Goal: Task Accomplishment & Management: Manage account settings

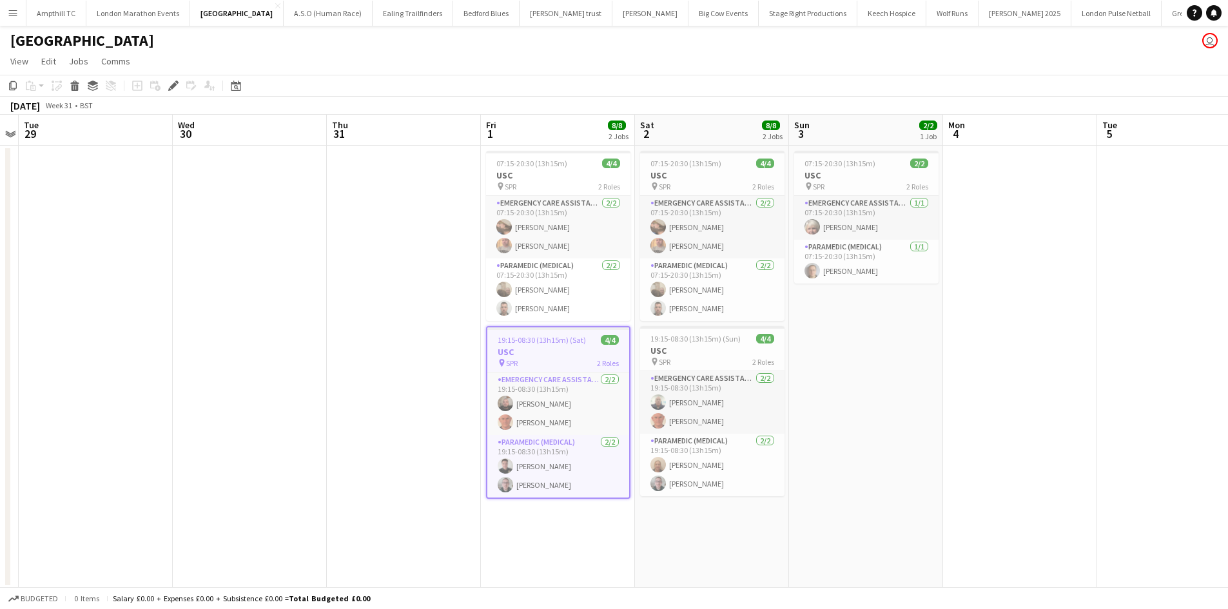
click at [13, 13] on app-icon "Menu" at bounding box center [13, 13] width 10 height 10
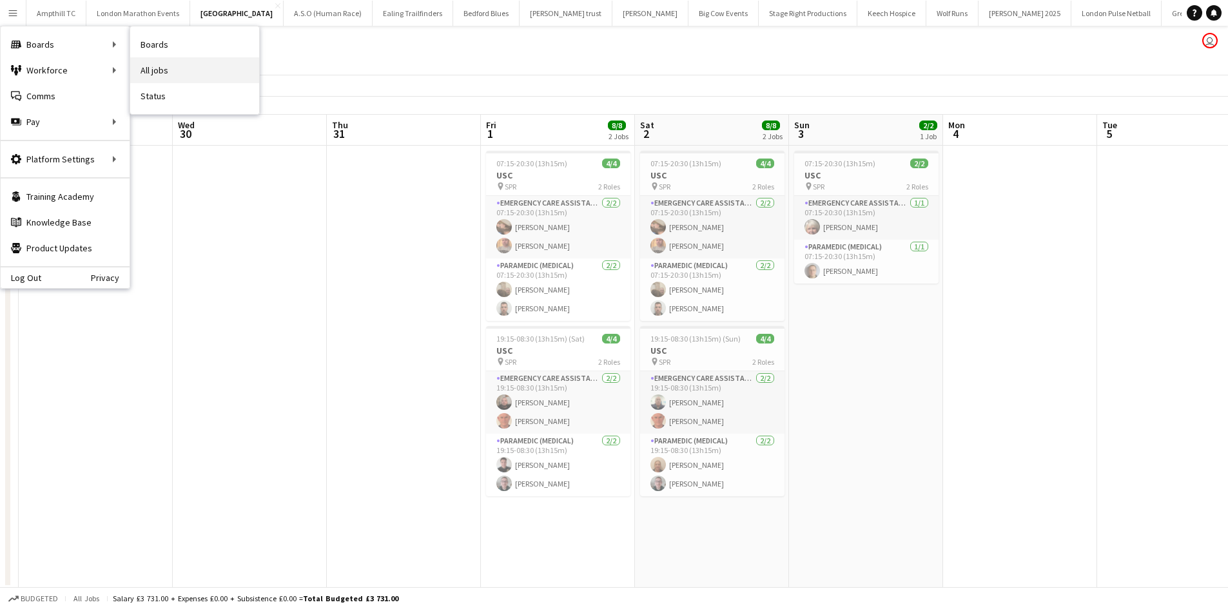
click at [168, 67] on link "All jobs" at bounding box center [194, 70] width 129 height 26
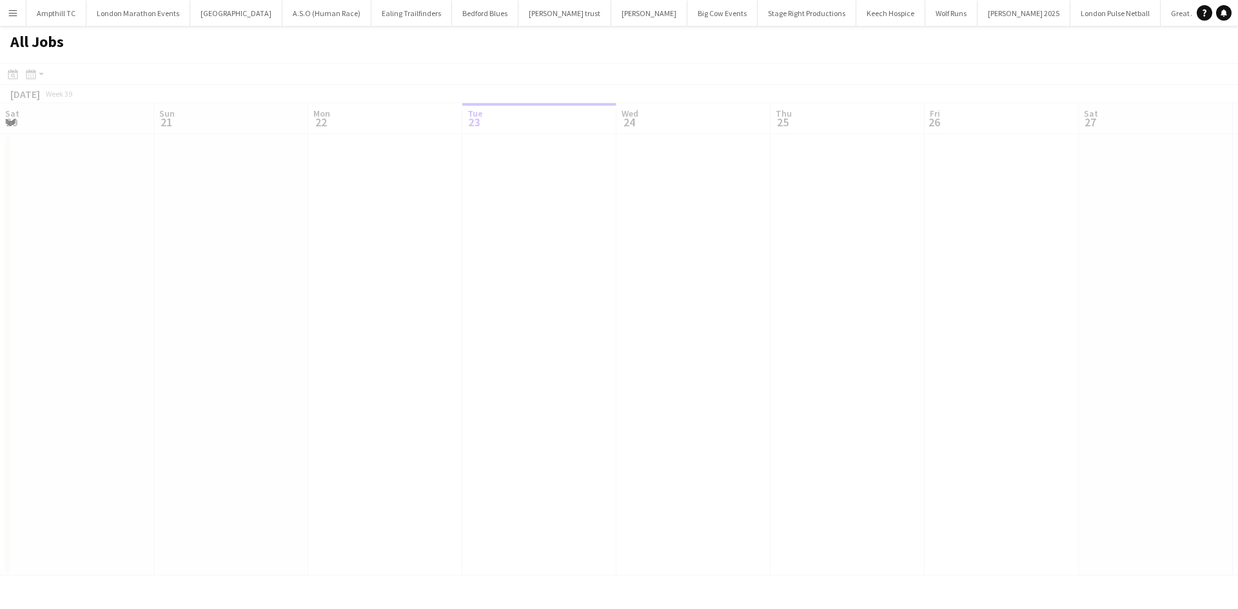
scroll to position [0, 308]
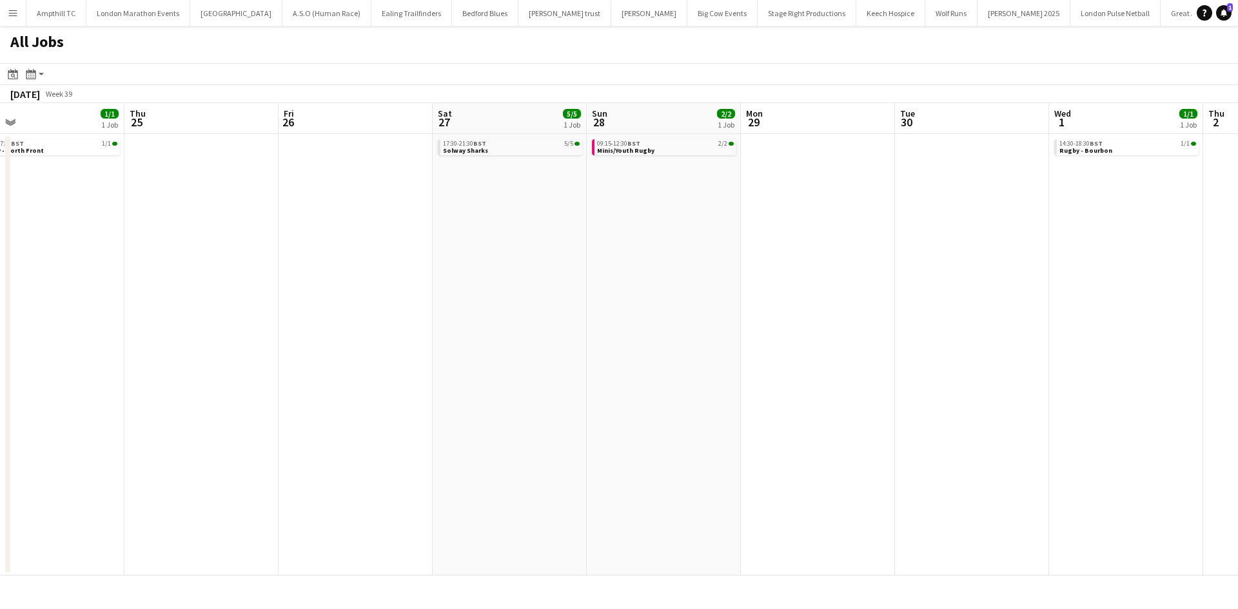
click at [203, 259] on app-all-jobs "All Jobs Date picker SEP 2025 SEP 2025 Monday M Tuesday T Wednesday W Thursday …" at bounding box center [619, 301] width 1238 height 550
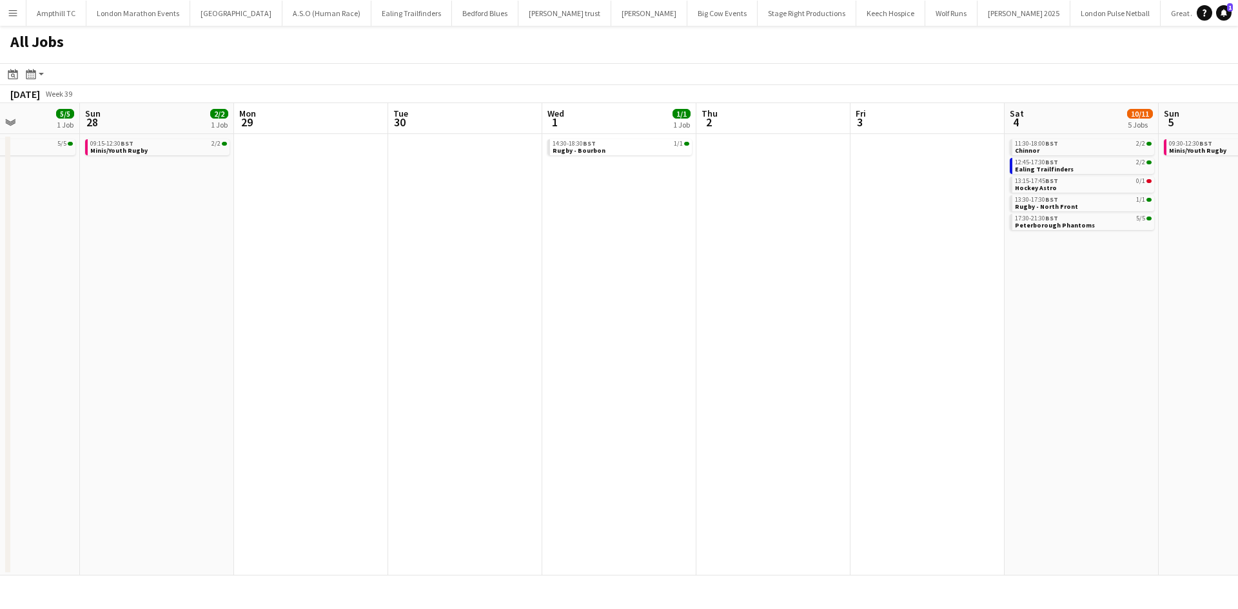
drag, startPoint x: 498, startPoint y: 271, endPoint x: 308, endPoint y: 269, distance: 190.2
click at [246, 270] on app-calendar-viewport "Tue 23 1/1 1 Job Wed 24 1/1 1 Job Thu 25 Fri 26 Sat 27 5/5 1 Job Sun 28 2/2 1 J…" at bounding box center [619, 339] width 1238 height 473
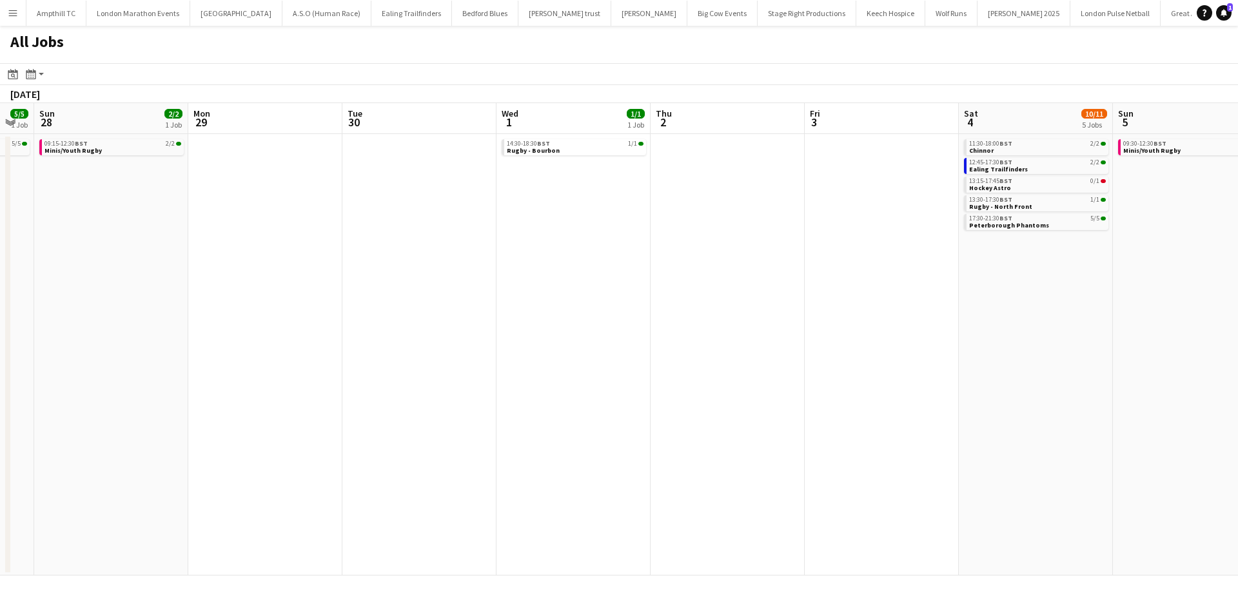
scroll to position [0, 395]
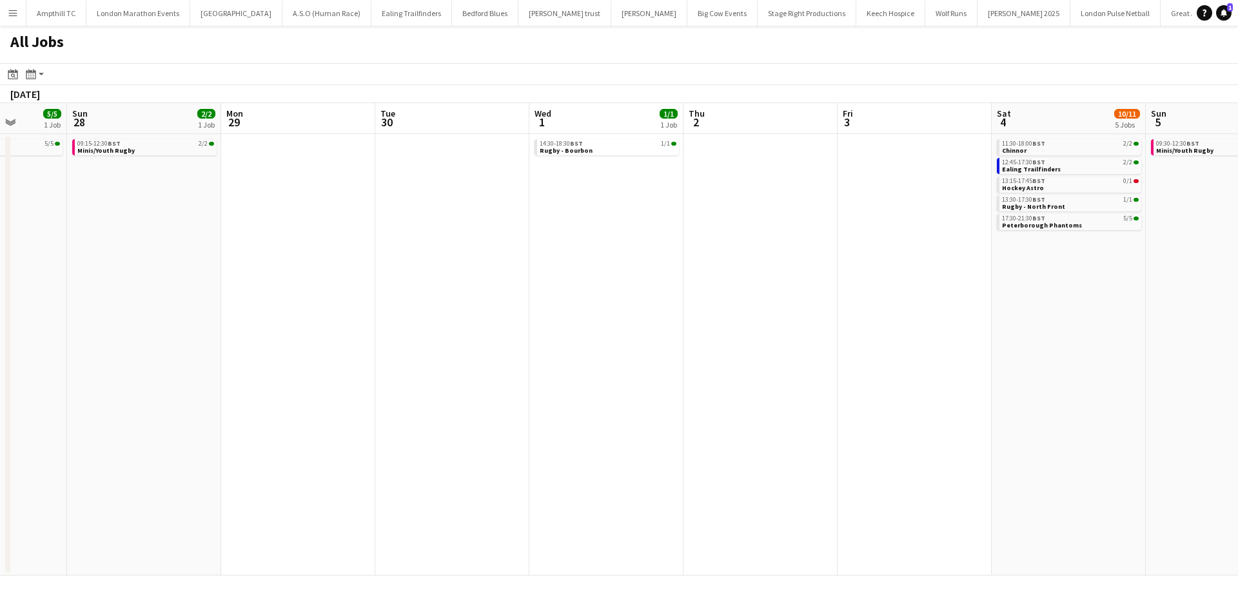
click at [273, 286] on app-all-jobs "All Jobs Date picker SEP 2025 SEP 2025 Monday M Tuesday T Wednesday W Thursday …" at bounding box center [619, 301] width 1238 height 550
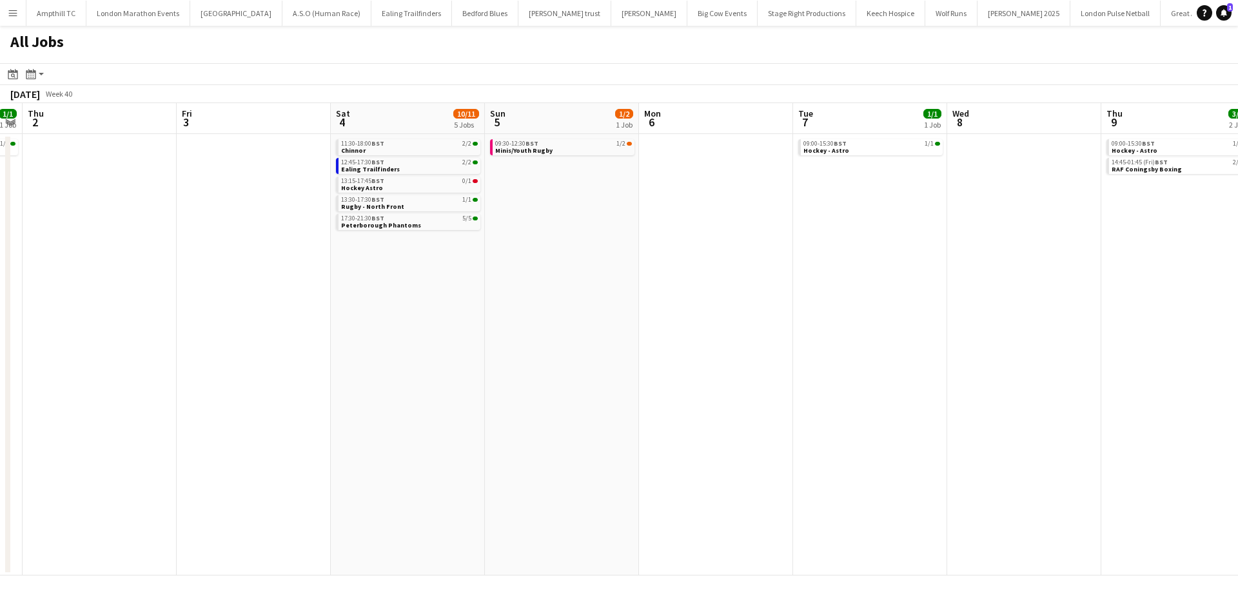
drag, startPoint x: 988, startPoint y: 214, endPoint x: 643, endPoint y: 235, distance: 344.9
click at [643, 235] on app-calendar-viewport "Mon 29 Tue 30 Wed 1 1/1 1 Job Thu 2 Fri 3 Sat 4 10/11 5 Jobs Sun 5 1/2 1 Job Mo…" at bounding box center [619, 339] width 1238 height 473
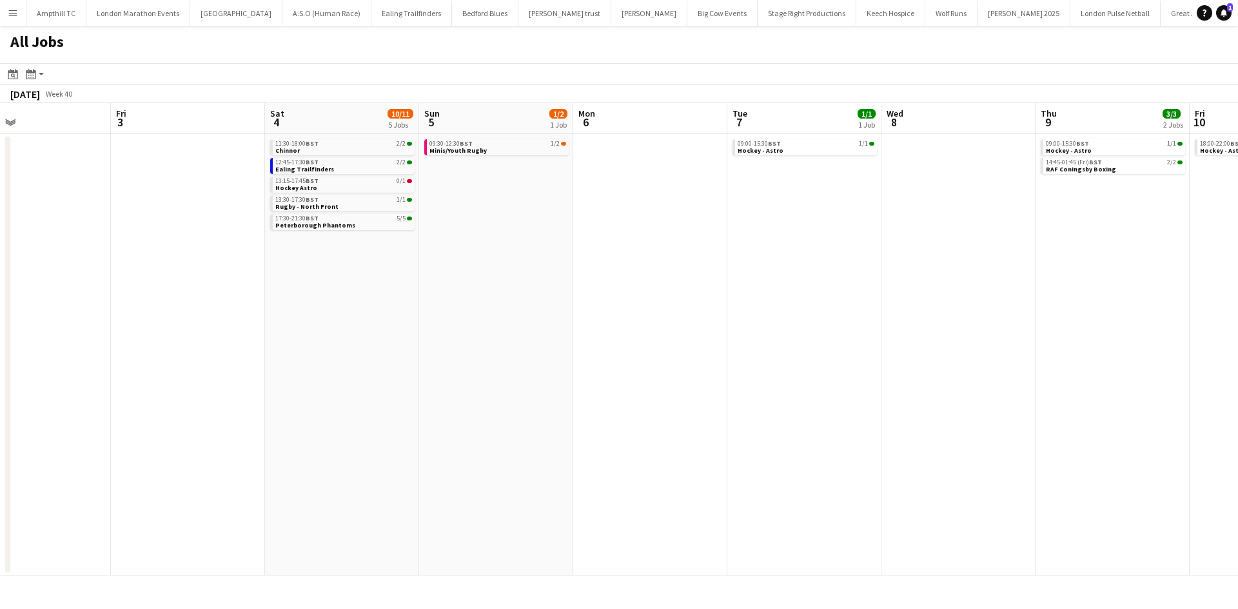
click at [495, 246] on app-all-jobs "All Jobs Date picker SEP 2025 SEP 2025 Monday M Tuesday T Wednesday W Thursday …" at bounding box center [619, 301] width 1238 height 550
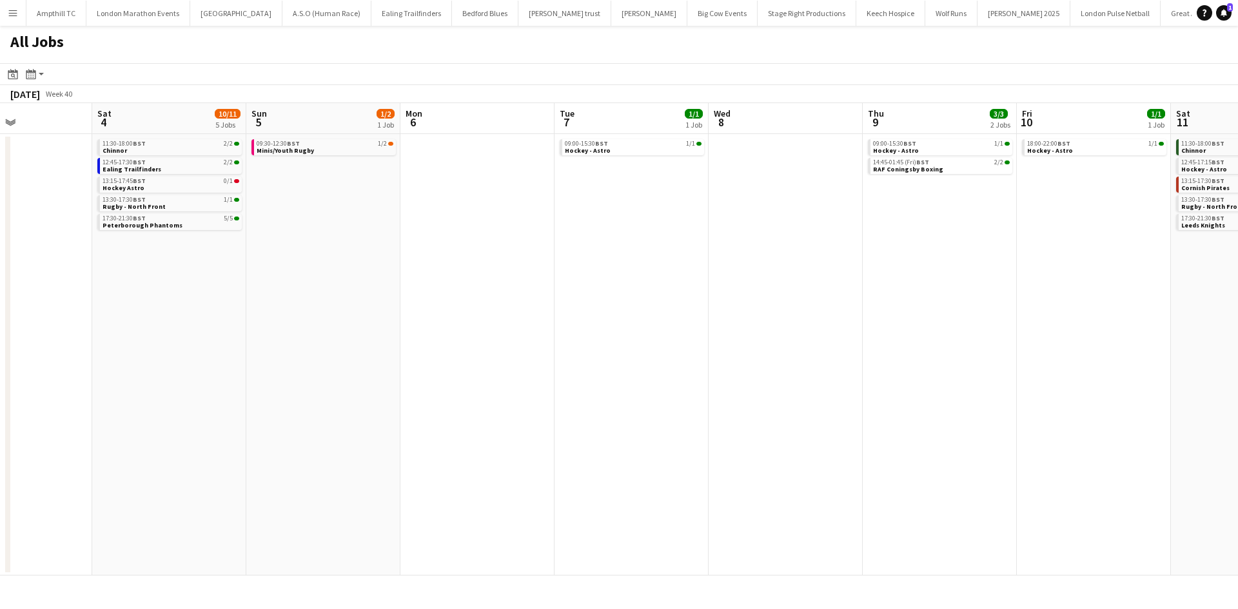
drag, startPoint x: 900, startPoint y: 245, endPoint x: 1236, endPoint y: 249, distance: 335.9
click at [1237, 249] on app-calendar-viewport "Wed 1 1/1 1 Job Thu 2 Fri 3 Sat 4 10/11 5 Jobs Sun 5 1/2 1 Job Mon 6 Tue 7 1/1 …" at bounding box center [619, 339] width 1238 height 473
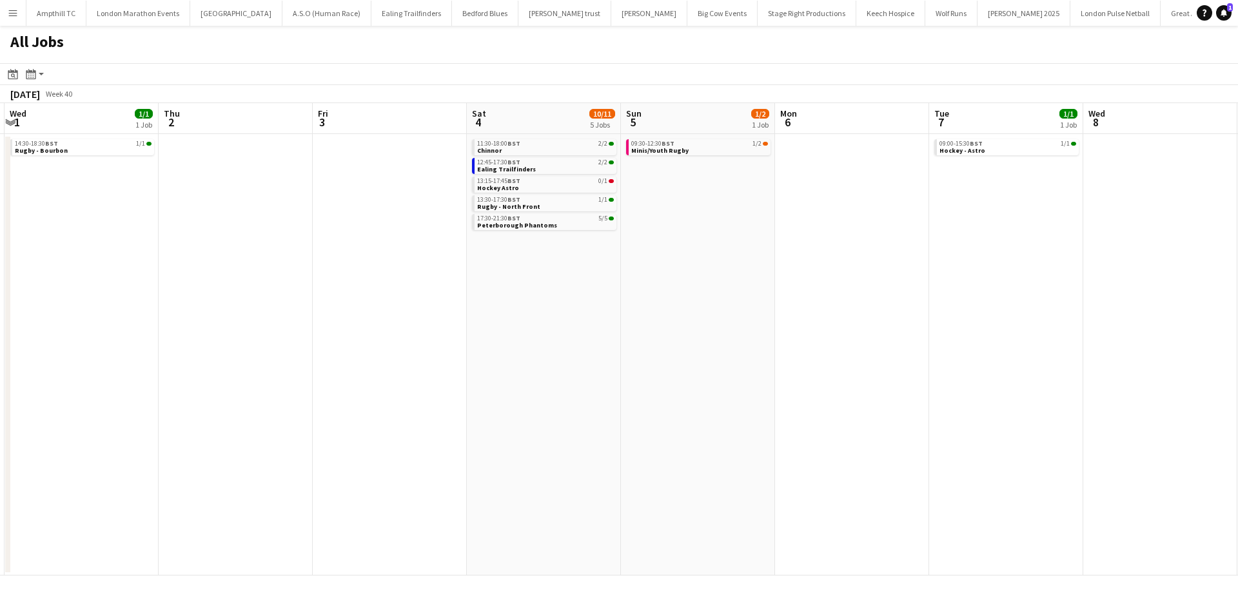
drag, startPoint x: 1000, startPoint y: 280, endPoint x: 1123, endPoint y: 280, distance: 123.1
click at [1119, 280] on app-calendar-viewport "Sun 28 2/2 1 Job Mon 29 Tue 30 Wed 1 1/1 1 Job Thu 2 Fri 3 Sat 4 10/11 5 Jobs S…" at bounding box center [619, 339] width 1238 height 473
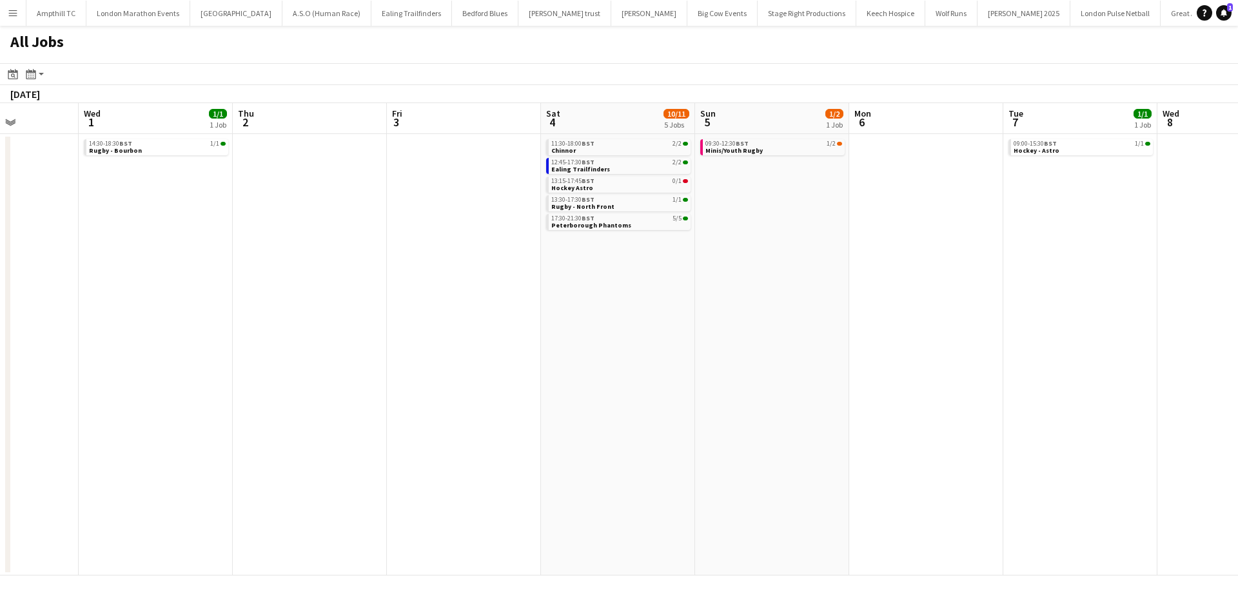
drag, startPoint x: 993, startPoint y: 280, endPoint x: 1064, endPoint y: 281, distance: 70.3
click at [1116, 280] on app-calendar-viewport "Sun 28 2/2 1 Job Mon 29 Tue 30 Wed 1 1/1 1 Job Thu 2 Fri 3 Sat 4 10/11 5 Jobs S…" at bounding box center [619, 339] width 1238 height 473
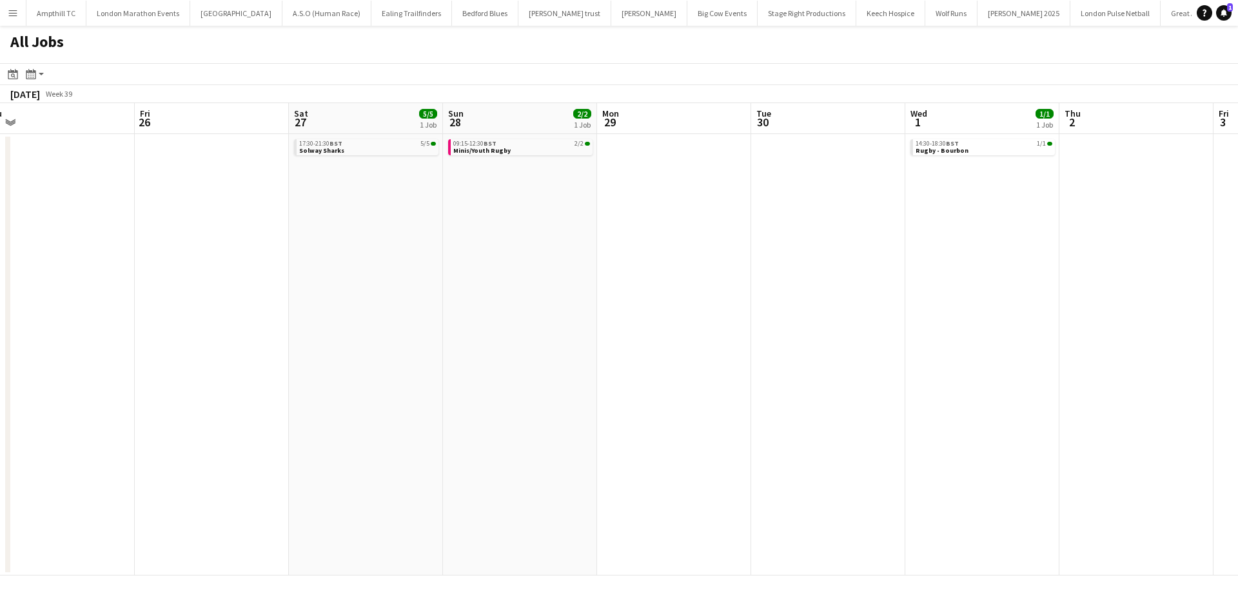
drag, startPoint x: 694, startPoint y: 277, endPoint x: 1025, endPoint y: 277, distance: 331.4
click at [1055, 278] on app-calendar-viewport "Tue 23 1/1 1 Job Wed 24 1/1 1 Job Thu 25 Fri 26 Sat 27 5/5 1 Job Sun 28 2/2 1 J…" at bounding box center [619, 339] width 1238 height 473
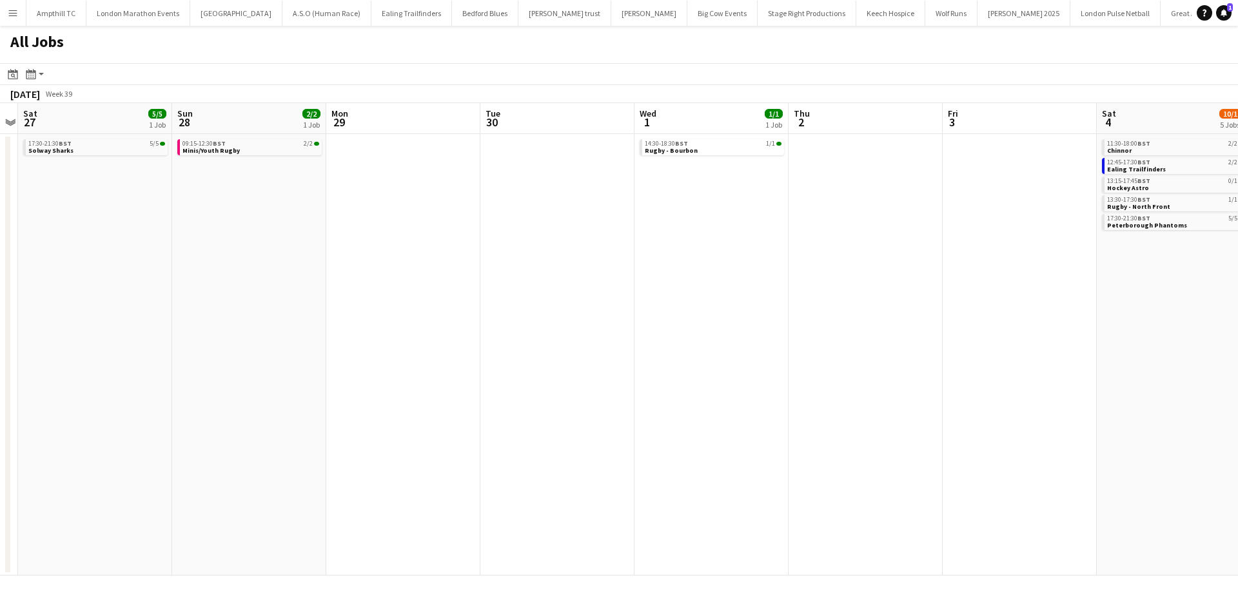
drag, startPoint x: 611, startPoint y: 225, endPoint x: 275, endPoint y: 222, distance: 336.5
click at [277, 222] on app-calendar-viewport "Tue 23 1/1 1 Job Wed 24 1/1 1 Job Thu 25 Fri 26 Sat 27 5/5 1 Job Sun 28 2/2 1 J…" at bounding box center [619, 339] width 1238 height 473
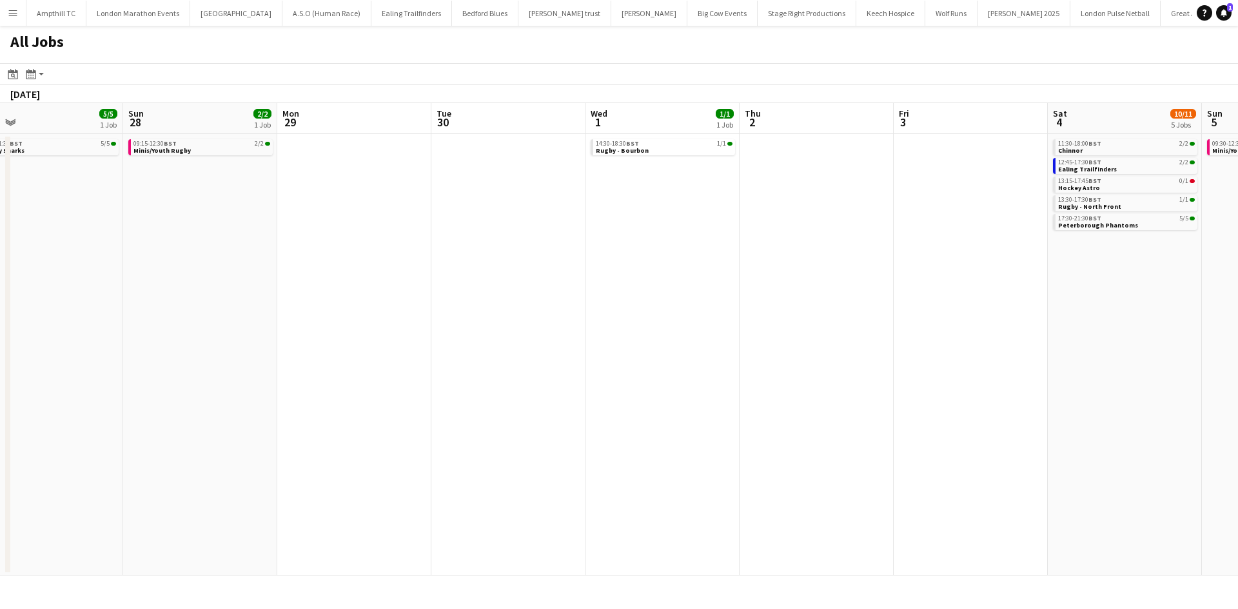
drag, startPoint x: 686, startPoint y: 248, endPoint x: 331, endPoint y: 248, distance: 354.6
click at [340, 248] on app-calendar-viewport "Tue 23 1/1 1 Job Wed 24 1/1 1 Job Thu 25 Fri 26 Sat 27 5/5 1 Job Sun 28 2/2 1 J…" at bounding box center [619, 339] width 1238 height 473
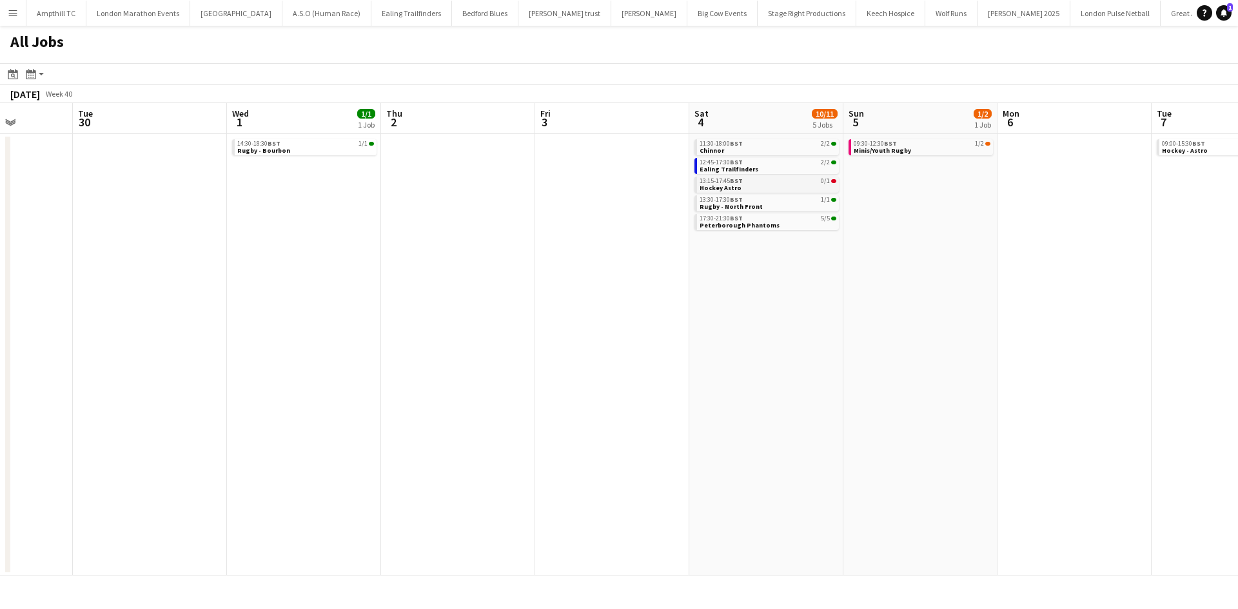
click at [814, 186] on link "13:15-17:45 BST 0/1 Hockey Astro" at bounding box center [767, 184] width 137 height 15
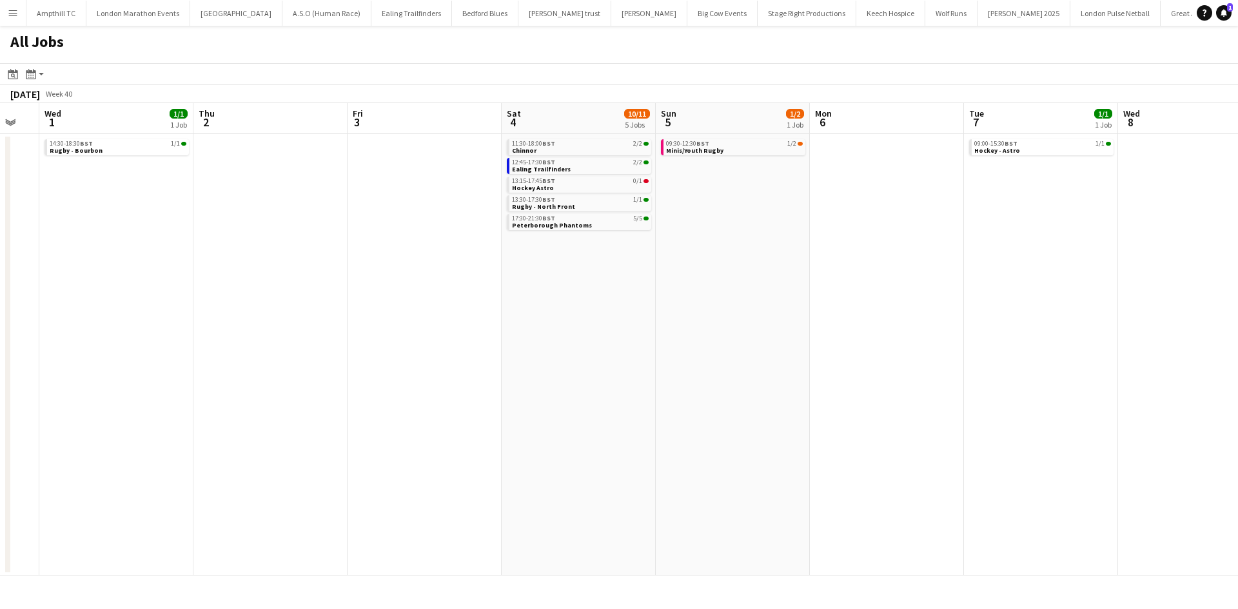
drag, startPoint x: 909, startPoint y: 291, endPoint x: 778, endPoint y: 291, distance: 130.9
click at [554, 292] on app-calendar-viewport "Sat 27 5/5 1 Job Sun 28 2/2 1 Job Mon 29 Tue 30 Wed 1 1/1 1 Job Thu 2 Fri 3 Sat…" at bounding box center [619, 339] width 1238 height 473
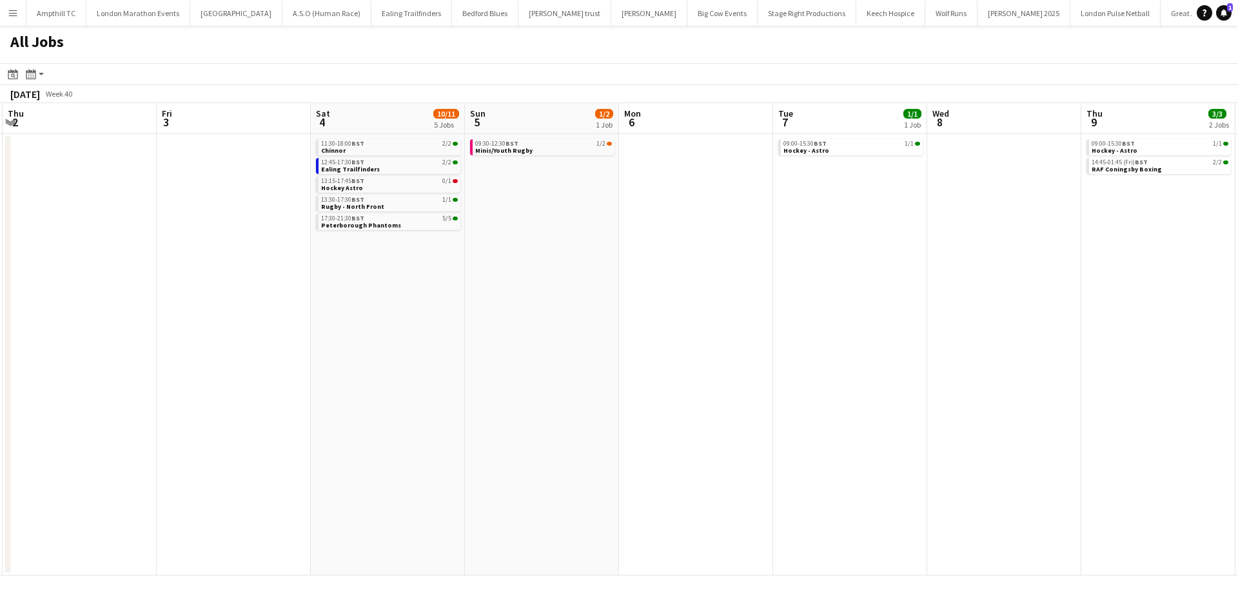
drag, startPoint x: 581, startPoint y: 291, endPoint x: 503, endPoint y: 289, distance: 78.0
click at [527, 291] on app-calendar-viewport "Mon 29 Tue 30 Wed 1 1/1 1 Job Thu 2 Fri 3 Sat 4 10/11 5 Jobs Sun 5 1/2 1 Job Mo…" at bounding box center [619, 339] width 1238 height 473
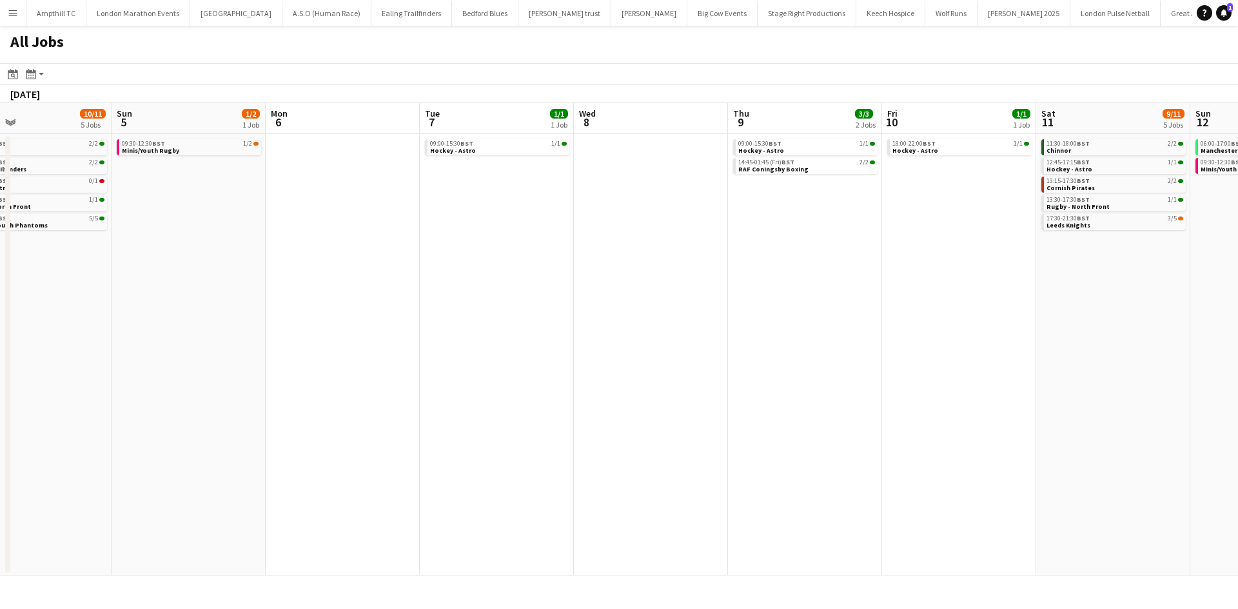
drag, startPoint x: 482, startPoint y: 295, endPoint x: 380, endPoint y: 295, distance: 101.9
click at [380, 295] on app-calendar-viewport "Wed 1 1/1 1 Job Thu 2 Fri 3 Sat 4 10/11 5 Jobs Sun 5 1/2 1 Job Mon 6 Tue 7 1/1 …" at bounding box center [619, 339] width 1238 height 473
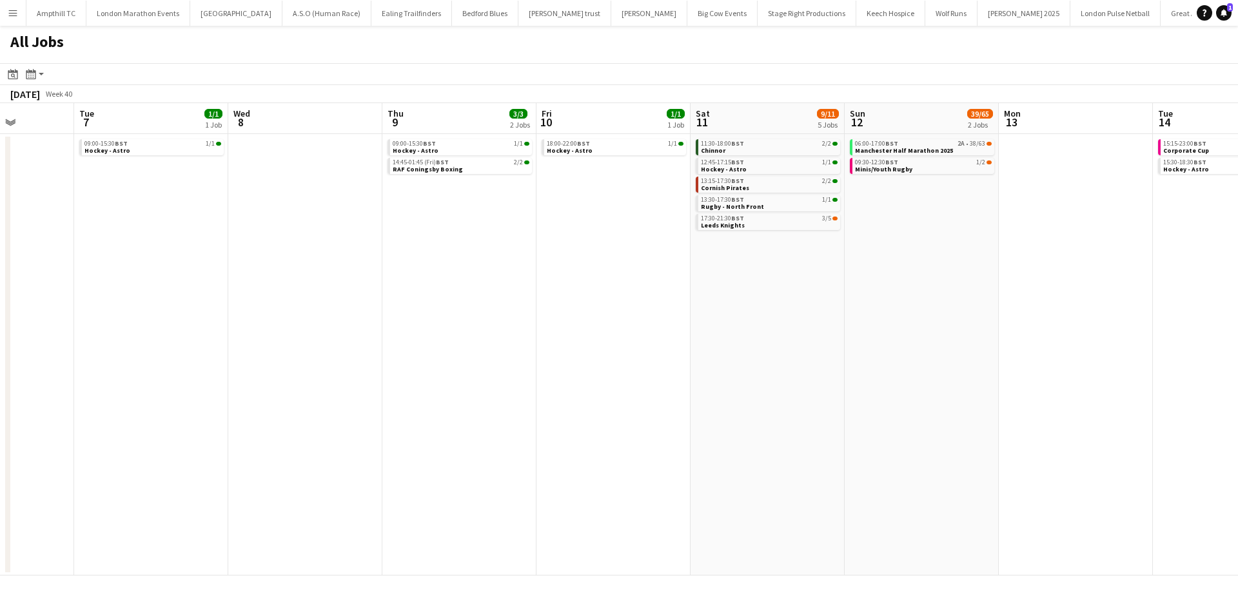
drag, startPoint x: 627, startPoint y: 298, endPoint x: 322, endPoint y: 291, distance: 305.7
click at [320, 297] on app-calendar-viewport "Fri 3 Sat 4 10/11 5 Jobs Sun 5 1/2 1 Job Mon 6 Tue 7 1/1 1 Job Wed 8 Thu 9 3/3 …" at bounding box center [619, 339] width 1238 height 473
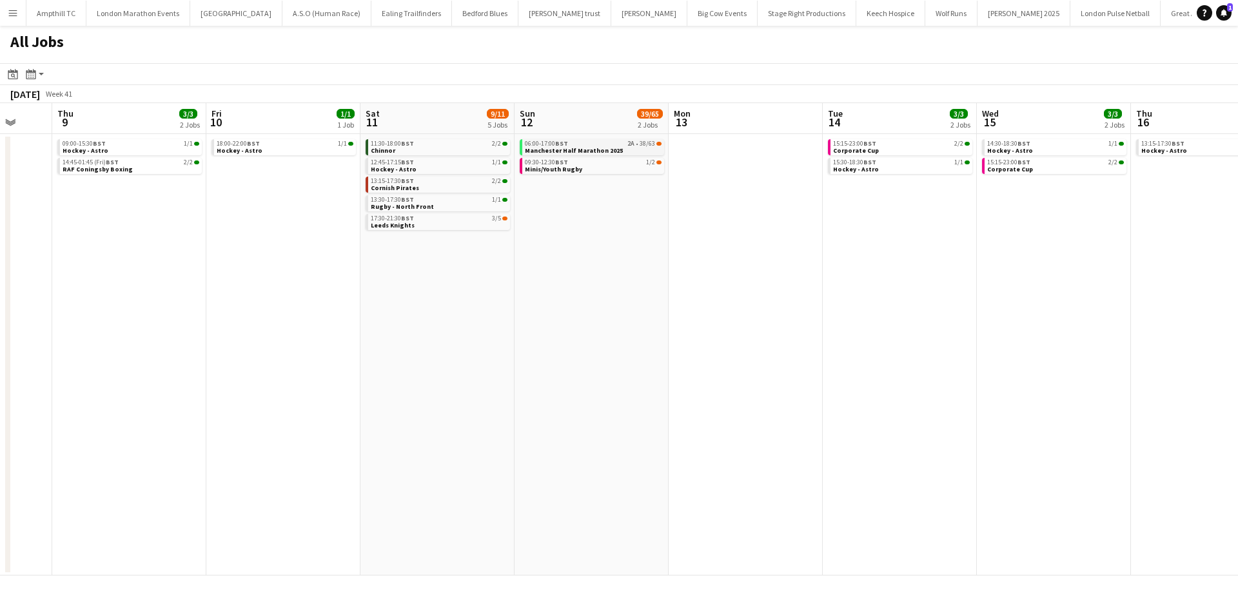
click at [611, 151] on span "Manchester Half Marathon 2025" at bounding box center [574, 150] width 98 height 8
click at [988, 309] on app-calendar-viewport "Sun 5 1/2 1 Job Mon 6 Tue 7 1/1 1 Job Wed 8 Thu 9 3/3 2 Jobs Fri 10 1/1 1 Job S…" at bounding box center [619, 339] width 1238 height 473
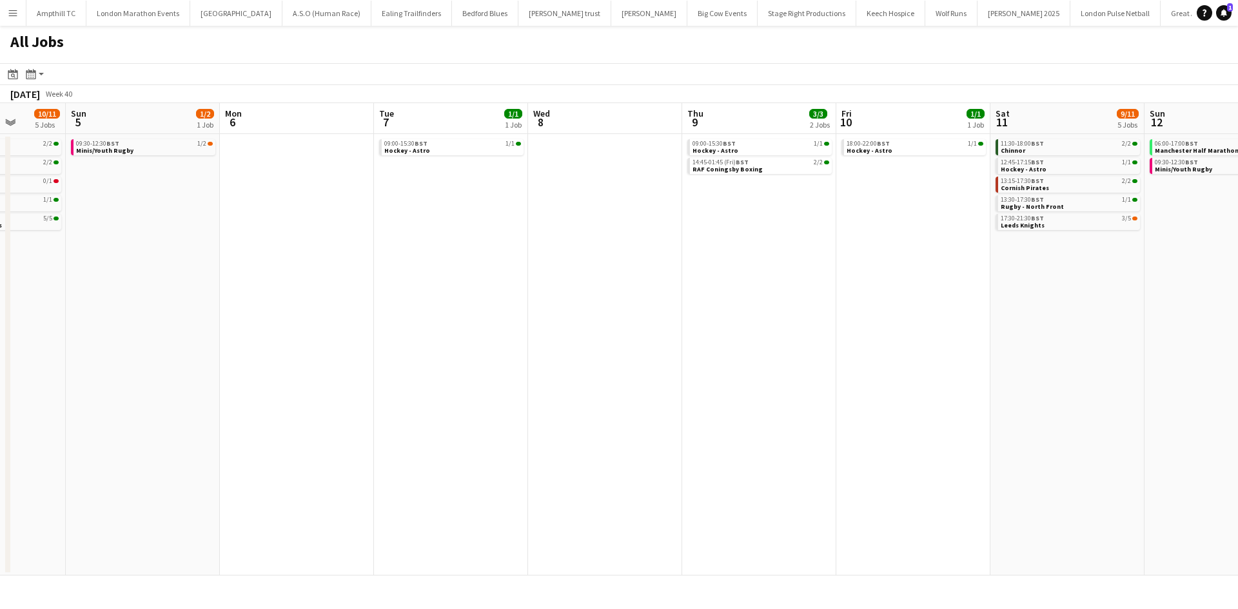
drag, startPoint x: 324, startPoint y: 367, endPoint x: 865, endPoint y: 350, distance: 541.8
click at [928, 351] on app-calendar-viewport "Thu 2 Fri 3 Sat 4 10/11 5 Jobs Sun 5 1/2 1 Job Mon 6 Tue 7 1/1 1 Job Wed 8 Thu …" at bounding box center [619, 339] width 1238 height 473
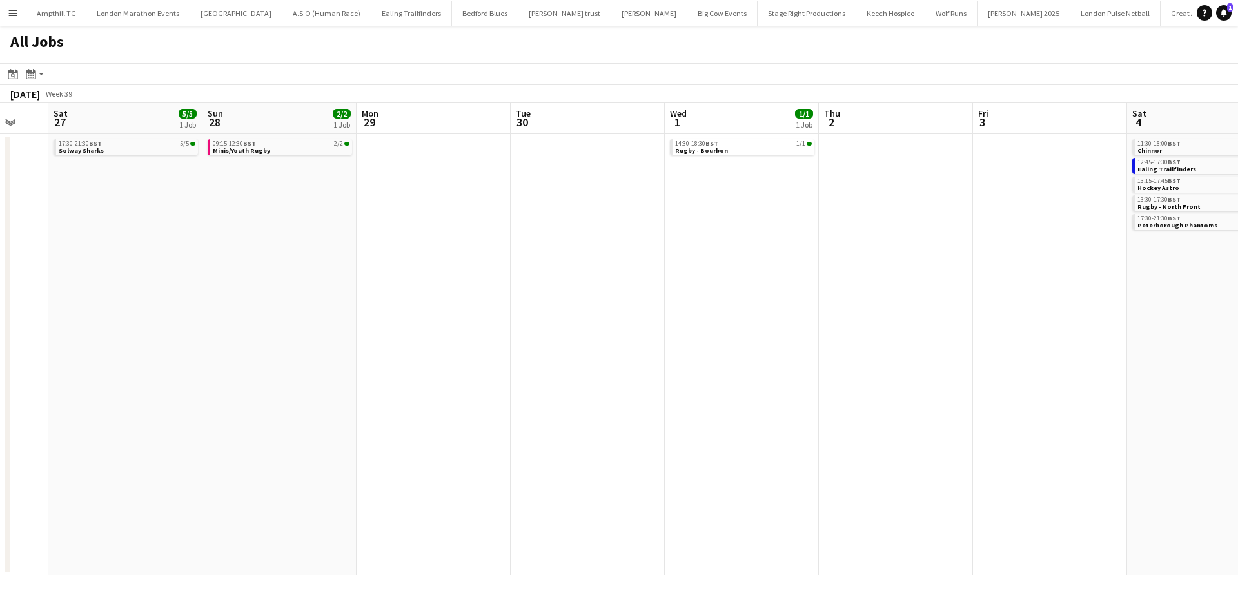
drag, startPoint x: 865, startPoint y: 376, endPoint x: 904, endPoint y: 376, distance: 38.7
click at [904, 376] on app-calendar-viewport "Thu 25 Fri 26 Sat 27 5/5 1 Job Sun 28 2/2 1 Job Mon 29 Tue 30 Wed 1 1/1 1 Job T…" at bounding box center [619, 339] width 1238 height 473
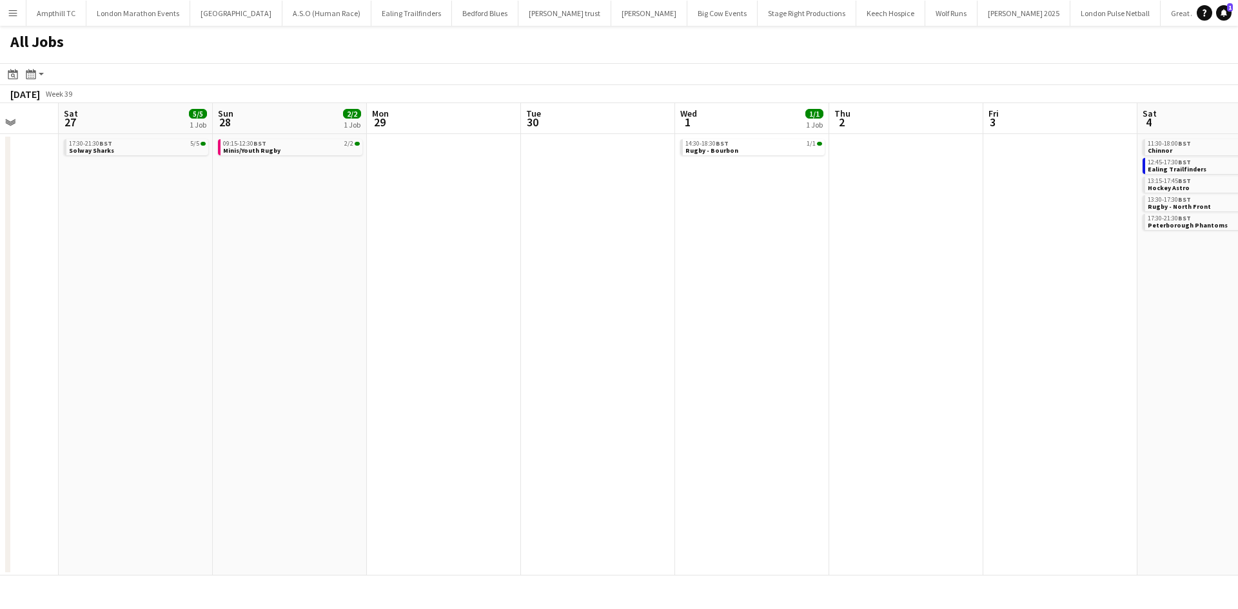
drag, startPoint x: 462, startPoint y: 380, endPoint x: 1110, endPoint y: 380, distance: 647.3
click at [1103, 380] on app-calendar-viewport "Wed 24 1/1 1 Job Thu 25 Fri 26 Sat 27 5/5 1 Job Sun 28 2/2 1 Job Mon 29 Tue 30 …" at bounding box center [619, 339] width 1238 height 473
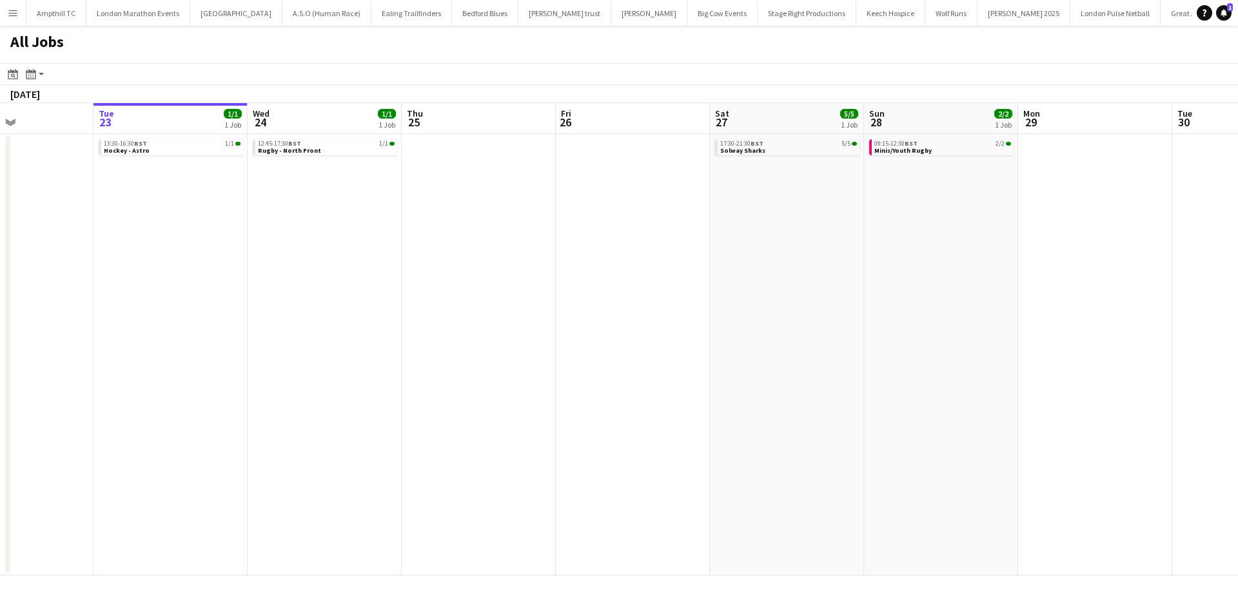
click at [1124, 384] on app-calendar-viewport "Sat 20 13/14 6 Jobs Sun 21 2/2 1 Job Mon 22 Tue 23 1/1 1 Job Wed 24 1/1 1 Job T…" at bounding box center [619, 339] width 1238 height 473
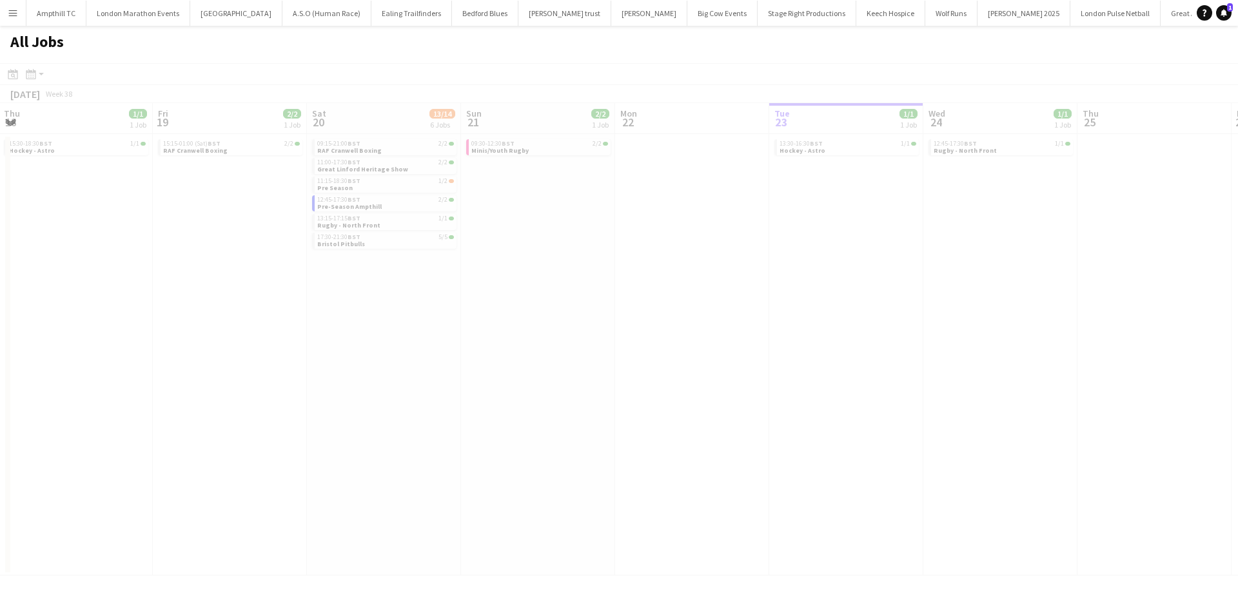
drag, startPoint x: 791, startPoint y: 380, endPoint x: 1066, endPoint y: 380, distance: 275.3
click at [1066, 380] on app-all-jobs "All Jobs Date picker SEP 2025 SEP 2025 Monday M Tuesday T Wednesday W Thursday …" at bounding box center [619, 301] width 1238 height 550
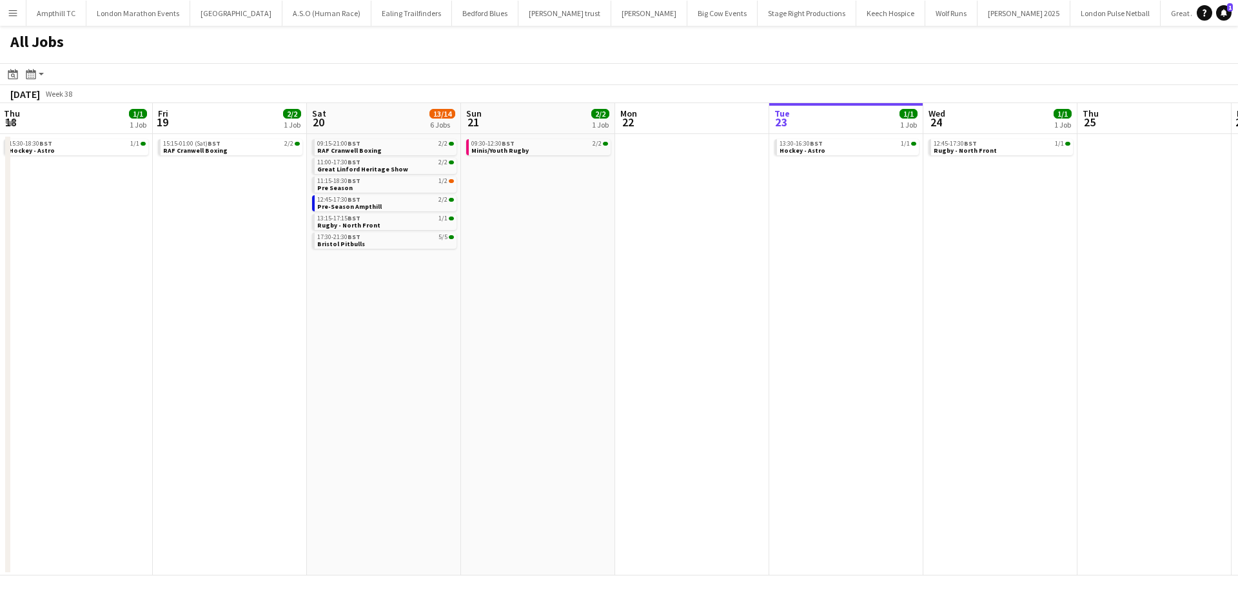
drag, startPoint x: 519, startPoint y: 371, endPoint x: 827, endPoint y: 371, distance: 308.2
click at [778, 371] on app-calendar-viewport "Tue 16 Wed 17 Thu 18 1/1 1 Job Fri 19 2/2 1 Job Sat 20 13/14 6 Jobs Sun 21 2/2 …" at bounding box center [619, 339] width 1238 height 473
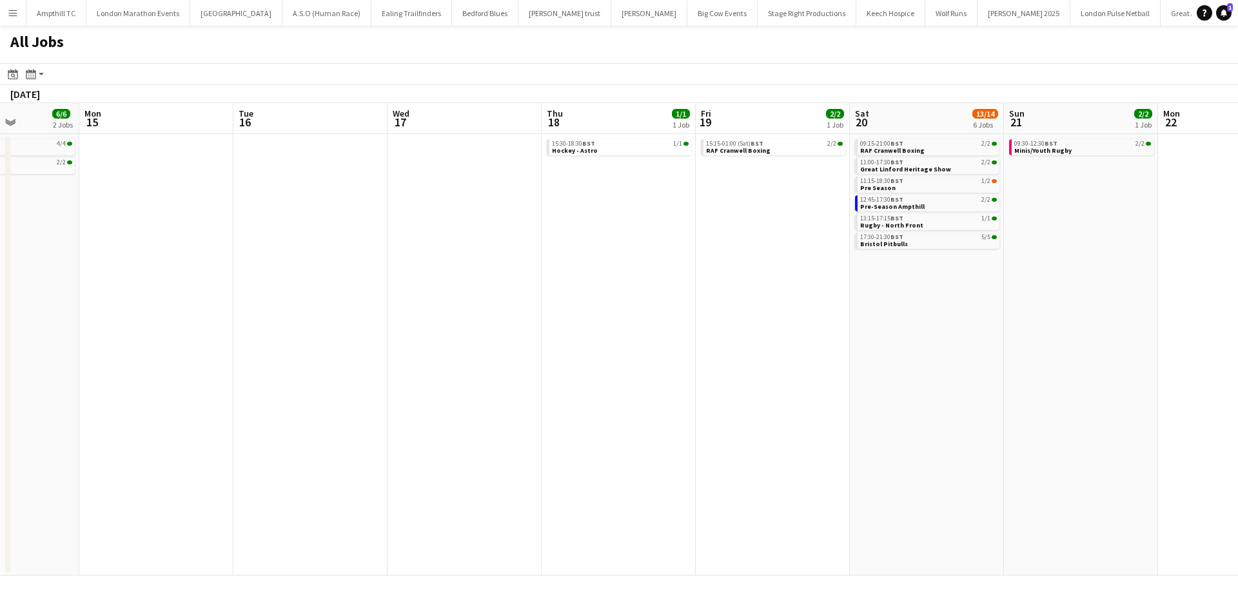
drag, startPoint x: 446, startPoint y: 370, endPoint x: 736, endPoint y: 370, distance: 290.1
click at [736, 370] on app-calendar-viewport "Sat 13 26/27 6 Jobs Sun 14 6/6 2 Jobs Mon 15 Tue 16 Wed 17 Thu 18 1/1 1 Job Fri…" at bounding box center [619, 339] width 1238 height 473
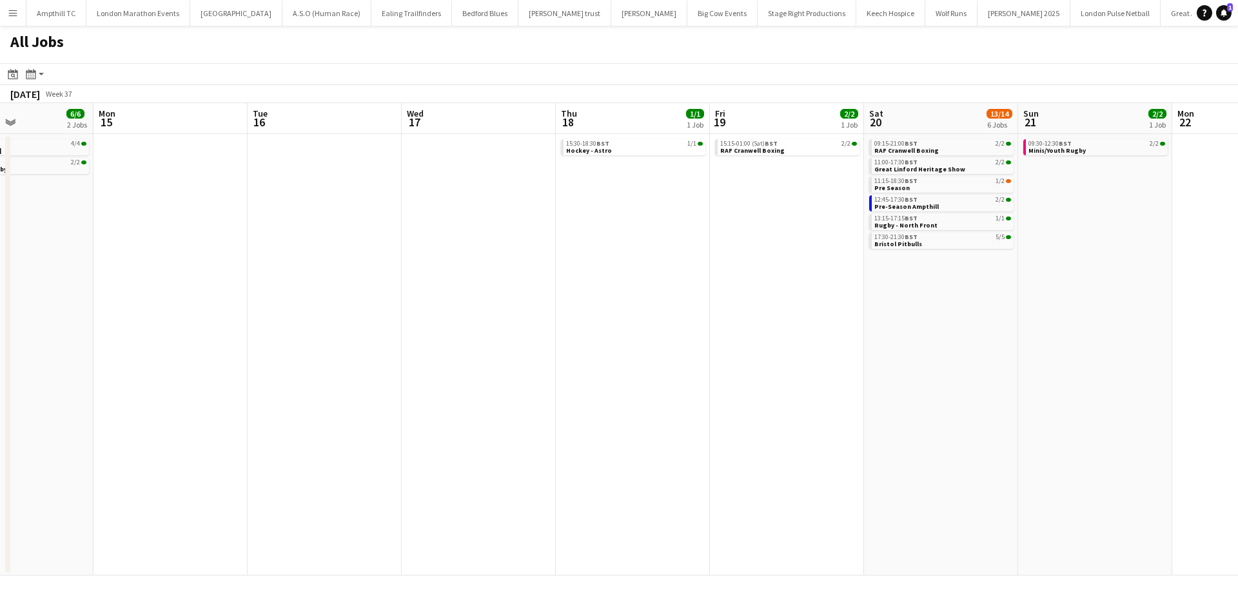
click at [724, 353] on app-calendar-viewport "Fri 12 4/4 2 Jobs Sat 13 26/27 6 Jobs Sun 14 6/6 2 Jobs Mon 15 Tue 16 Wed 17 Th…" at bounding box center [619, 339] width 1238 height 473
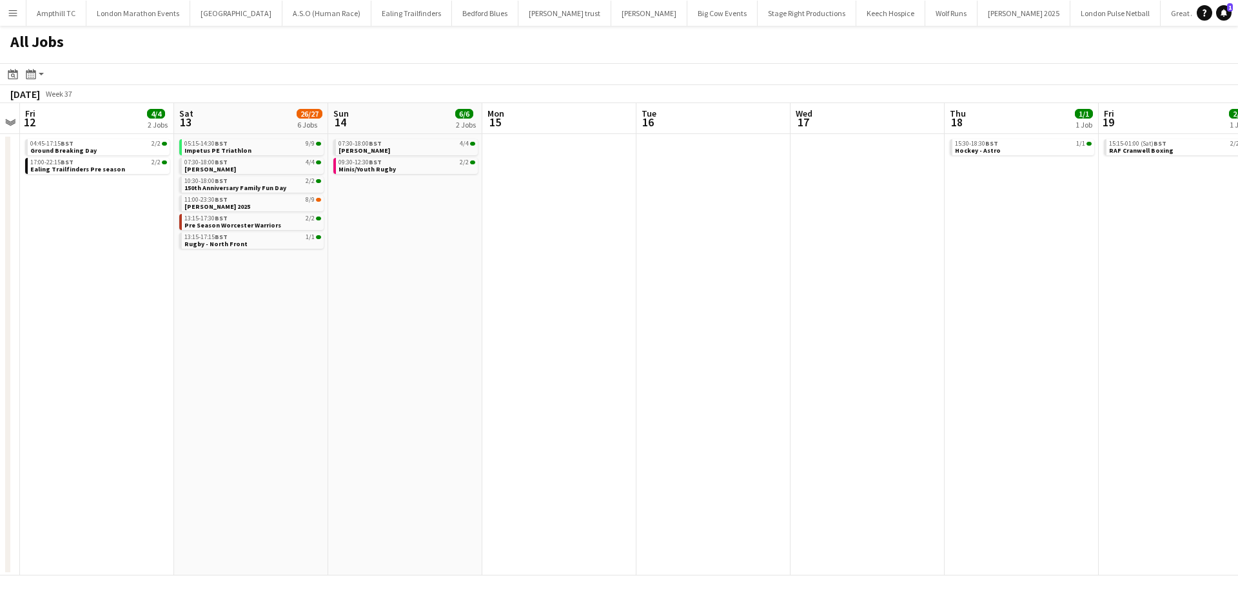
click at [730, 351] on app-calendar-viewport "Wed 10 Thu 11 Fri 12 4/4 2 Jobs Sat 13 26/27 6 Jobs Sun 14 6/6 2 Jobs Mon 15 Tu…" at bounding box center [619, 339] width 1238 height 473
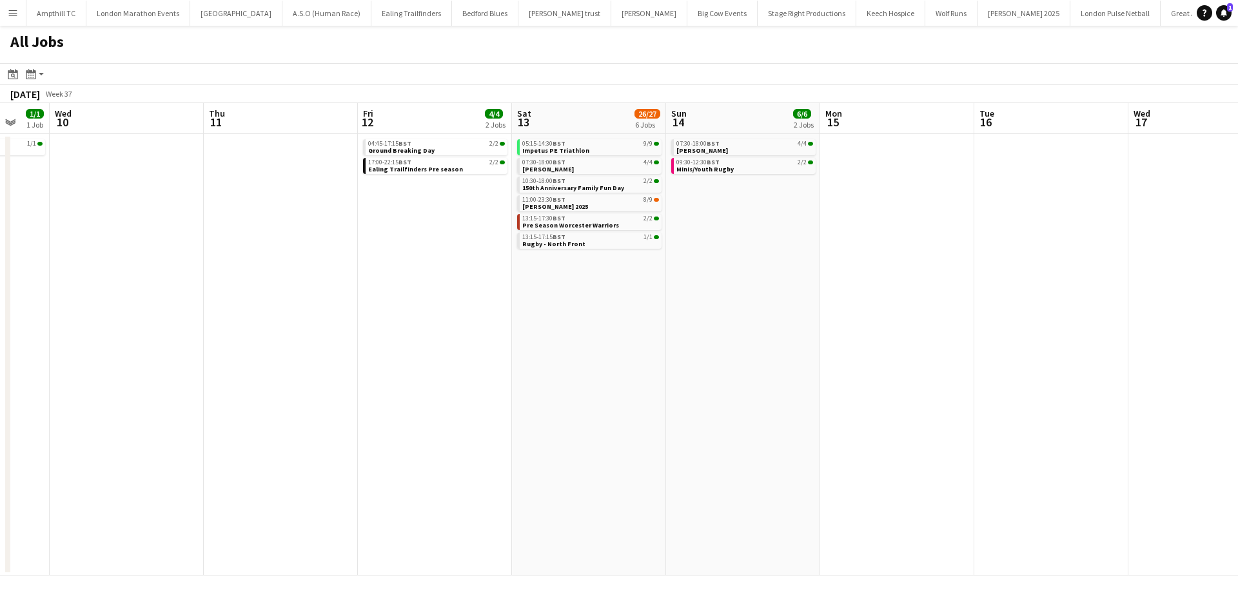
drag, startPoint x: 480, startPoint y: 355, endPoint x: 504, endPoint y: 356, distance: 23.9
click at [621, 355] on app-calendar-viewport "Mon 8 Tue 9 1/1 1 Job Wed 10 Thu 11 Fri 12 4/4 2 Jobs Sat 13 26/27 6 Jobs Sun 1…" at bounding box center [619, 339] width 1238 height 473
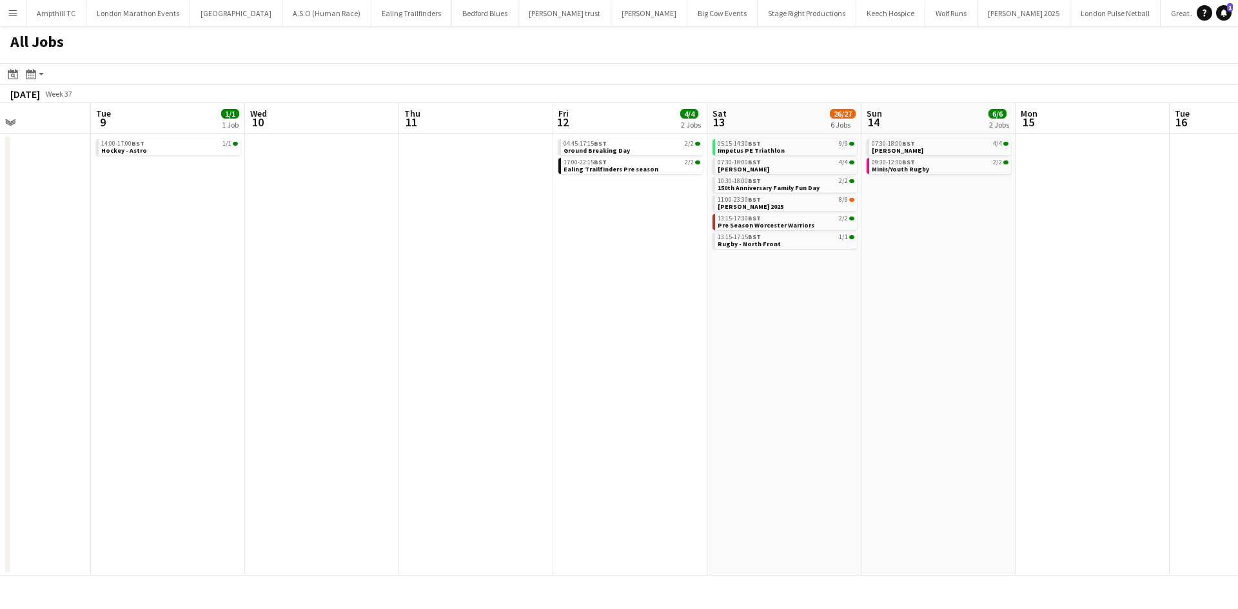
scroll to position [0, 344]
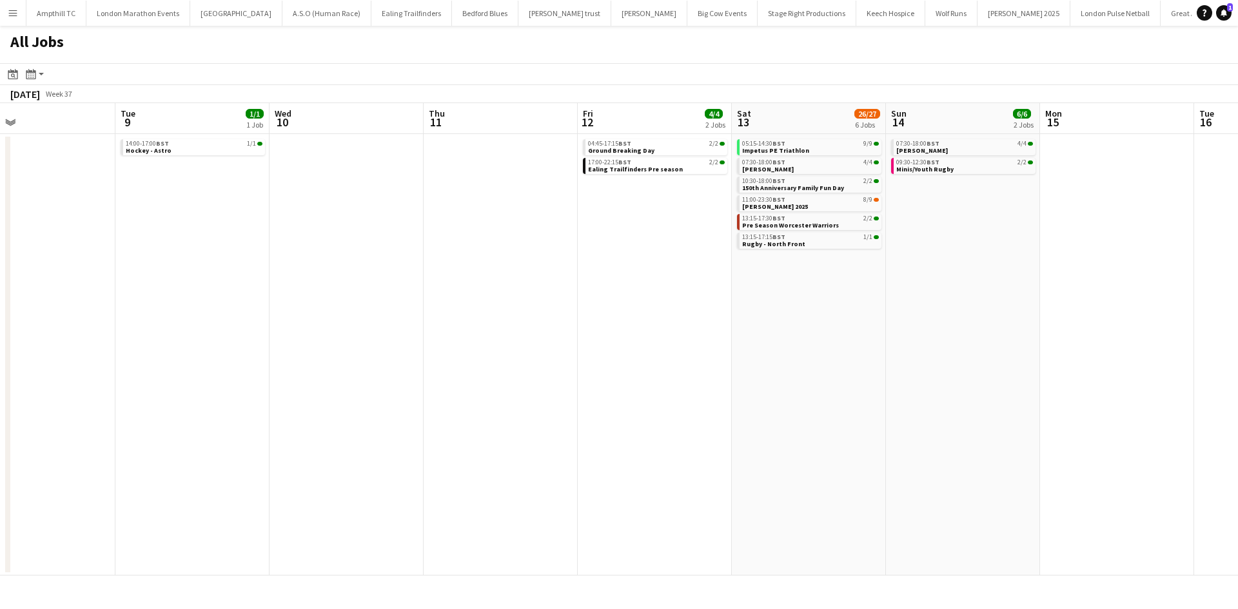
drag, startPoint x: 565, startPoint y: 355, endPoint x: 583, endPoint y: 351, distance: 18.3
click at [629, 355] on app-calendar-viewport "Sat 6 12/12 5 Jobs Sun 7 14/14 7 Jobs Mon 8 Tue 9 1/1 1 Job Wed 10 Thu 11 Fri 1…" at bounding box center [619, 339] width 1238 height 473
click at [760, 243] on app-all-jobs "All Jobs Date picker SEP 2025 SEP 2025 Monday M Tuesday T Wednesday W Thursday …" at bounding box center [619, 301] width 1238 height 550
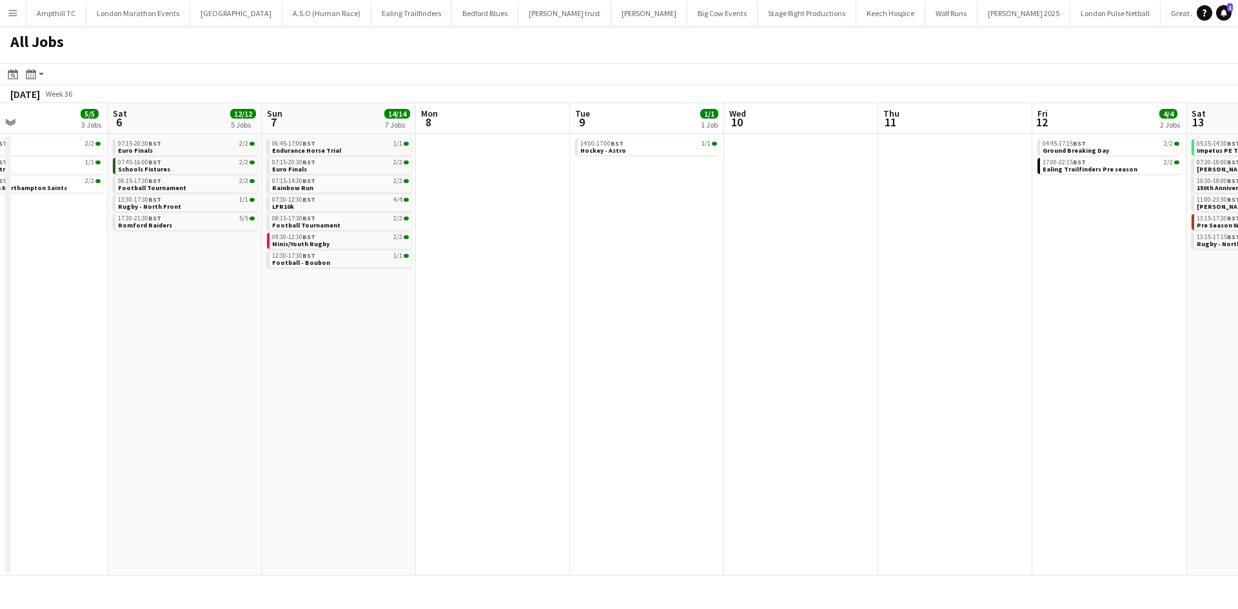
drag, startPoint x: 685, startPoint y: 251, endPoint x: 812, endPoint y: 266, distance: 127.8
click at [811, 264] on app-calendar-viewport "Wed 3 Thu 4 4/4 2 Jobs Fri 5 5/5 3 Jobs Sat 6 12/12 5 Jobs Sun 7 14/14 7 Jobs M…" at bounding box center [619, 339] width 1238 height 473
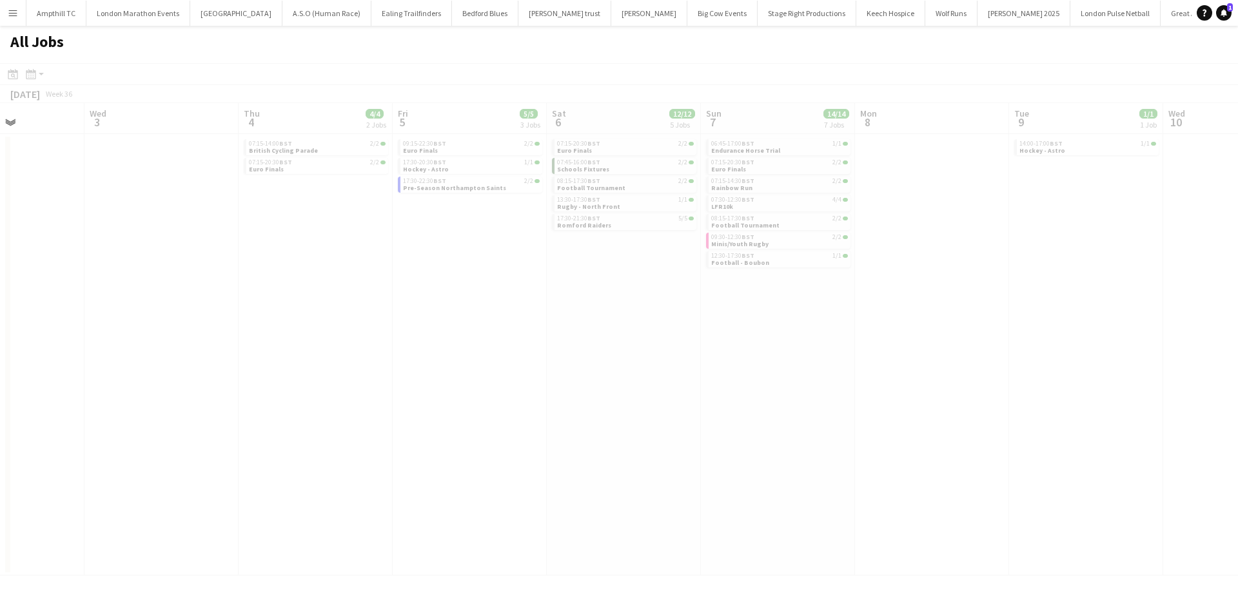
drag, startPoint x: 418, startPoint y: 286, endPoint x: 618, endPoint y: 302, distance: 200.5
click at [668, 300] on app-all-jobs "All Jobs Date picker SEP 2025 SEP 2025 Monday M Tuesday T Wednesday W Thursday …" at bounding box center [619, 301] width 1238 height 550
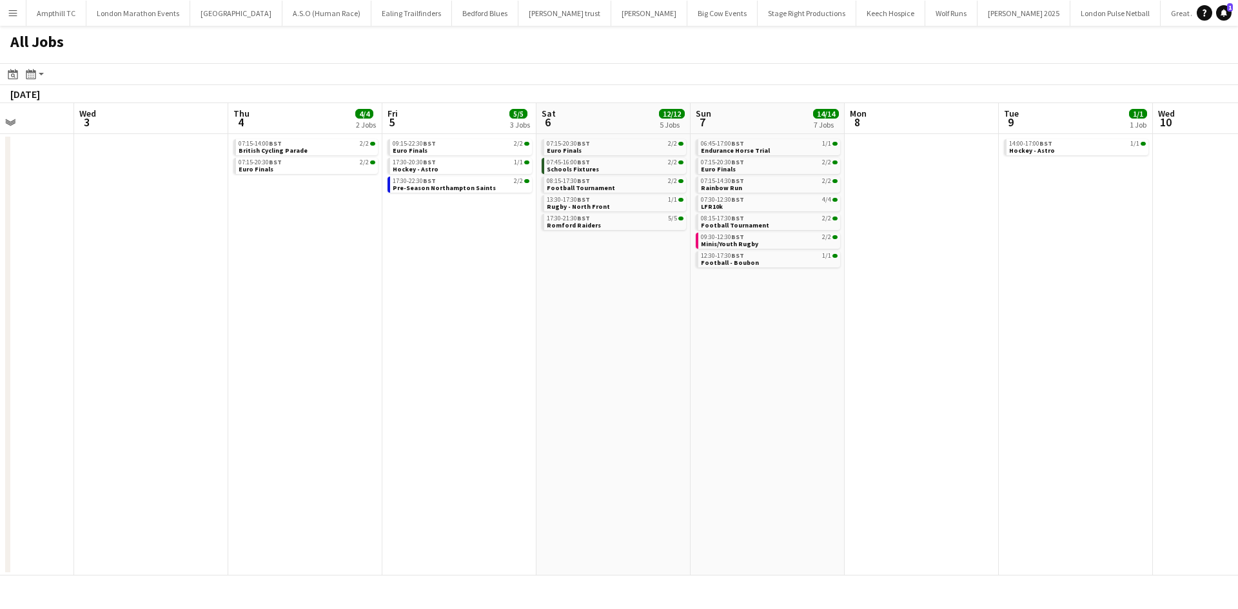
click at [665, 316] on app-calendar-viewport "Sun 31 2/2 1 Job Mon 1 Tue 2 Wed 3 Thu 4 4/4 2 Jobs Fri 5 5/5 3 Jobs Sat 6 12/1…" at bounding box center [619, 339] width 1238 height 473
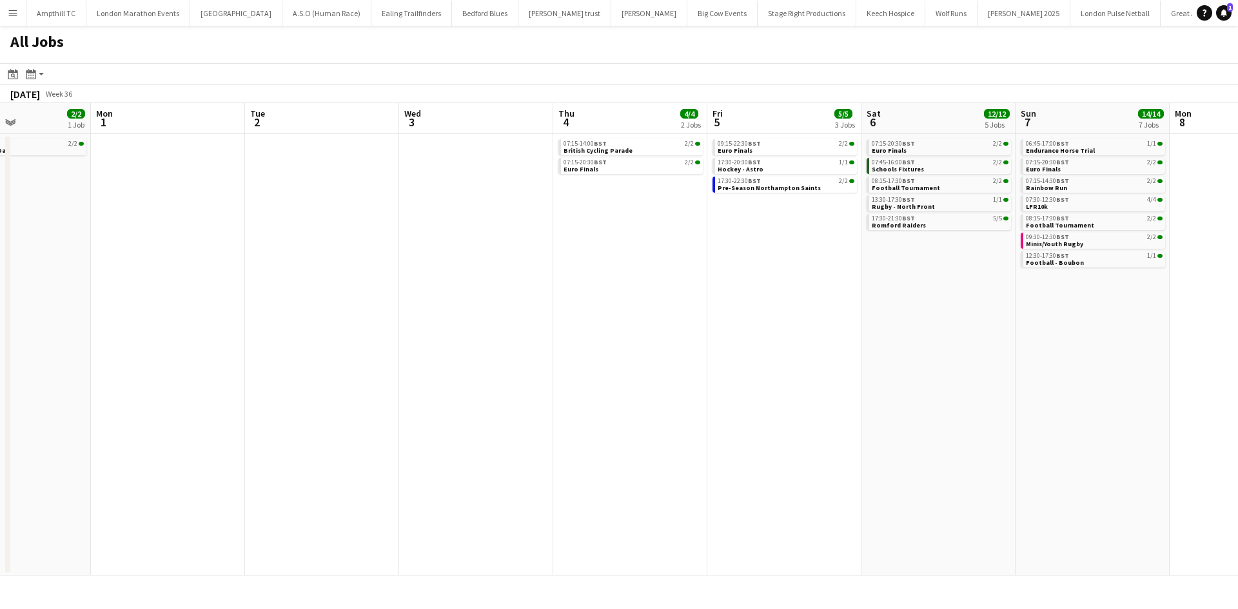
click at [788, 325] on app-all-jobs "All Jobs Date picker SEP 2025 SEP 2025 Monday M Tuesday T Wednesday W Thursday …" at bounding box center [619, 301] width 1238 height 550
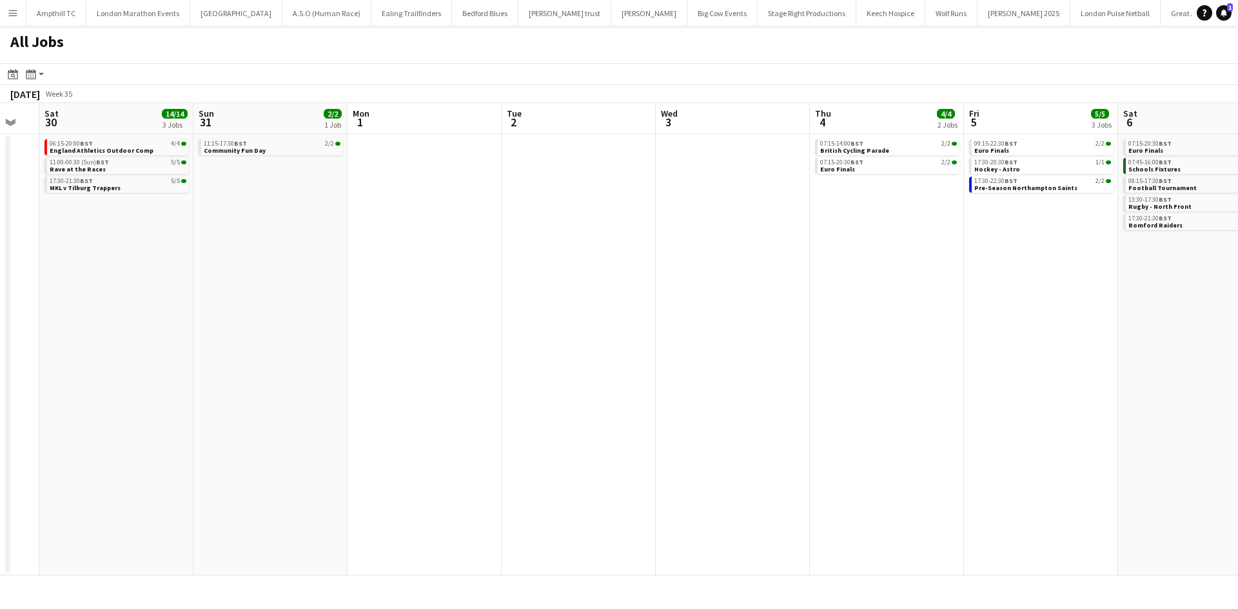
drag, startPoint x: 399, startPoint y: 321, endPoint x: 575, endPoint y: 309, distance: 176.4
click at [772, 321] on app-calendar-viewport "Wed 27 Thu 28 Fri 29 Sat 30 14/14 3 Jobs Sun 31 2/2 1 Job Mon 1 Tue 2 Wed 3 Thu…" at bounding box center [619, 339] width 1238 height 473
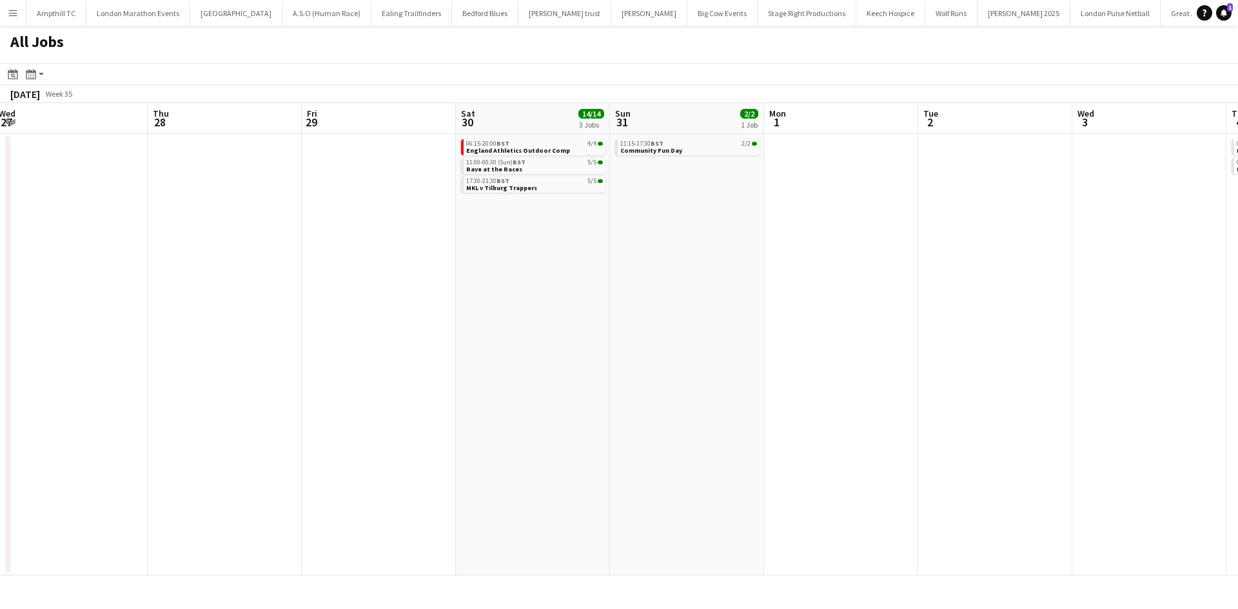
click at [735, 283] on app-all-jobs "All Jobs Date picker SEP 2025 SEP 2025 Monday M Tuesday T Wednesday W Thursday …" at bounding box center [619, 301] width 1238 height 550
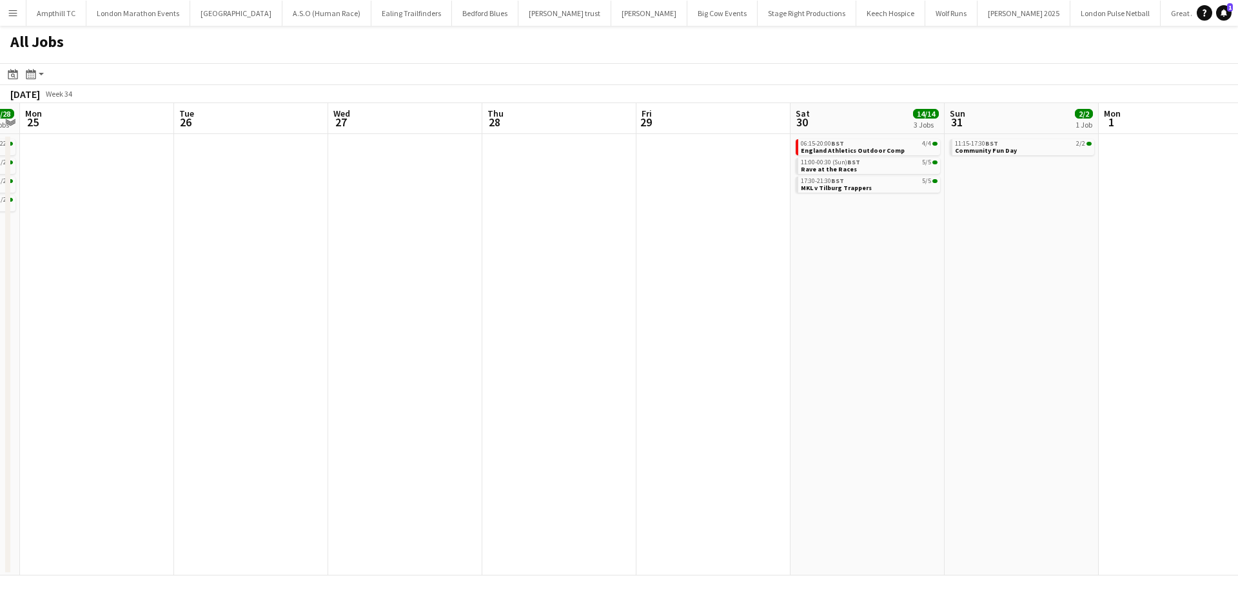
drag, startPoint x: 434, startPoint y: 289, endPoint x: 710, endPoint y: 290, distance: 276.6
click at [707, 289] on app-calendar-viewport "Sat 23 4/4 2 Jobs Sun 24 28/28 4 Jobs Mon 25 Tue 26 Wed 27 Thu 28 Fri 29 Sat 30…" at bounding box center [619, 339] width 1238 height 473
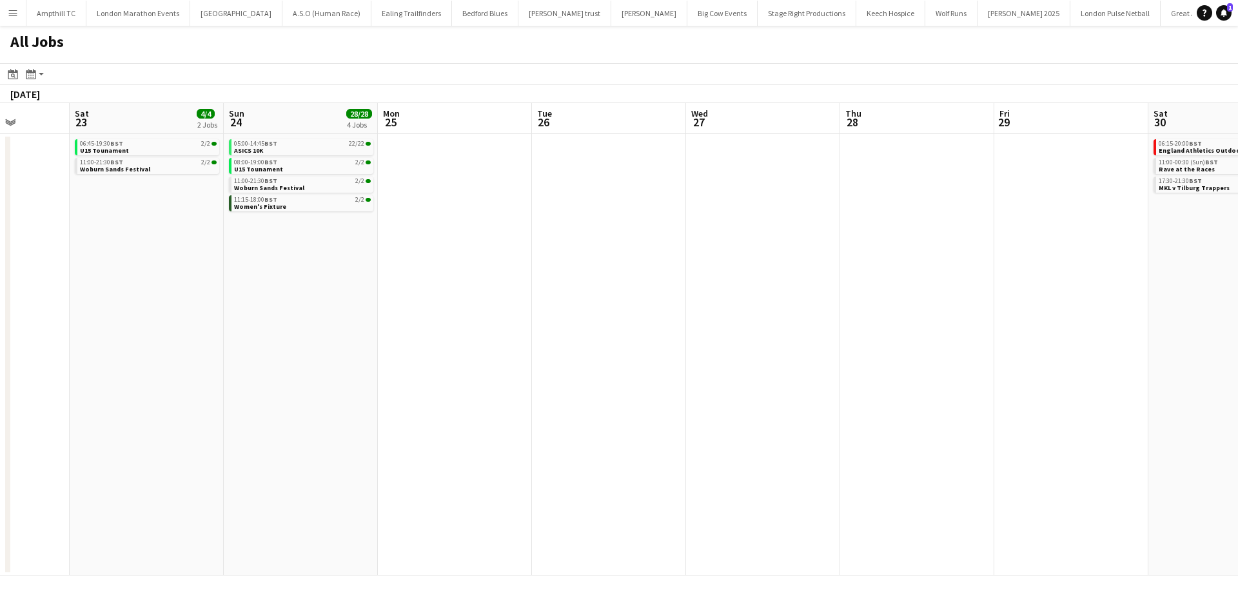
drag, startPoint x: 251, startPoint y: 289, endPoint x: 200, endPoint y: 289, distance: 50.9
click at [200, 289] on app-calendar-viewport "Wed 20 Thu 21 Fri 22 Sat 23 4/4 2 Jobs Sun 24 28/28 4 Jobs Mon 25 Tue 26 Wed 27…" at bounding box center [619, 339] width 1238 height 473
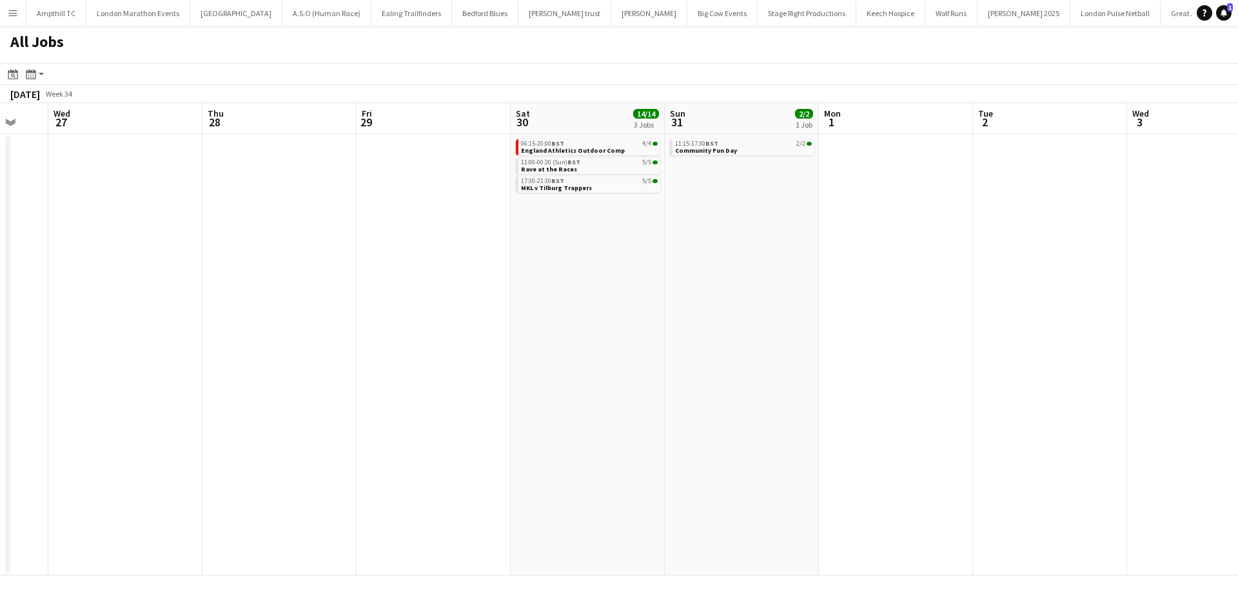
drag, startPoint x: 894, startPoint y: 282, endPoint x: 750, endPoint y: 282, distance: 143.1
click at [450, 282] on app-calendar-viewport "Sat 23 4/4 2 Jobs Sun 24 28/28 4 Jobs Mon 25 Tue 26 Wed 27 Thu 28 Fri 29 Sat 30…" at bounding box center [619, 339] width 1238 height 473
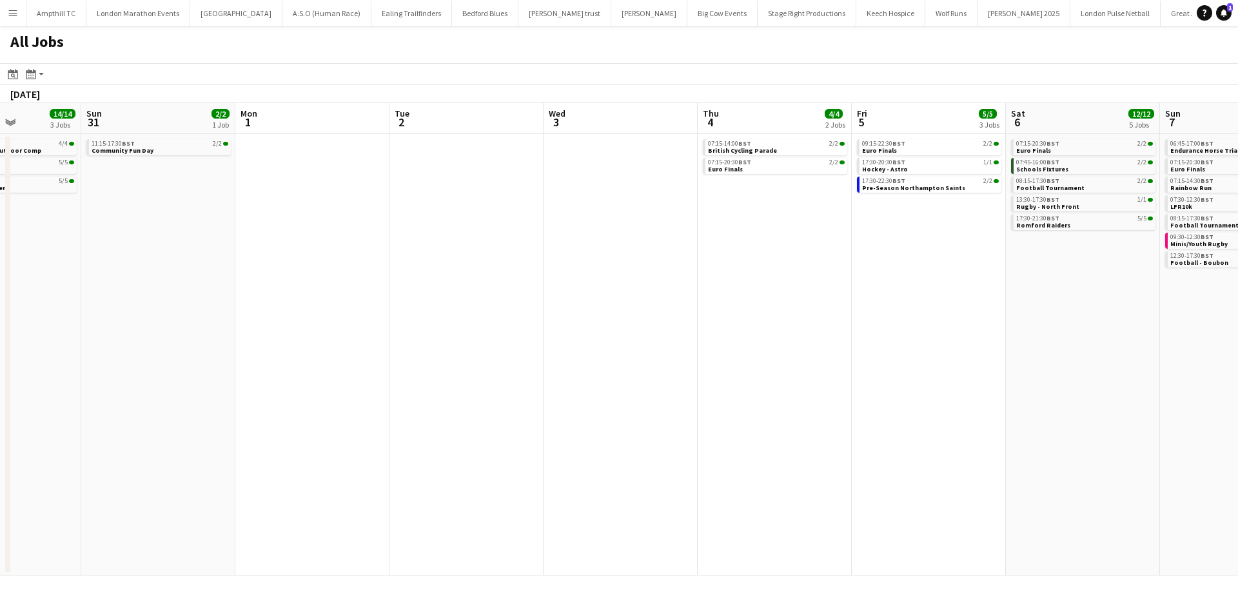
drag, startPoint x: 865, startPoint y: 284, endPoint x: 669, endPoint y: 266, distance: 196.2
click at [603, 277] on app-calendar-viewport "Wed 27 Thu 28 Fri 29 Sat 30 14/14 3 Jobs Sun 31 2/2 1 Job Mon 1 Tue 2 Wed 3 Thu…" at bounding box center [619, 339] width 1238 height 473
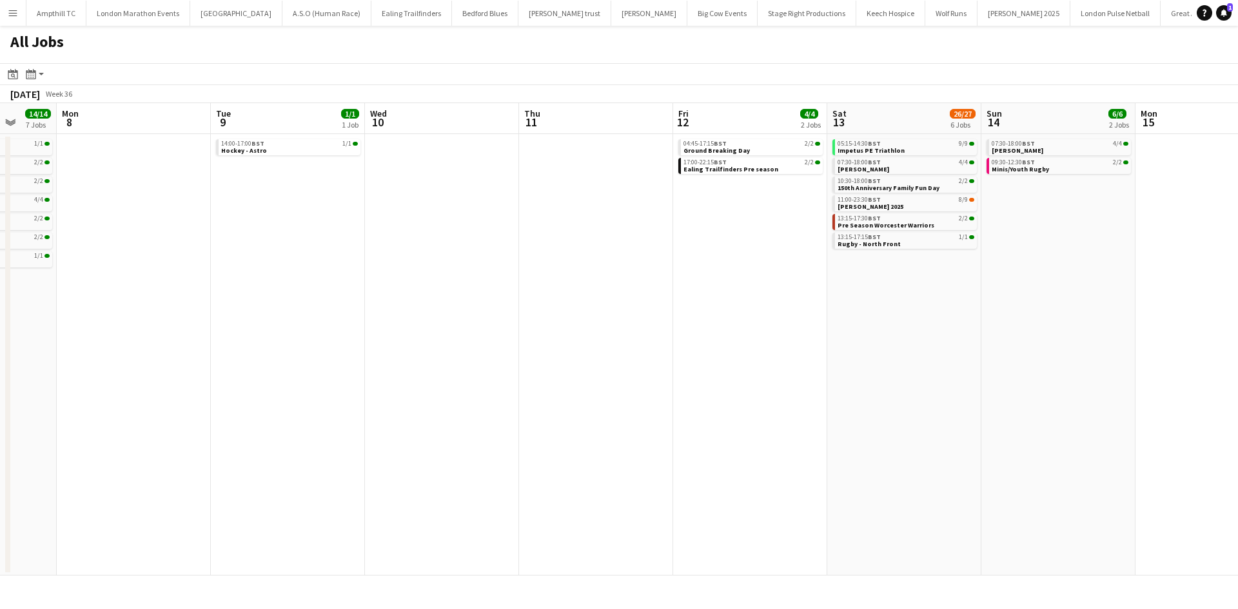
drag, startPoint x: 848, startPoint y: 293, endPoint x: 550, endPoint y: 263, distance: 300.0
click at [365, 263] on app-calendar-viewport "Fri 5 5/5 3 Jobs Sat 6 12/12 5 Jobs Sun 7 14/14 7 Jobs Mon 8 Tue 9 1/1 1 Job We…" at bounding box center [619, 339] width 1238 height 473
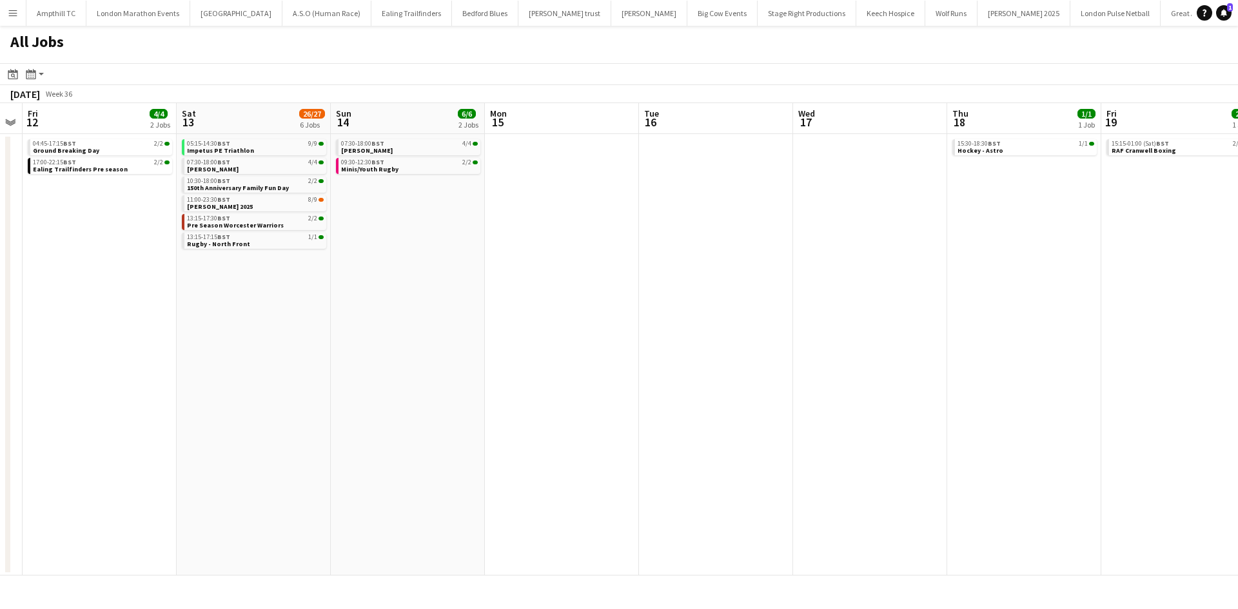
drag, startPoint x: 711, startPoint y: 281, endPoint x: 462, endPoint y: 267, distance: 249.9
click at [345, 268] on app-calendar-viewport "Sun 7 14/14 7 Jobs Mon 8 Tue 9 1/1 1 Job Wed 10 Thu 11 Fri 12 4/4 2 Jobs Sat 13…" at bounding box center [619, 339] width 1238 height 473
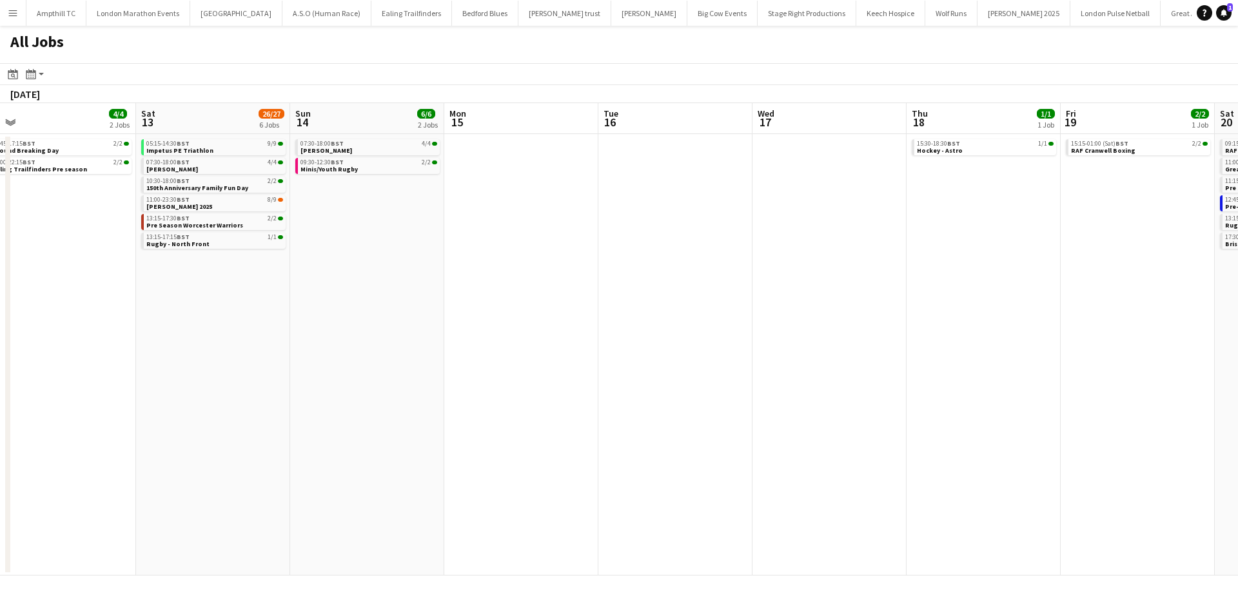
drag, startPoint x: 986, startPoint y: 271, endPoint x: 280, endPoint y: 225, distance: 707.5
click at [219, 225] on app-calendar-viewport "Tue 9 1/1 1 Job Wed 10 Thu 11 Fri 12 4/4 2 Jobs Sat 13 26/27 6 Jobs Sun 14 6/6 …" at bounding box center [619, 339] width 1238 height 473
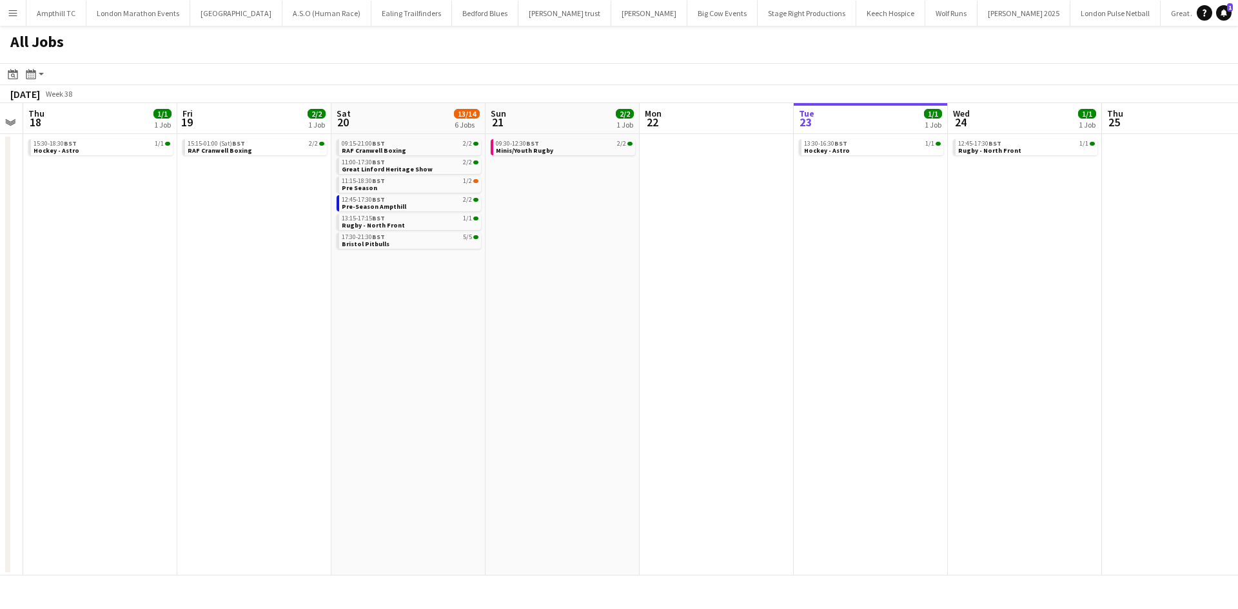
drag, startPoint x: 667, startPoint y: 215, endPoint x: 525, endPoint y: 211, distance: 141.9
click at [20, 208] on app-calendar-viewport "Sun 14 6/6 2 Jobs Mon 15 Tue 16 Wed 17 Thu 18 1/1 1 Job Fri 19 2/2 1 Job Sat 20…" at bounding box center [619, 339] width 1238 height 473
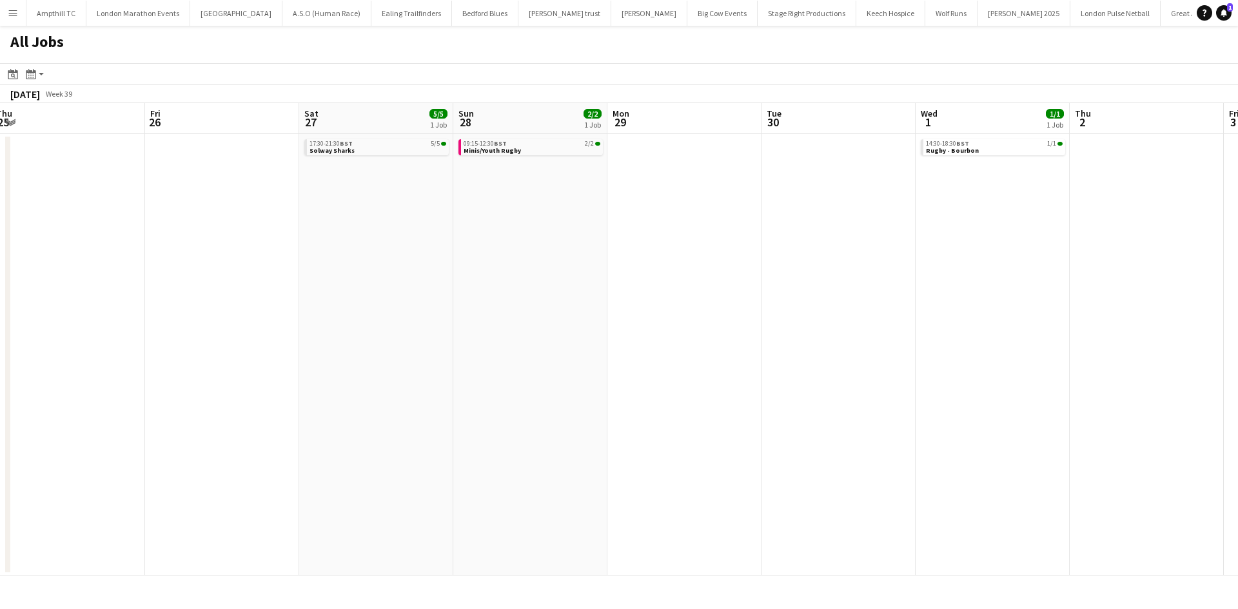
drag, startPoint x: 545, startPoint y: 232, endPoint x: 320, endPoint y: 236, distance: 225.0
click at [322, 236] on app-calendar-viewport "Sun 21 2/2 1 Job Mon 22 Tue 23 1/1 1 Job Wed 24 1/1 1 Job Thu 25 Fri 26 Sat 27 …" at bounding box center [619, 339] width 1238 height 473
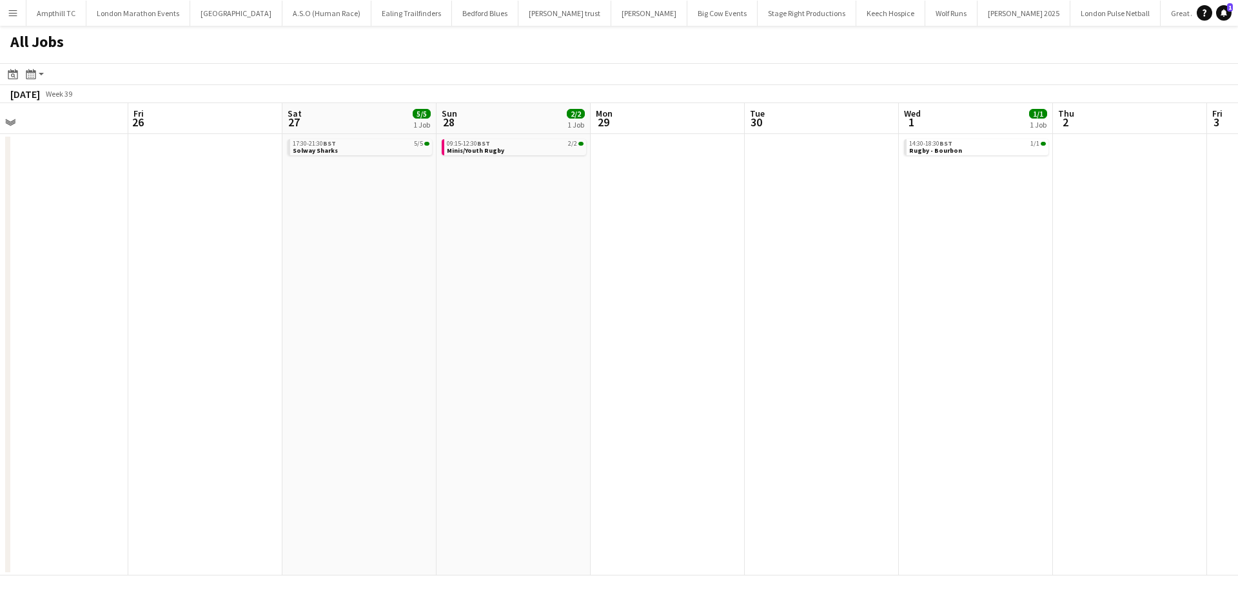
click at [386, 182] on app-date-cell "17:30-21:30 BST 5/5 Solway Sharks" at bounding box center [359, 355] width 154 height 442
click at [23, 11] on button "Menu" at bounding box center [13, 13] width 26 height 26
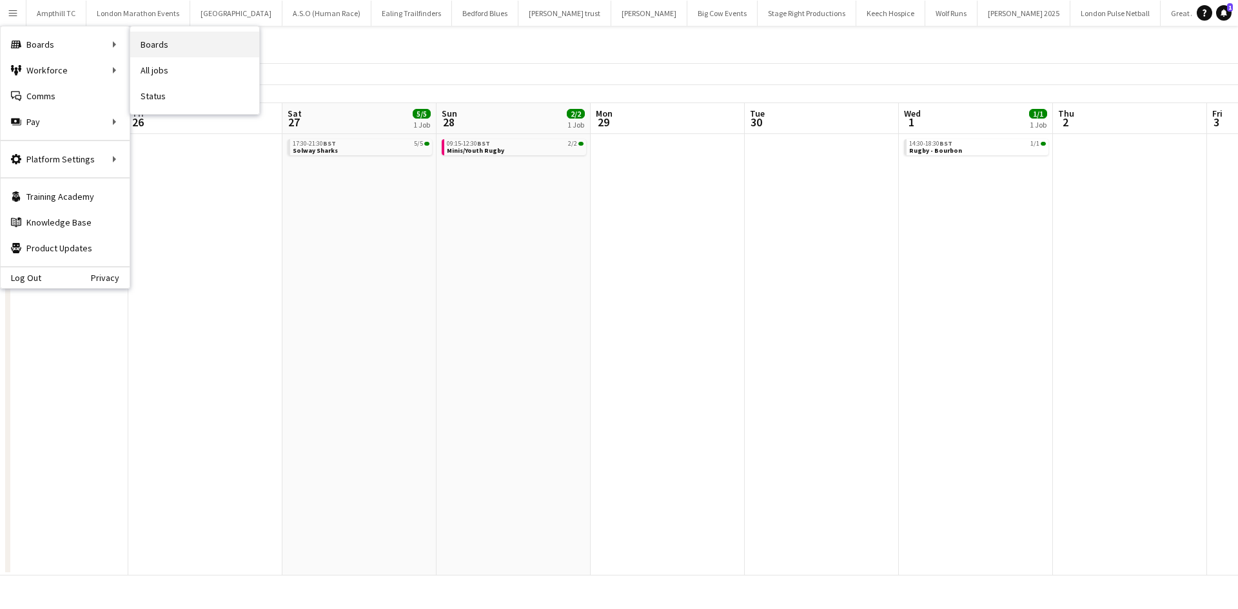
click at [173, 46] on link "Boards" at bounding box center [194, 45] width 129 height 26
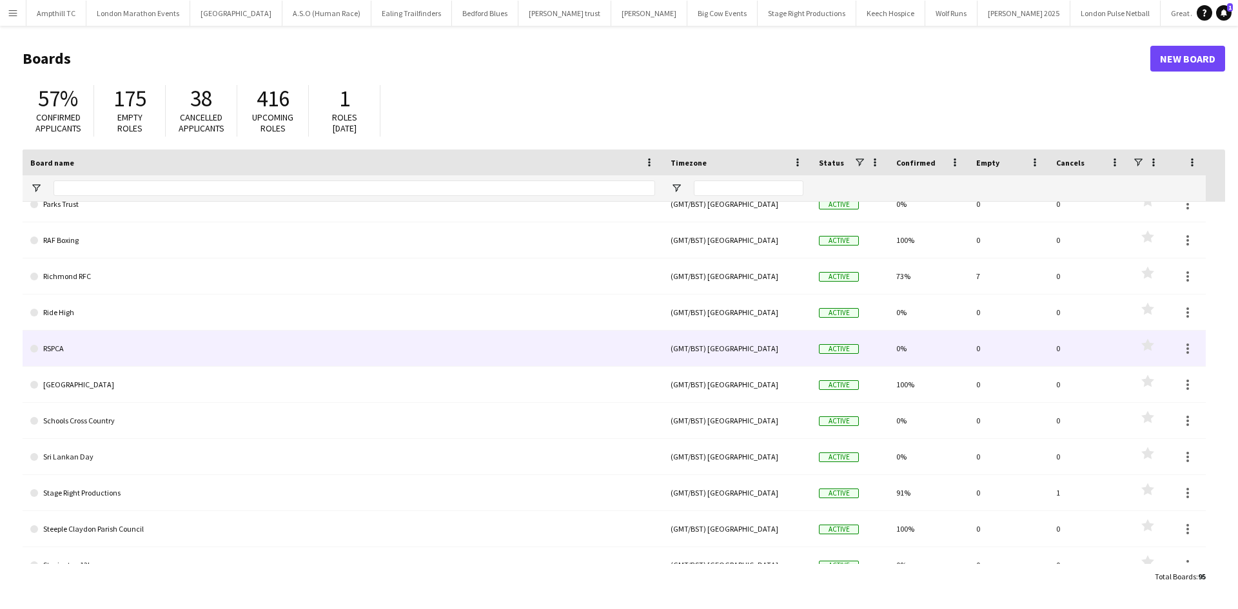
scroll to position [2643, 0]
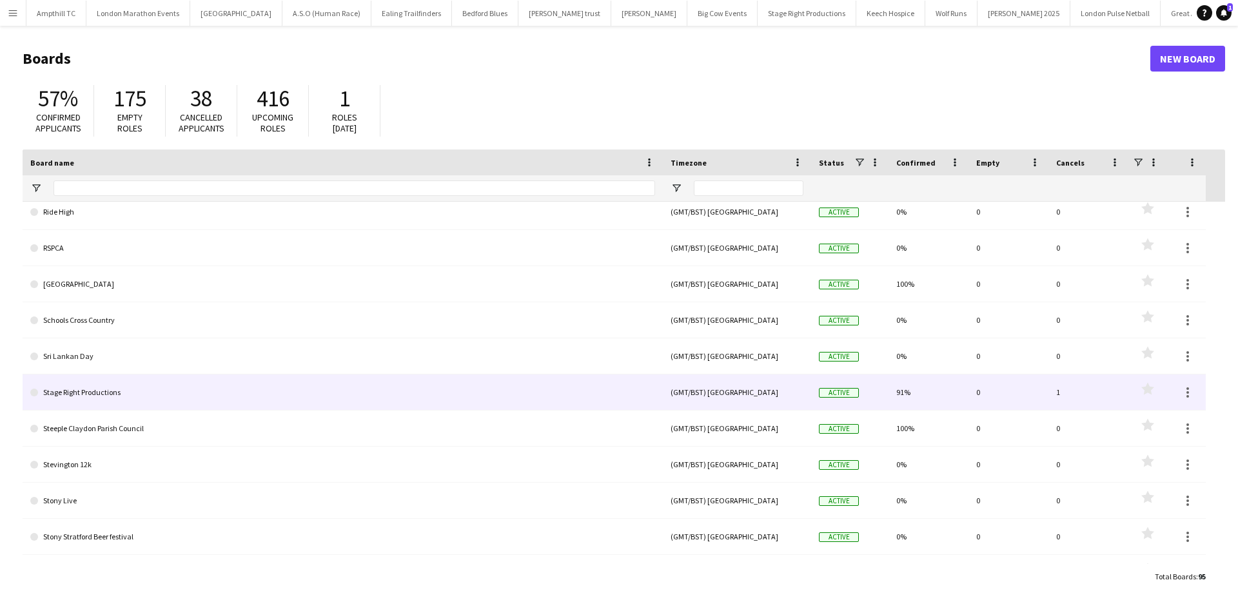
click at [338, 389] on link "Stage Right Productions" at bounding box center [342, 393] width 625 height 36
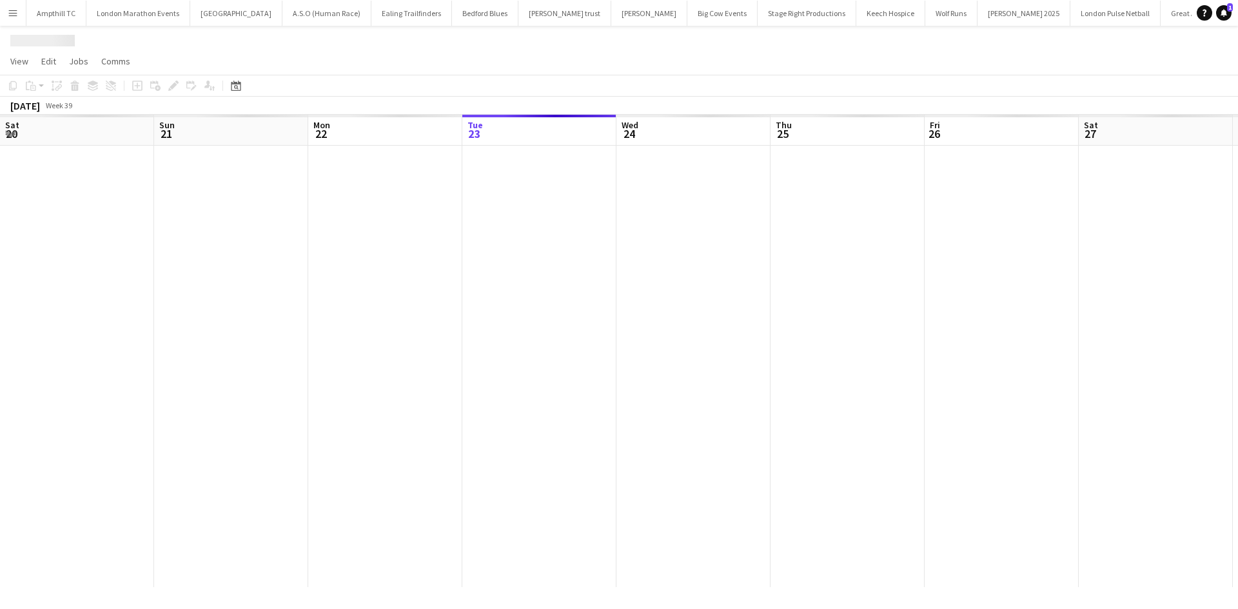
click at [338, 389] on div at bounding box center [1004, 367] width 2008 height 442
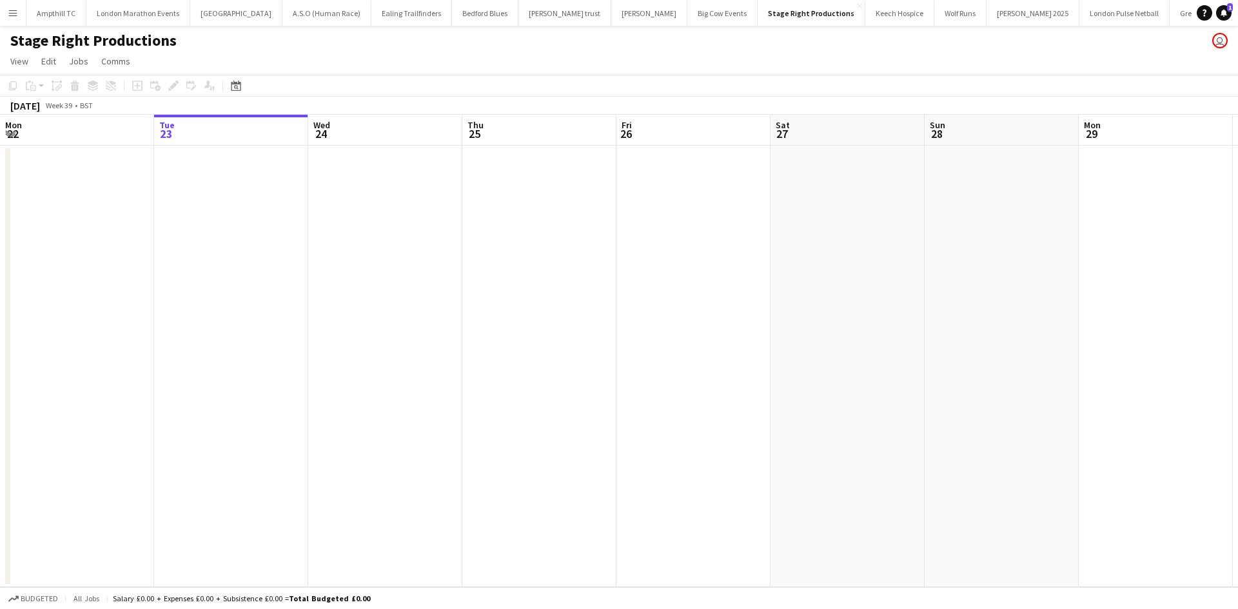
click at [817, 186] on app-date-cell at bounding box center [847, 367] width 154 height 442
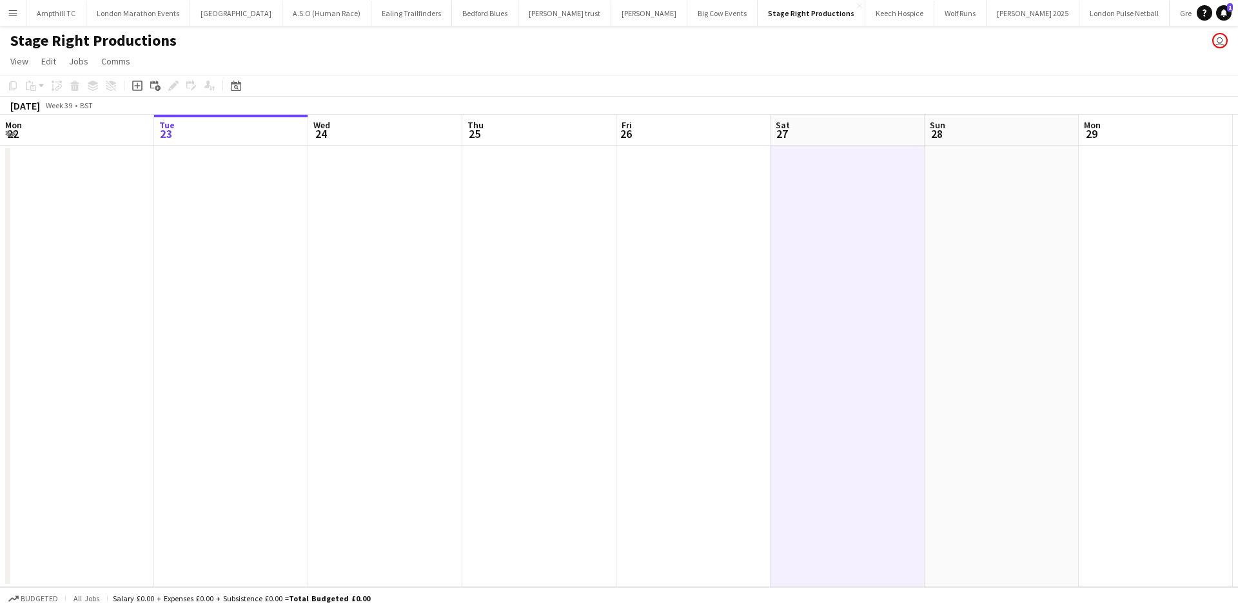
click at [135, 86] on icon at bounding box center [137, 86] width 6 height 6
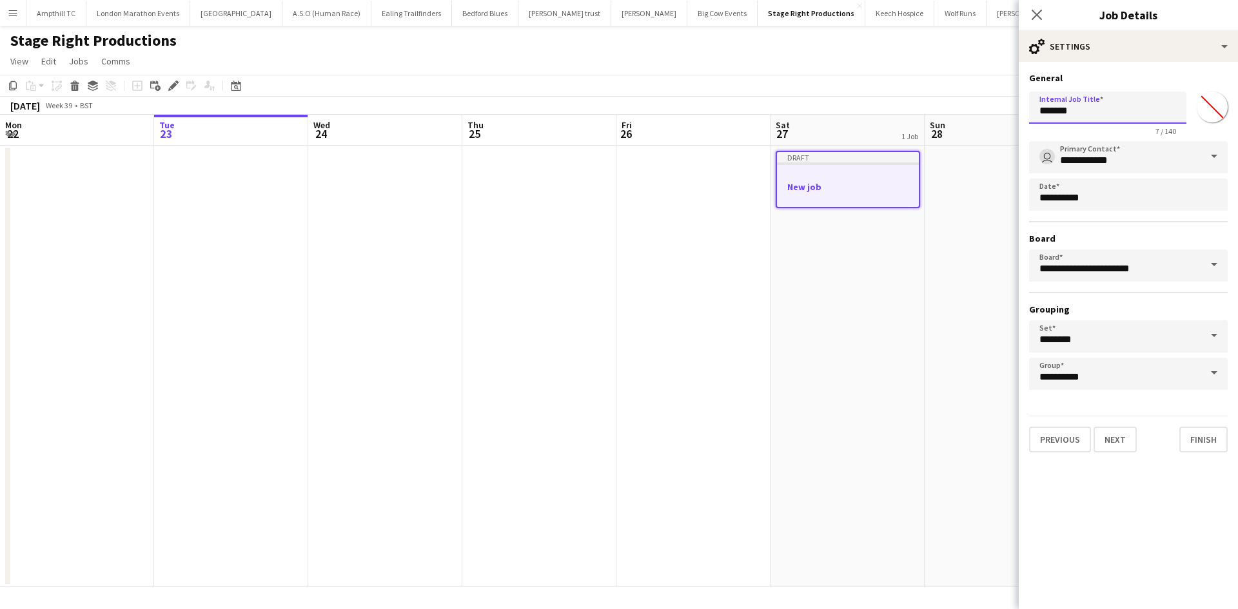
drag, startPoint x: 1088, startPoint y: 112, endPoint x: 961, endPoint y: 124, distance: 127.0
click at [978, 112] on body "Menu Boards Boards Boards All jobs Status Workforce Workforce My Workforce Recr…" at bounding box center [619, 304] width 1238 height 609
type input "*"
type input "**********"
click at [1116, 442] on button "Next" at bounding box center [1114, 440] width 43 height 26
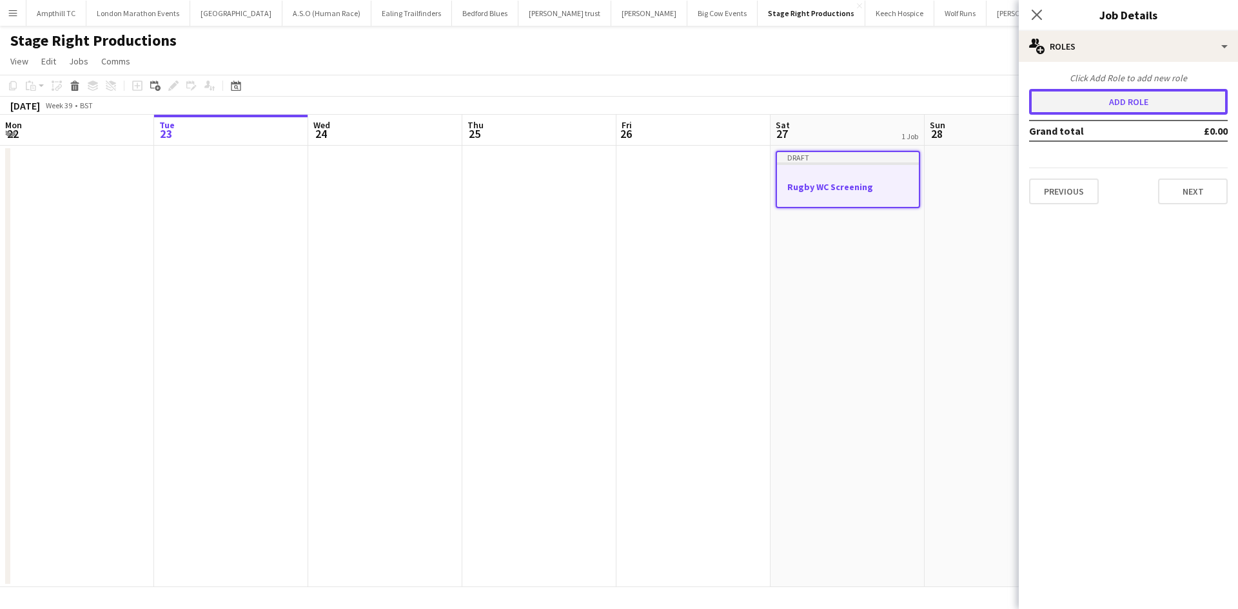
click at [1096, 100] on button "Add role" at bounding box center [1128, 102] width 199 height 26
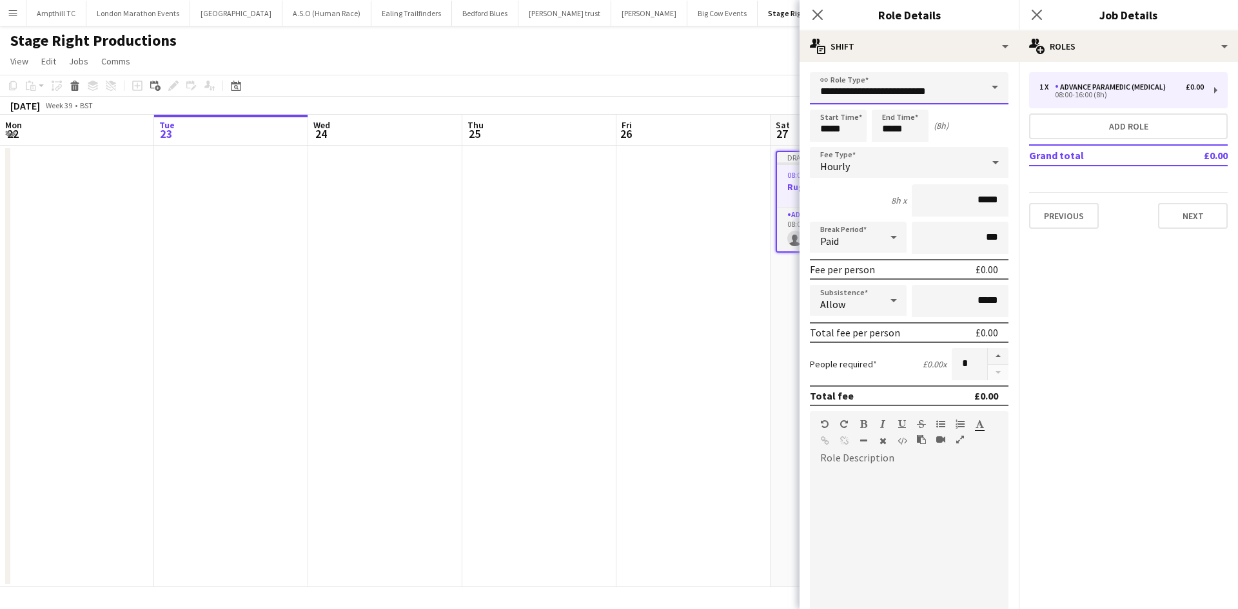
click at [931, 97] on input "**********" at bounding box center [909, 88] width 199 height 32
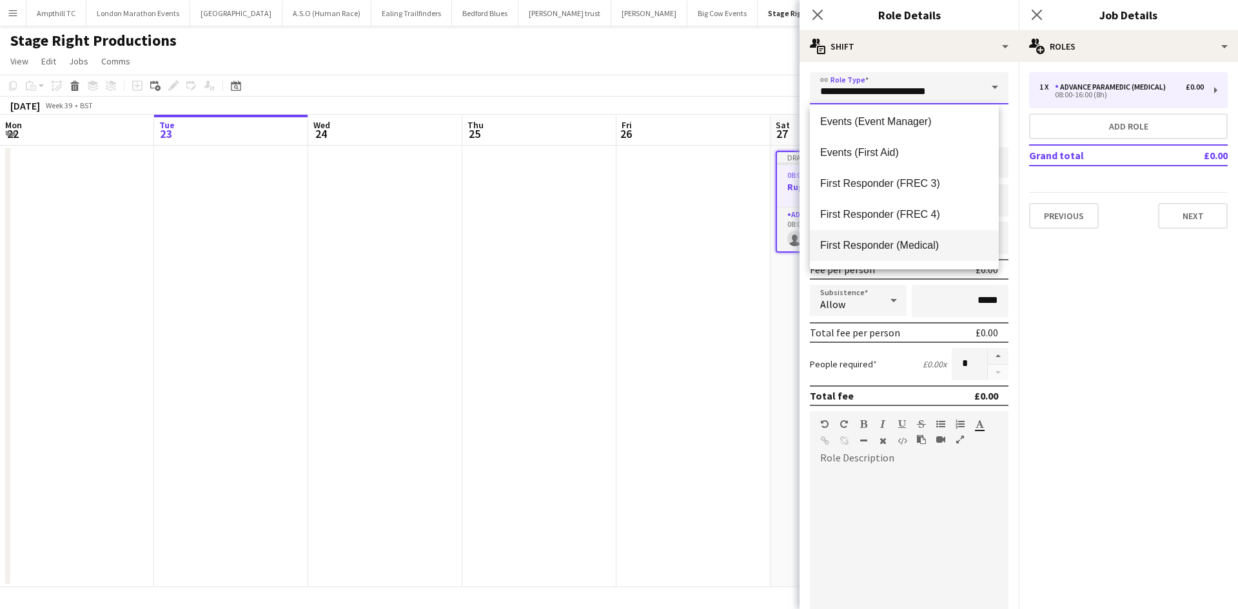
scroll to position [240, 0]
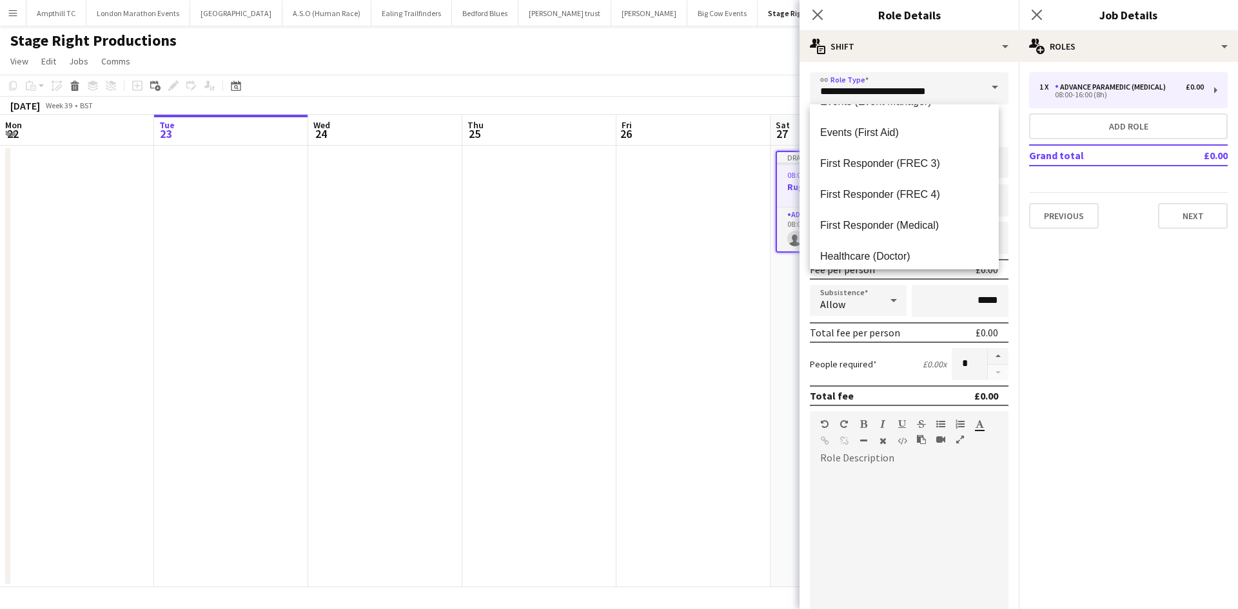
click at [935, 222] on span "First Responder (Medical)" at bounding box center [904, 225] width 168 height 12
type input "**********"
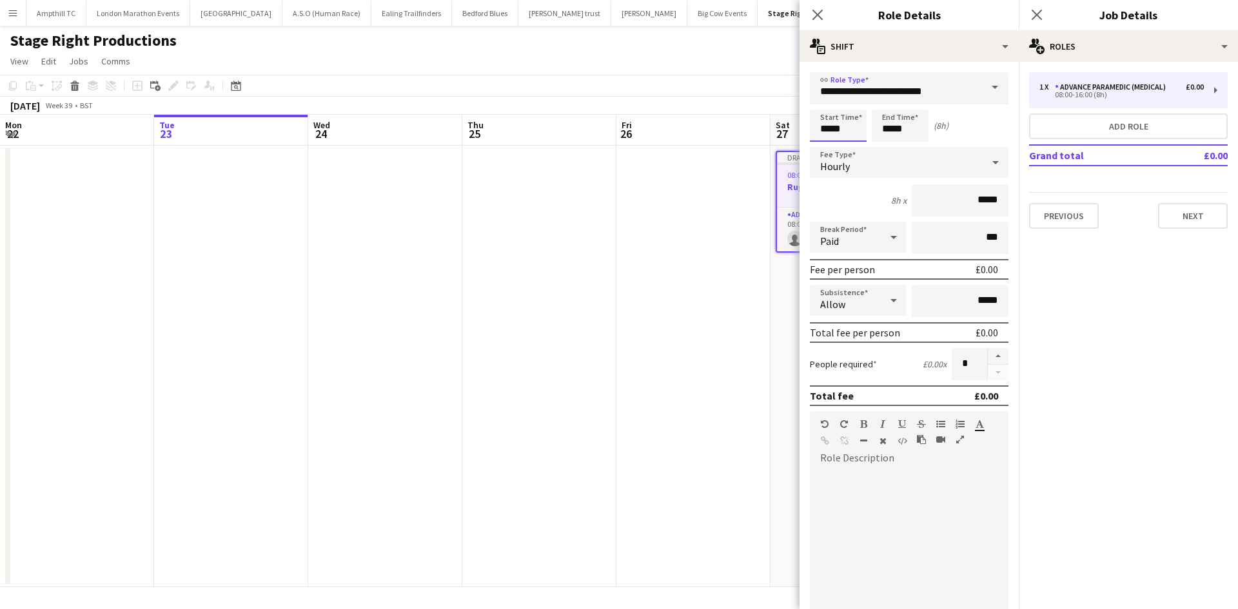
click at [858, 141] on input "*****" at bounding box center [838, 126] width 57 height 32
click at [821, 146] on div at bounding box center [825, 148] width 26 height 13
click at [822, 146] on div at bounding box center [825, 148] width 26 height 13
click at [825, 146] on div at bounding box center [825, 148] width 26 height 13
click at [827, 107] on div at bounding box center [825, 103] width 26 height 13
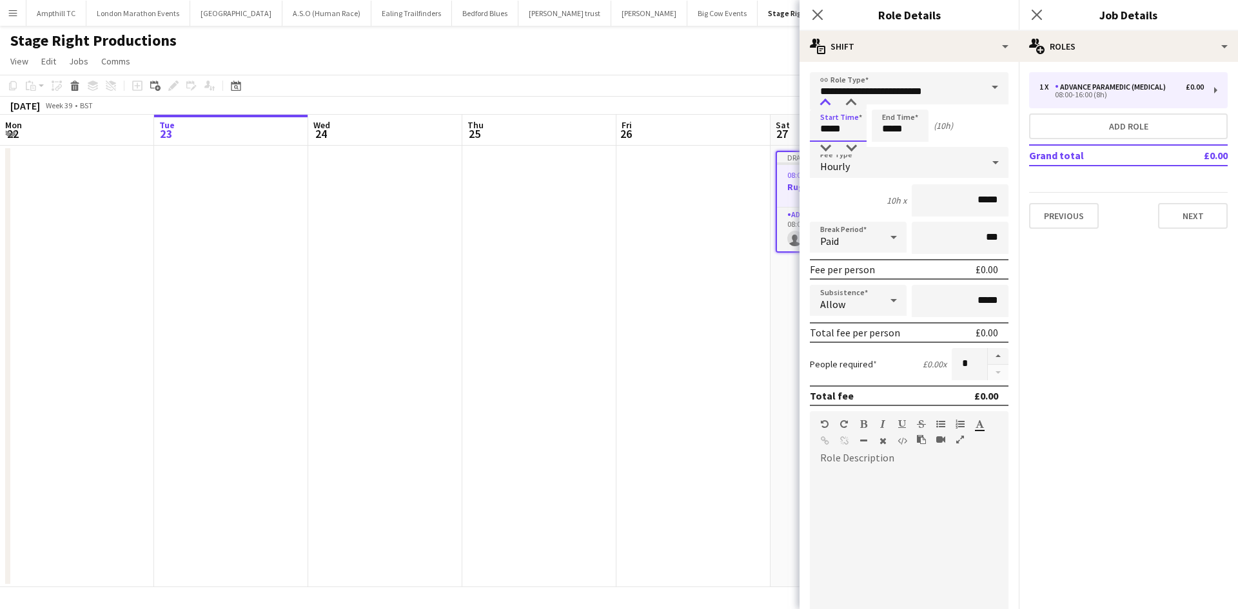
click at [827, 105] on div at bounding box center [825, 103] width 26 height 13
click at [856, 104] on div at bounding box center [851, 103] width 26 height 13
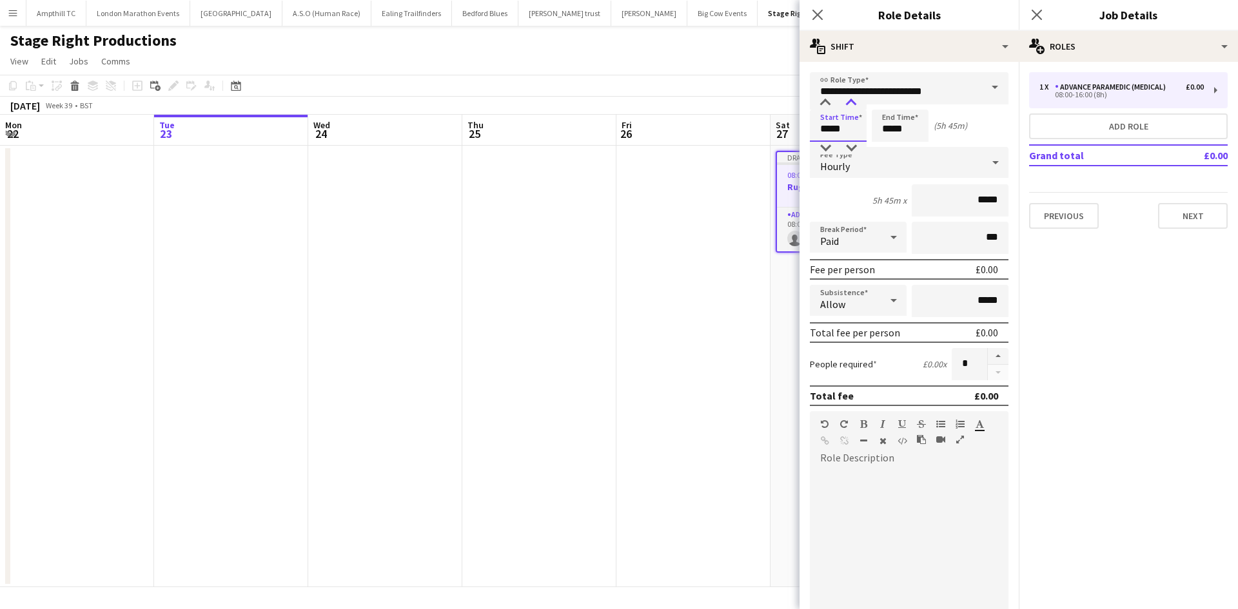
click at [856, 104] on div at bounding box center [851, 103] width 26 height 13
type input "*****"
click at [856, 104] on div at bounding box center [851, 103] width 26 height 13
click at [896, 136] on input "*****" at bounding box center [900, 126] width 57 height 32
click at [887, 97] on div at bounding box center [887, 103] width 26 height 13
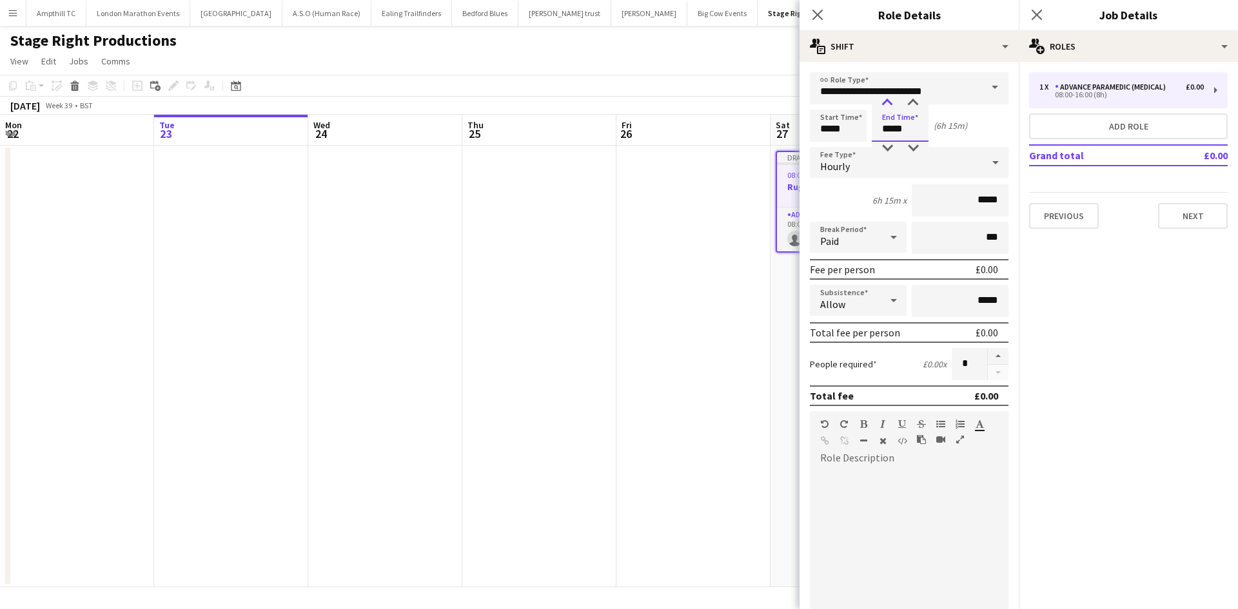
type input "*****"
click at [890, 98] on div at bounding box center [887, 103] width 26 height 13
click at [889, 168] on div "Hourly" at bounding box center [896, 162] width 173 height 31
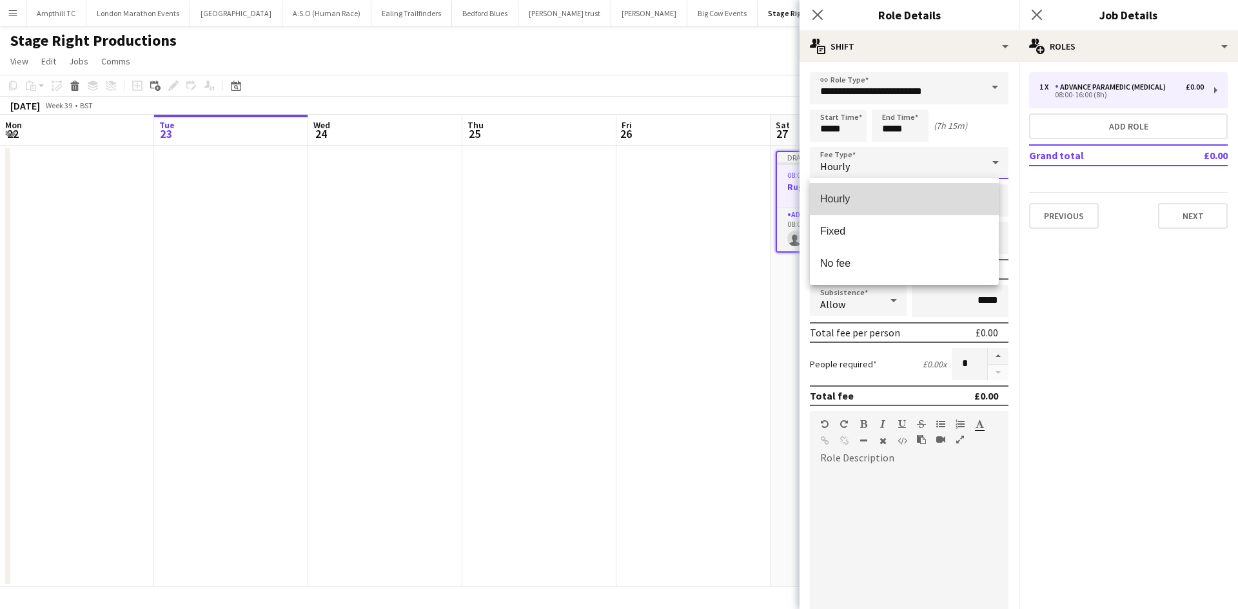
click at [874, 200] on span "Hourly" at bounding box center [904, 199] width 168 height 12
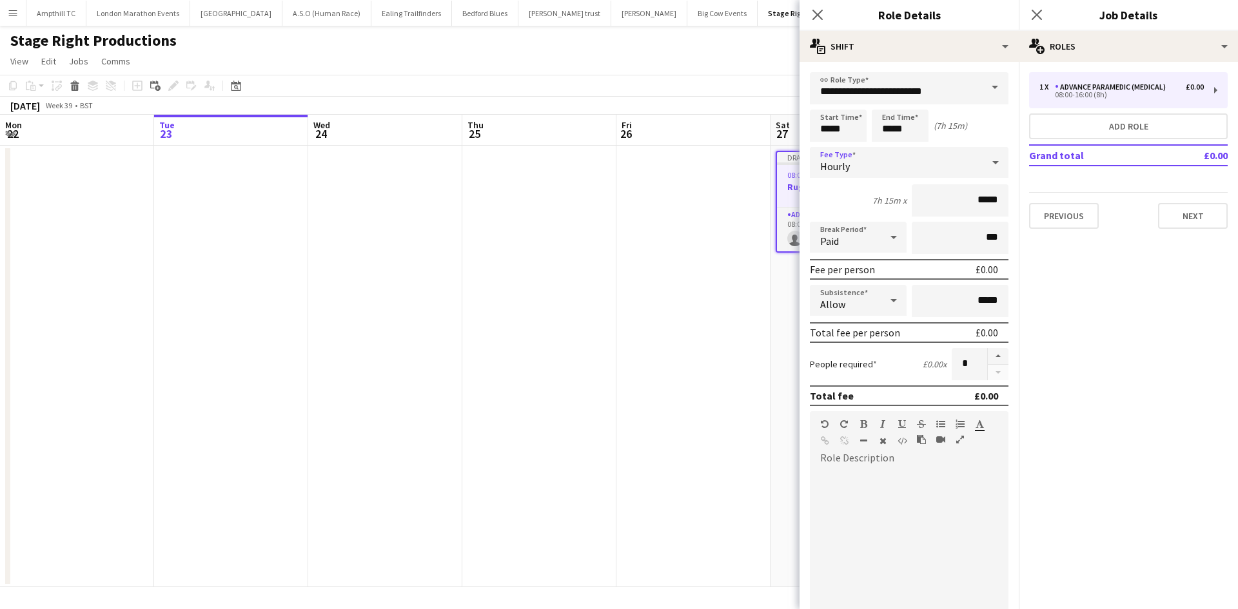
click at [866, 235] on div "Paid" at bounding box center [845, 237] width 71 height 31
click at [879, 306] on span "Unpaid" at bounding box center [856, 306] width 72 height 12
click at [988, 355] on button "button" at bounding box center [998, 356] width 21 height 17
type input "*"
click at [879, 483] on div at bounding box center [909, 546] width 199 height 155
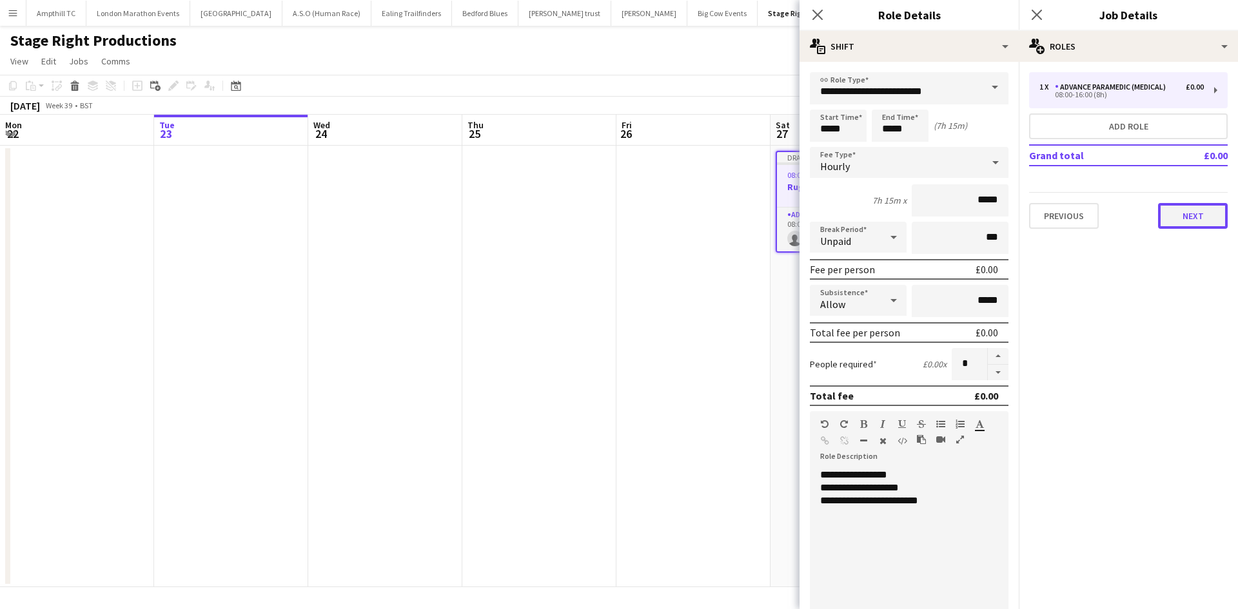
drag, startPoint x: 1195, startPoint y: 216, endPoint x: 1133, endPoint y: 165, distance: 80.2
click at [1195, 217] on button "Next" at bounding box center [1193, 216] width 70 height 26
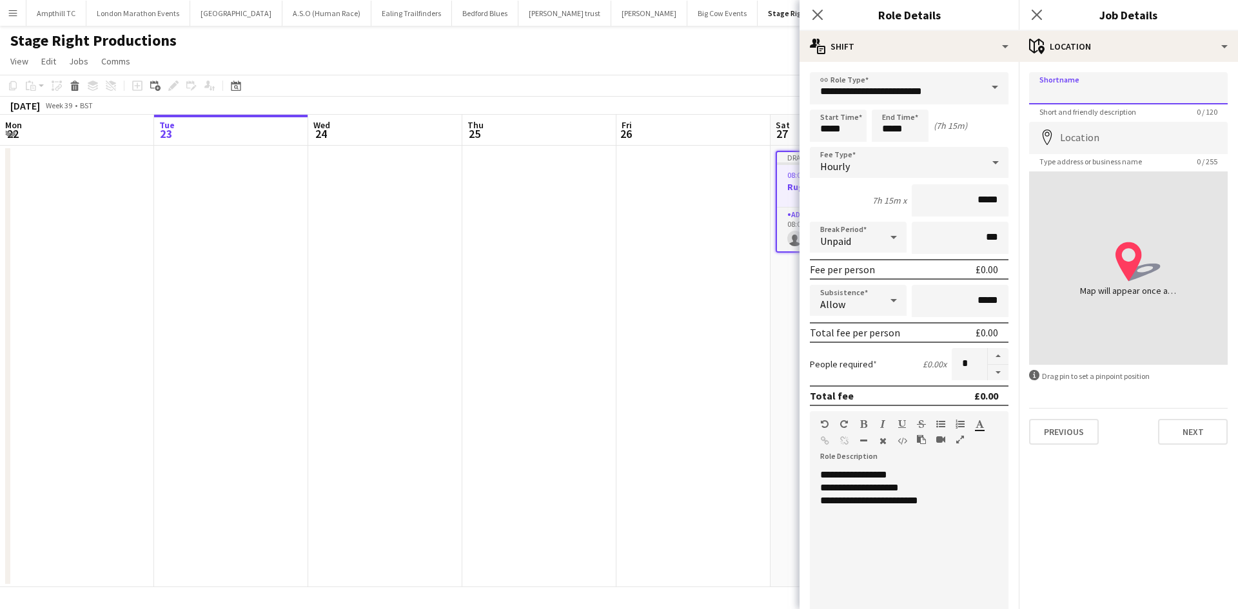
click at [1091, 95] on input "Shortname" at bounding box center [1128, 88] width 199 height 32
type input "***"
click at [1066, 139] on input "Location" at bounding box center [1128, 138] width 199 height 32
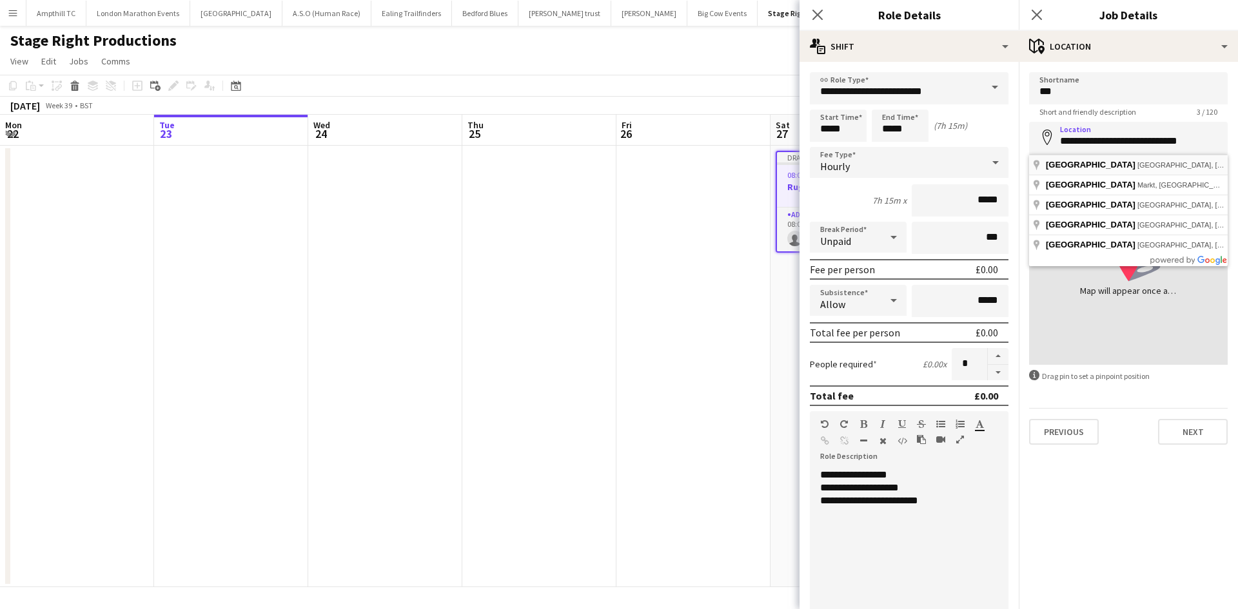
type input "**********"
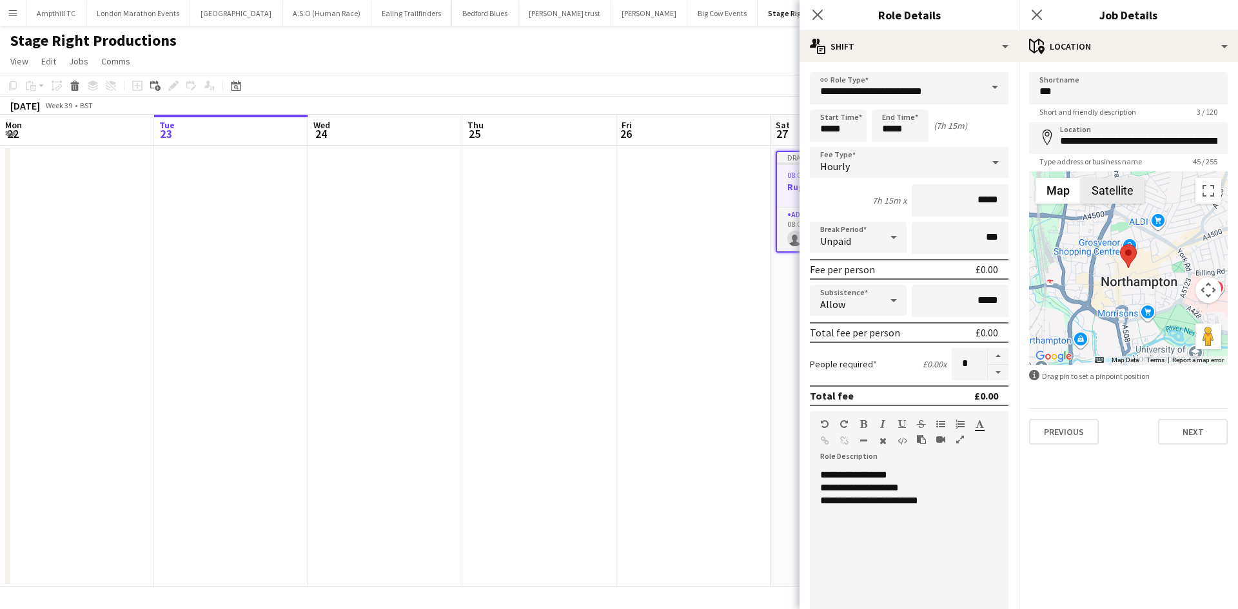
click at [1119, 194] on button "Satellite" at bounding box center [1113, 191] width 64 height 26
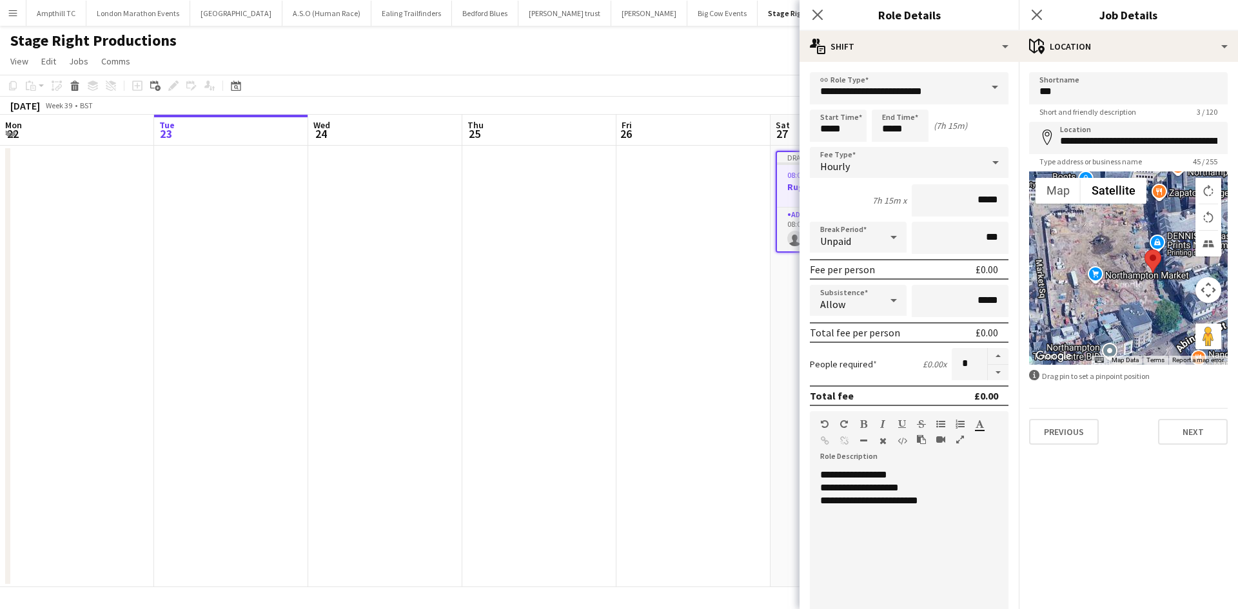
drag, startPoint x: 1081, startPoint y: 266, endPoint x: 1148, endPoint y: 300, distance: 76.1
click at [1148, 300] on div at bounding box center [1128, 267] width 199 height 193
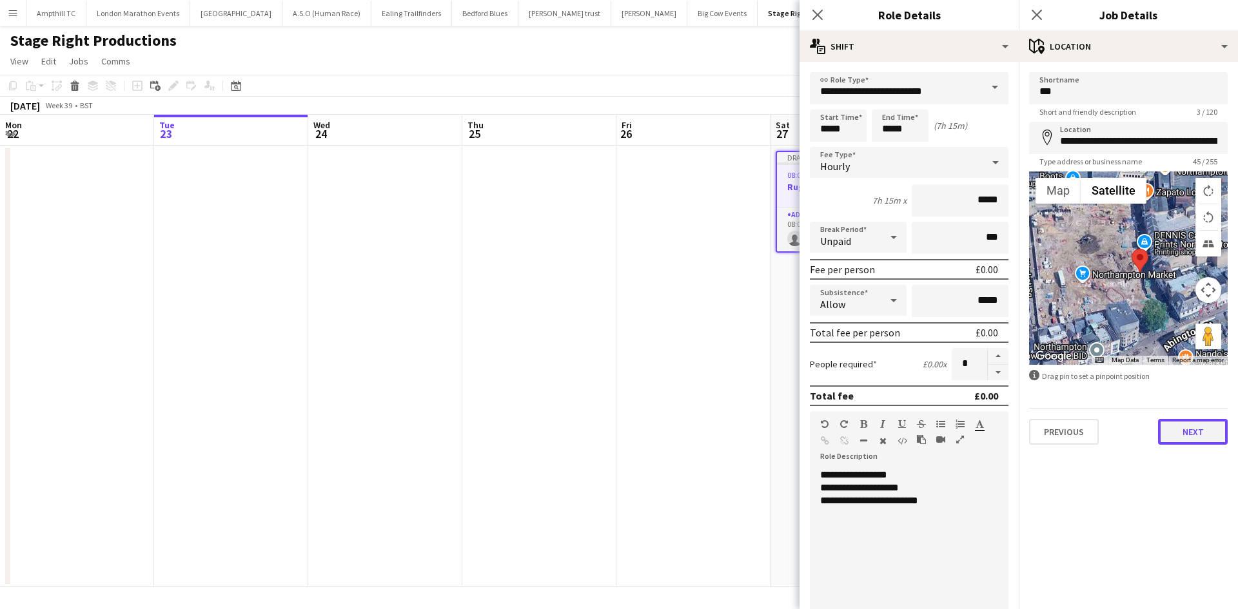
click at [1208, 435] on button "Next" at bounding box center [1193, 432] width 70 height 26
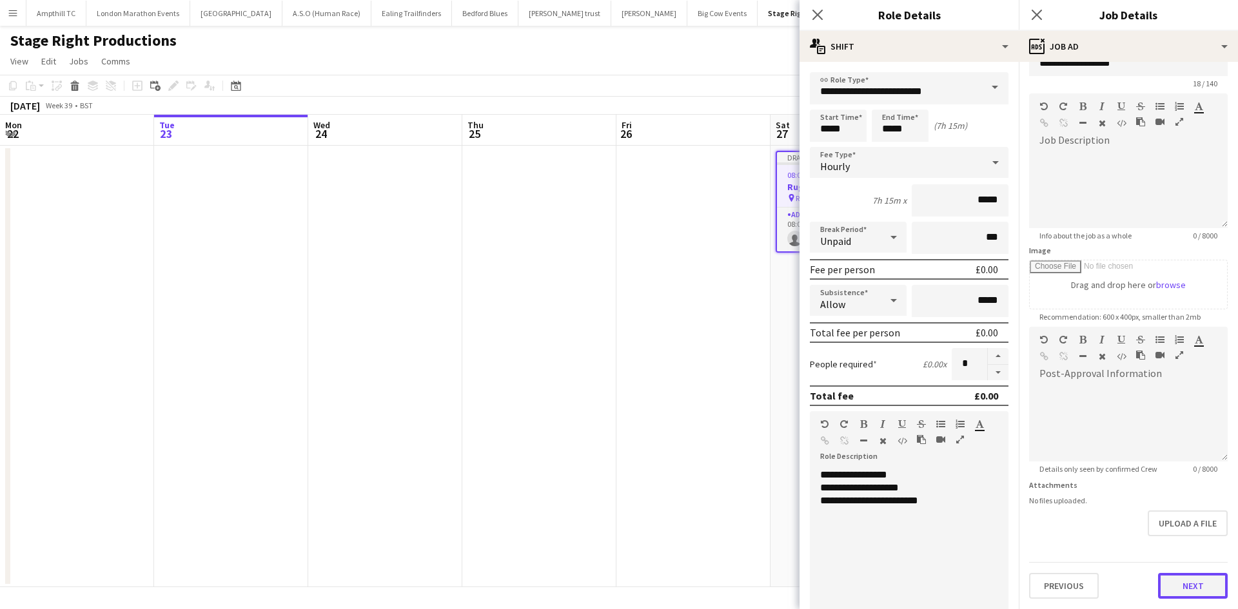
click at [1192, 547] on form "**********" at bounding box center [1128, 321] width 219 height 555
drag, startPoint x: 1195, startPoint y: 585, endPoint x: 1188, endPoint y: 574, distance: 13.1
click at [1195, 585] on button "Next" at bounding box center [1193, 586] width 70 height 26
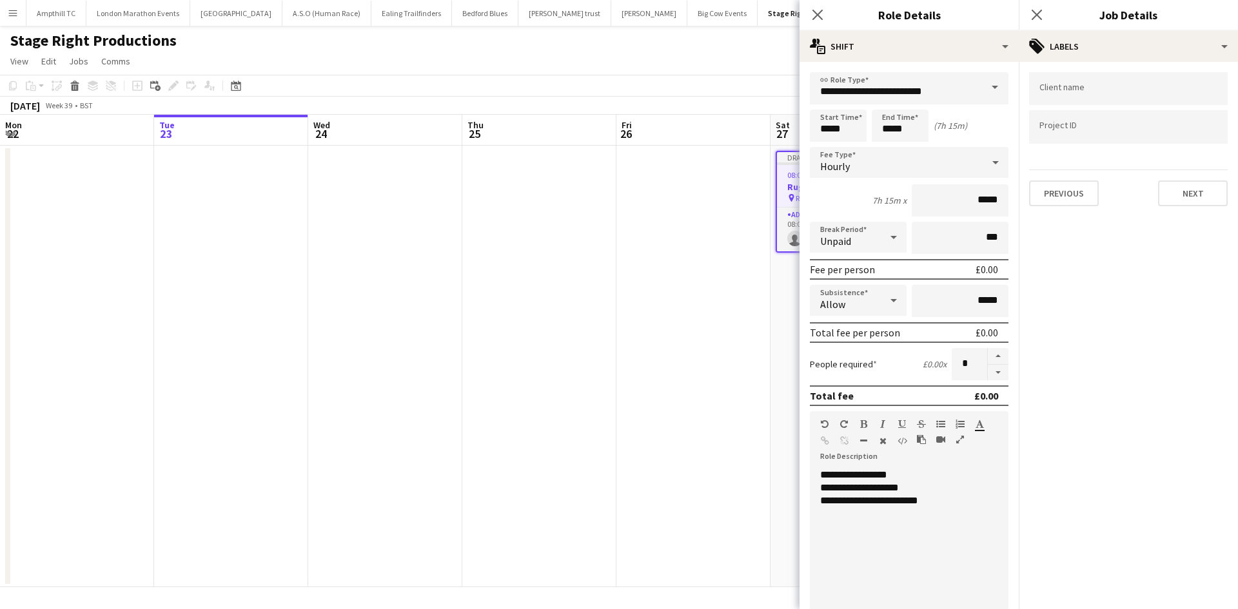
scroll to position [0, 0]
click at [1036, 12] on icon "Close pop-in" at bounding box center [1036, 14] width 12 height 12
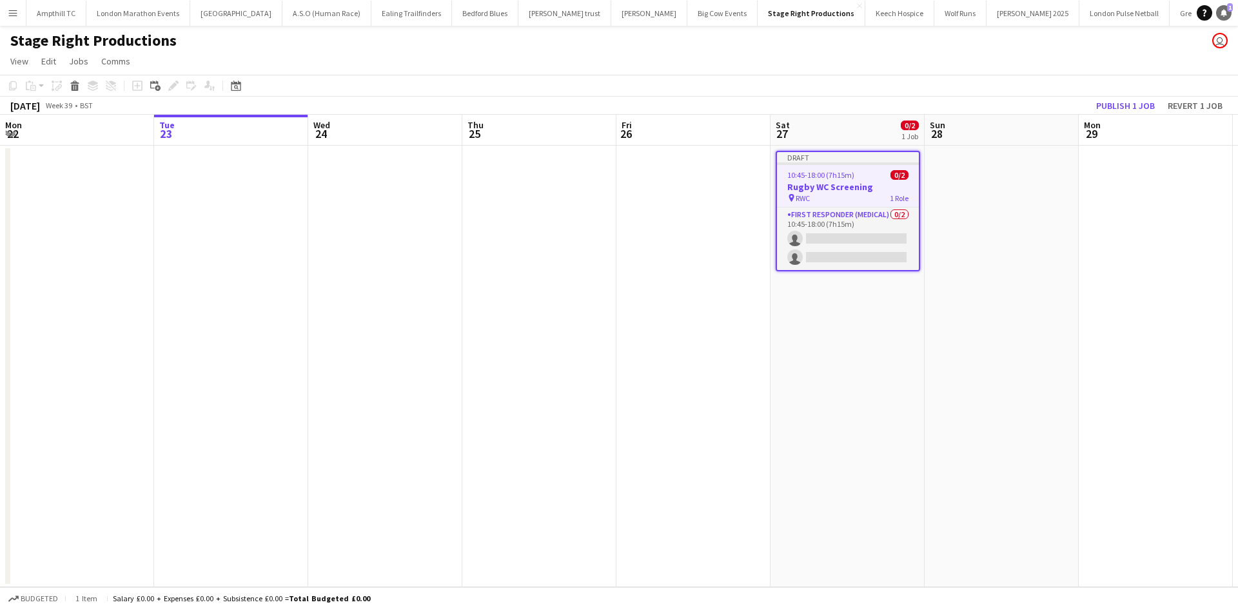
click at [1224, 12] on icon at bounding box center [1223, 12] width 6 height 6
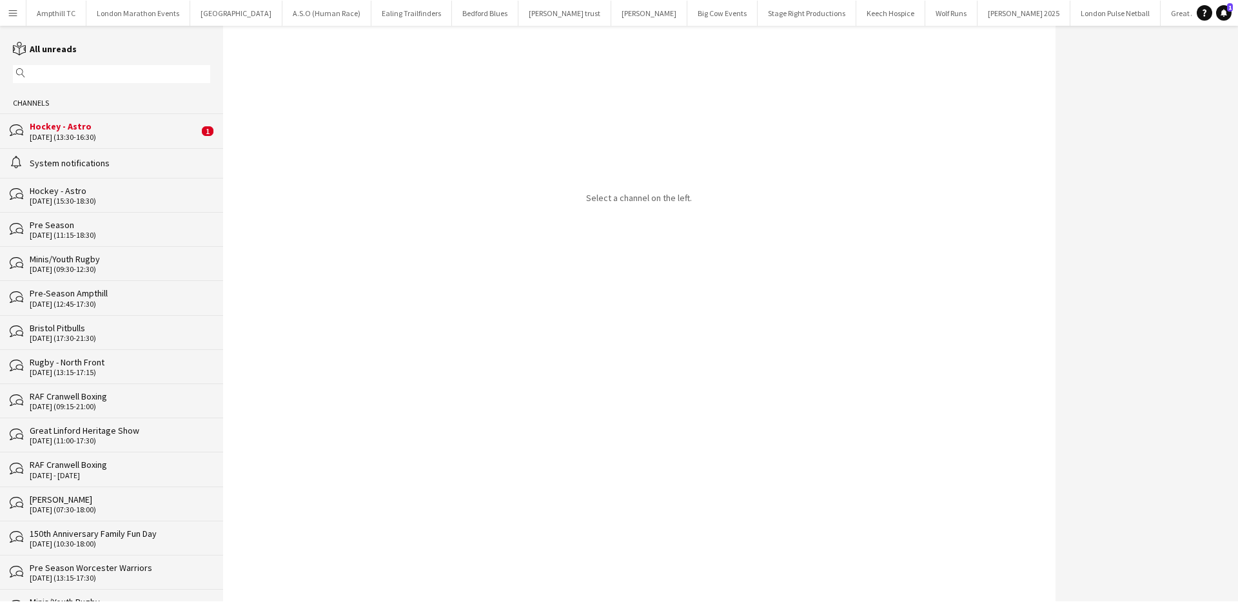
click at [126, 133] on div "23-09-2025 (13:30-16:30)" at bounding box center [114, 137] width 169 height 9
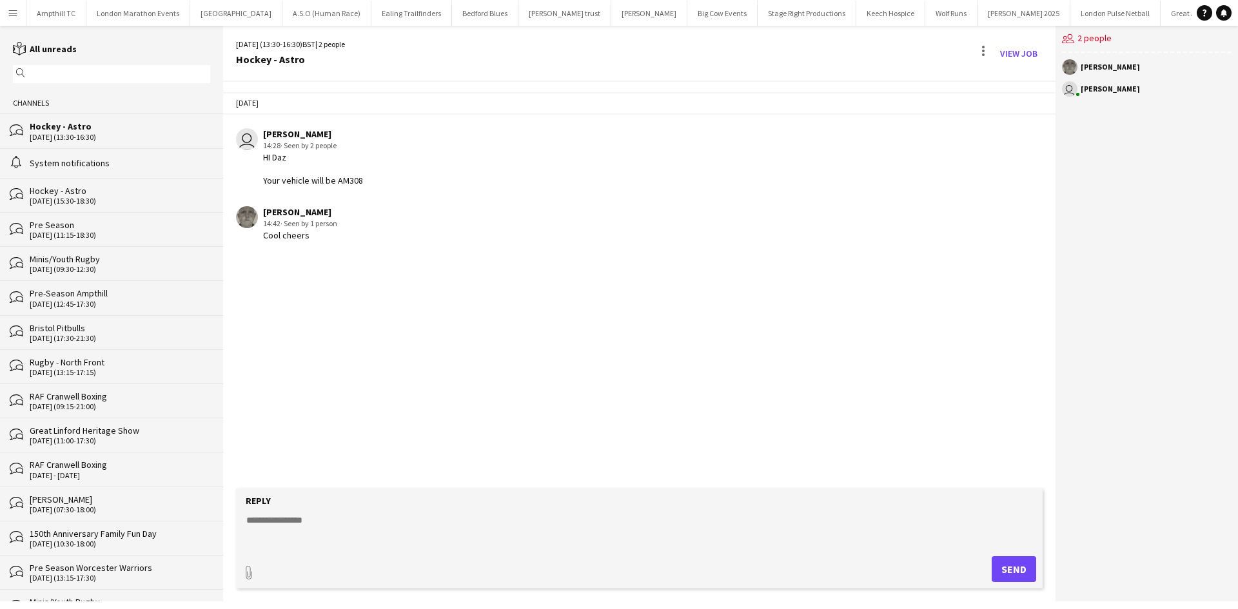
drag, startPoint x: 6, startPoint y: 10, endPoint x: 23, endPoint y: 18, distance: 17.9
click at [6, 12] on button "Menu" at bounding box center [13, 13] width 26 height 26
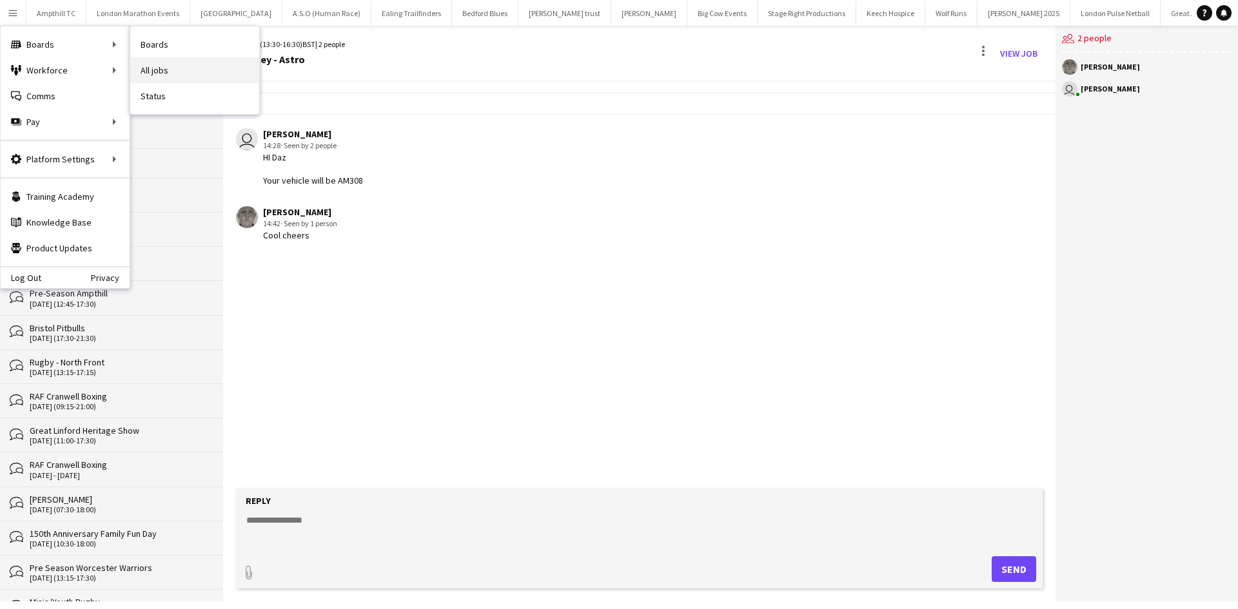
click at [175, 70] on link "All jobs" at bounding box center [194, 70] width 129 height 26
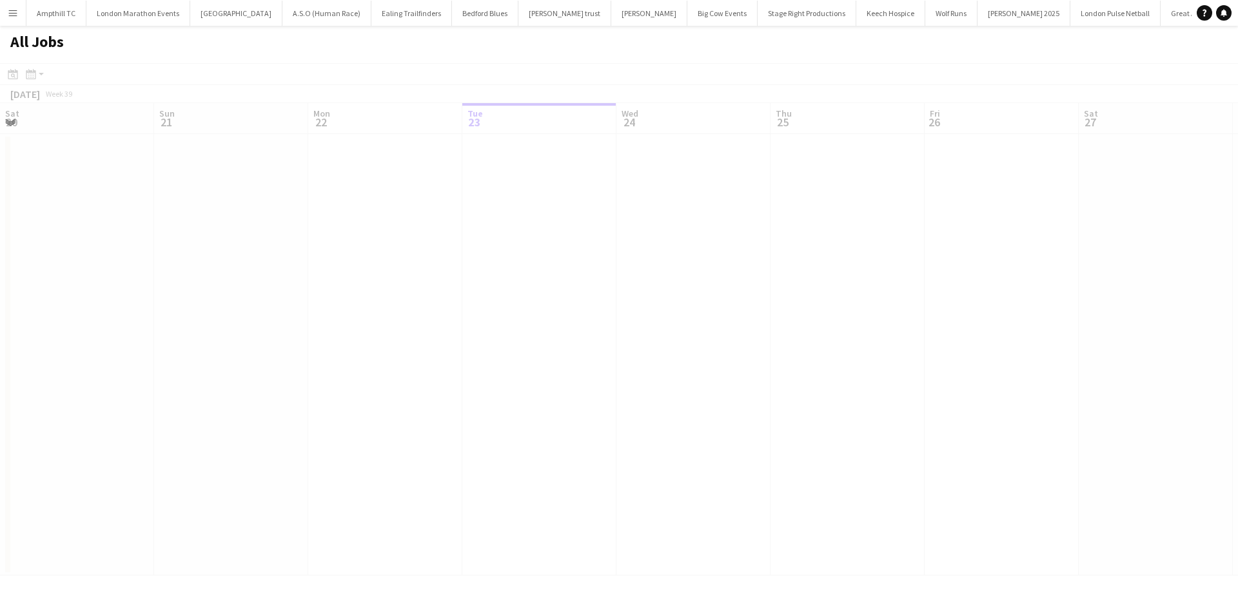
scroll to position [0, 308]
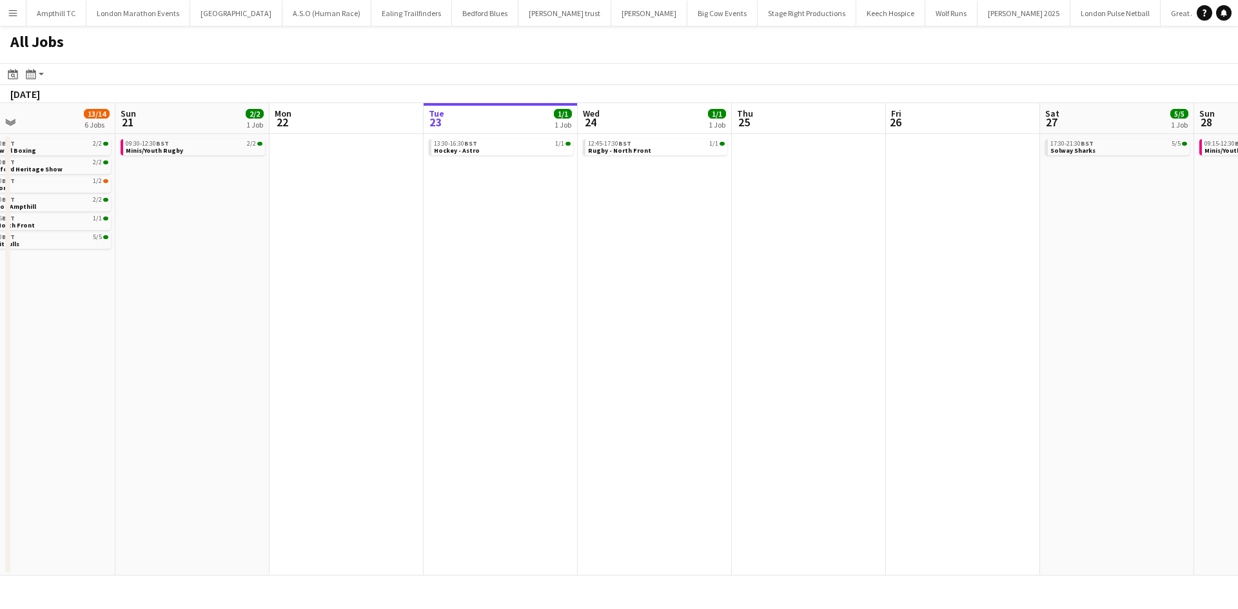
drag, startPoint x: 700, startPoint y: 224, endPoint x: 661, endPoint y: 227, distance: 38.8
click at [661, 227] on app-calendar-viewport "Wed 17 Thu 18 1/1 1 Job Fri 19 2/2 1 Job Sat 20 13/14 6 Jobs Sun 21 2/2 1 Job M…" at bounding box center [619, 339] width 1238 height 473
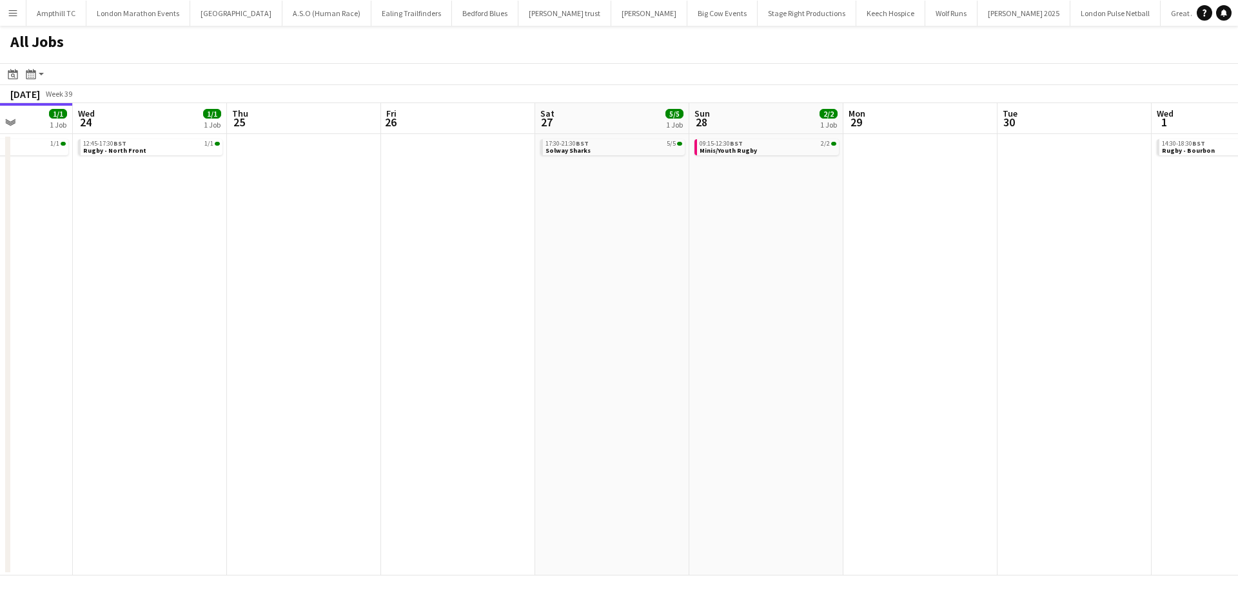
drag, startPoint x: 915, startPoint y: 202, endPoint x: 845, endPoint y: 215, distance: 71.6
click at [746, 217] on app-calendar-viewport "Sun 21 2/2 1 Job Mon 22 Tue 23 1/1 1 Job Wed 24 1/1 1 Job Thu 25 Fri 26 Sat 27 …" at bounding box center [619, 339] width 1238 height 473
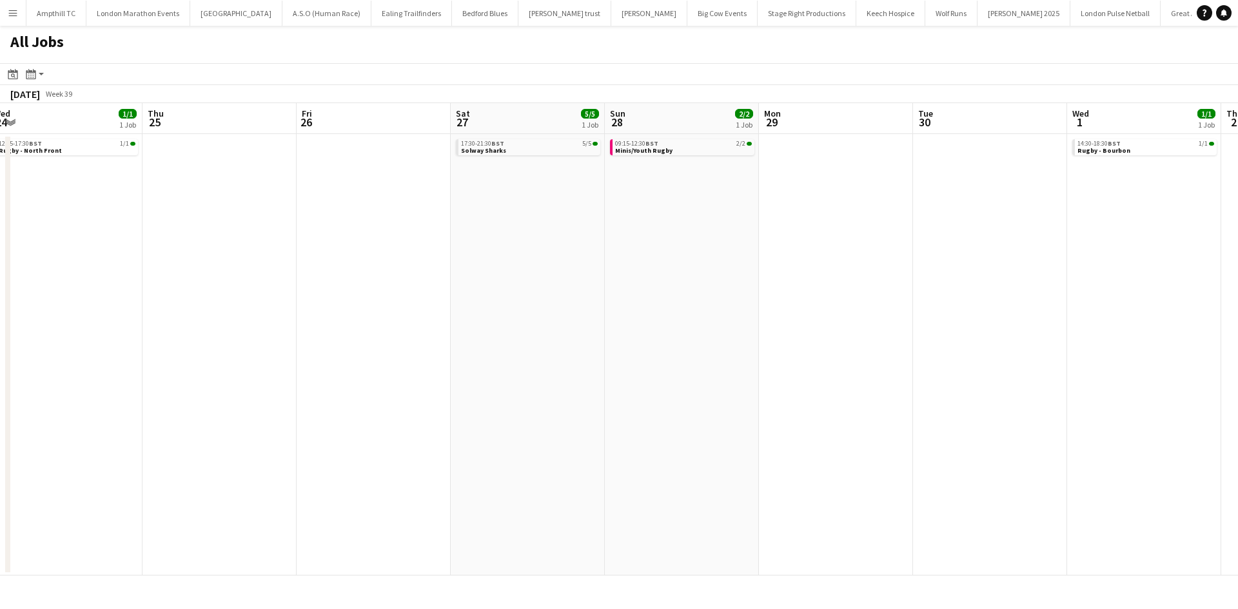
scroll to position [0, 540]
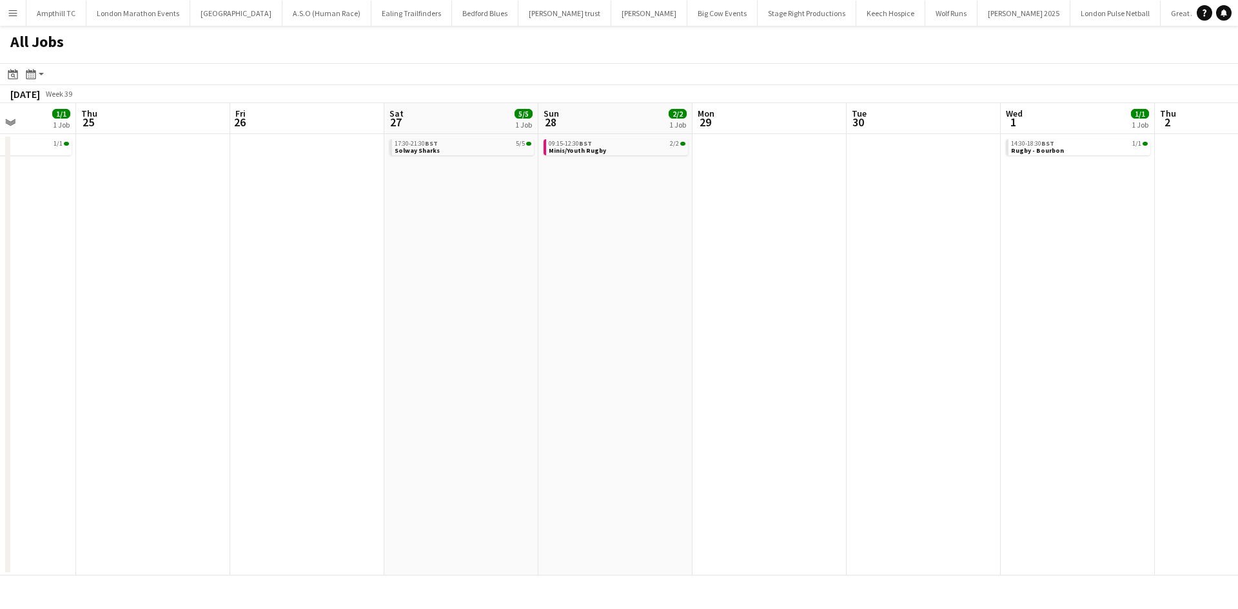
drag, startPoint x: 970, startPoint y: 215, endPoint x: 823, endPoint y: 222, distance: 146.5
click at [823, 222] on app-calendar-viewport "Sun 21 2/2 1 Job Mon 22 Tue 23 1/1 1 Job Wed 24 1/1 1 Job Thu 25 Fri 26 Sat 27 …" at bounding box center [619, 339] width 1238 height 473
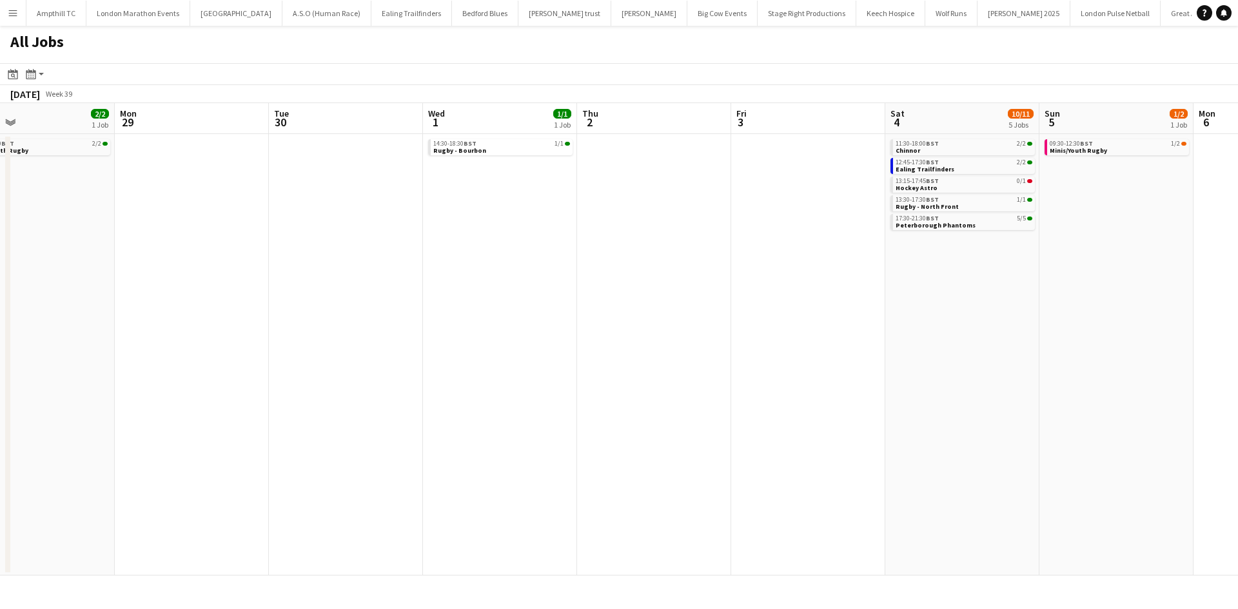
drag, startPoint x: 1010, startPoint y: 198, endPoint x: 582, endPoint y: 199, distance: 427.4
click at [464, 199] on app-calendar-viewport "Thu 25 Fri 26 Sat 27 5/5 1 Job Sun 28 2/2 1 Job Mon 29 Tue 30 Wed 1 1/1 1 Job T…" at bounding box center [619, 339] width 1238 height 473
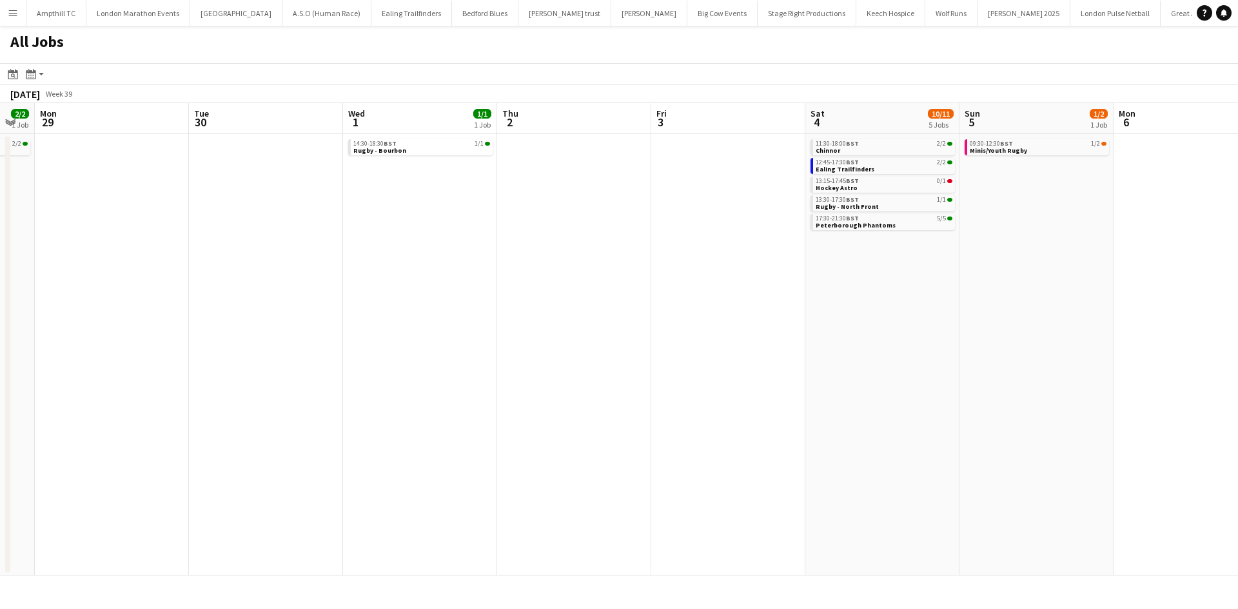
drag, startPoint x: 666, startPoint y: 217, endPoint x: 579, endPoint y: 229, distance: 87.8
click at [579, 229] on app-calendar-viewport "Thu 25 Fri 26 Sat 27 5/5 1 Job Sun 28 2/2 1 Job Mon 29 Tue 30 Wed 1 1/1 1 Job T…" at bounding box center [619, 339] width 1238 height 473
click at [868, 185] on link "13:15-17:45 BST 0/1 Hockey Astro" at bounding box center [882, 184] width 137 height 15
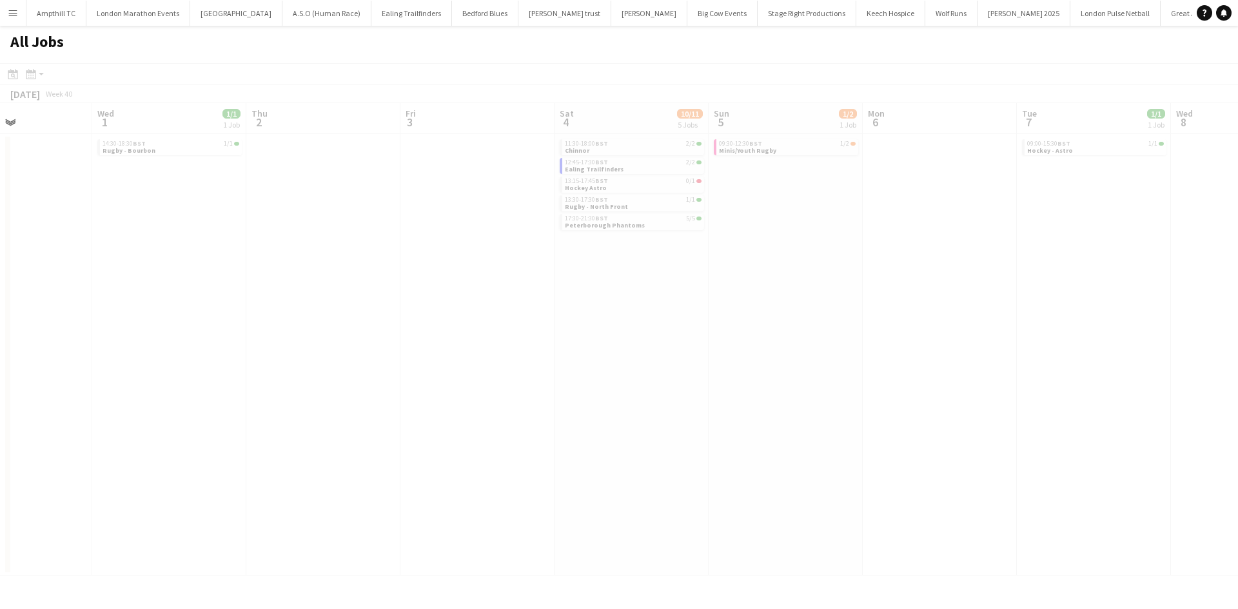
drag, startPoint x: 857, startPoint y: 328, endPoint x: 712, endPoint y: 311, distance: 146.7
click at [622, 330] on app-all-jobs "All Jobs Date picker SEP 2025 SEP 2025 Monday M Tuesday T Wednesday W Thursday …" at bounding box center [619, 301] width 1238 height 550
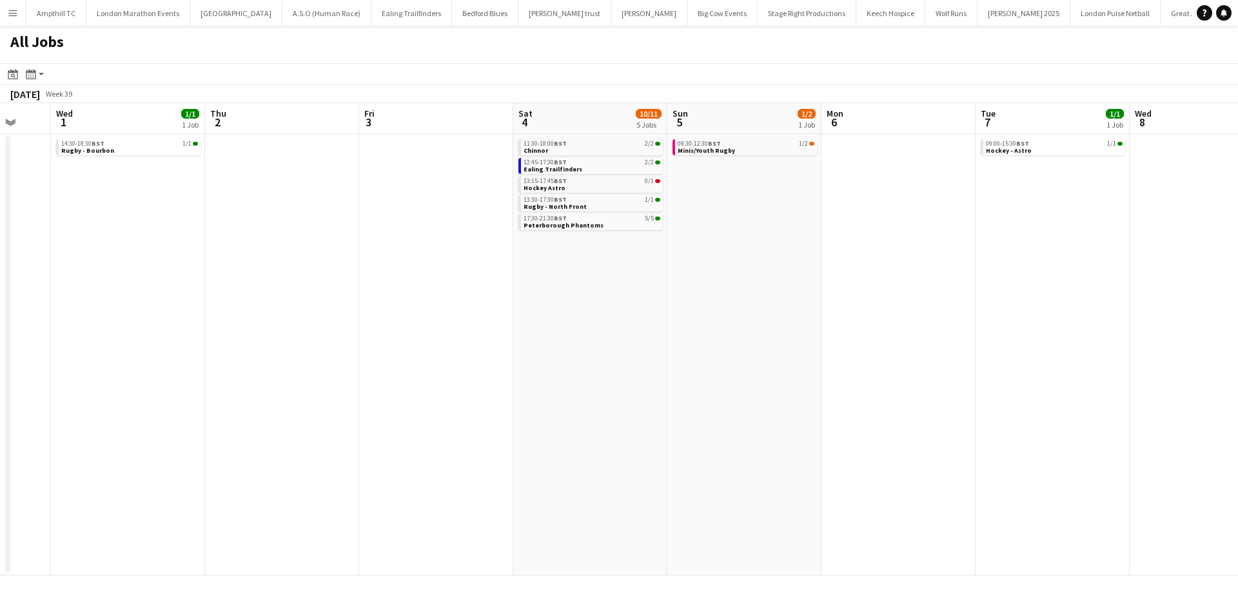
drag, startPoint x: 863, startPoint y: 331, endPoint x: 494, endPoint y: 340, distance: 368.2
click at [494, 340] on app-calendar-viewport "Sun 28 2/2 1 Job Mon 29 Tue 30 Wed 1 1/1 1 Job Thu 2 Fri 3 Sat 4 10/11 5 Jobs S…" at bounding box center [619, 339] width 1238 height 473
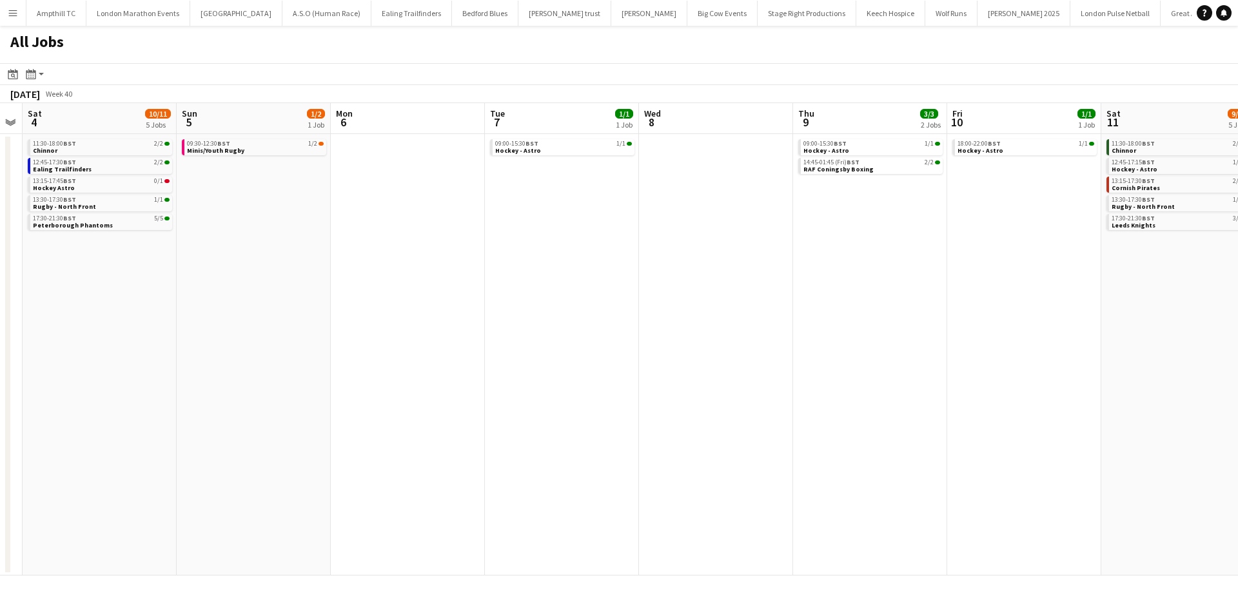
click at [549, 349] on app-all-jobs "All Jobs Date picker SEP 2025 SEP 2025 Monday M Tuesday T Wednesday W Thursday …" at bounding box center [619, 301] width 1238 height 550
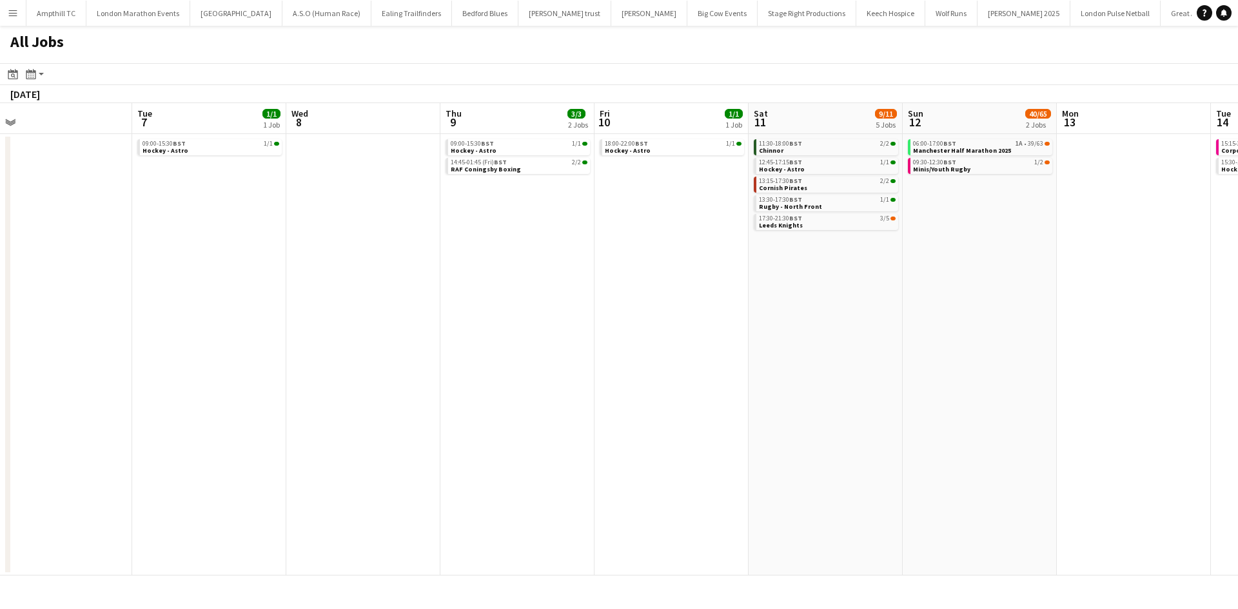
drag, startPoint x: 886, startPoint y: 346, endPoint x: 603, endPoint y: 339, distance: 283.1
click at [539, 354] on app-calendar-viewport "Thu 2 Fri 3 Sat 4 10/11 5 Jobs Sun 5 1/2 1 Job Mon 6 Tue 7 1/1 1 Job Wed 8 Thu …" at bounding box center [619, 339] width 1238 height 473
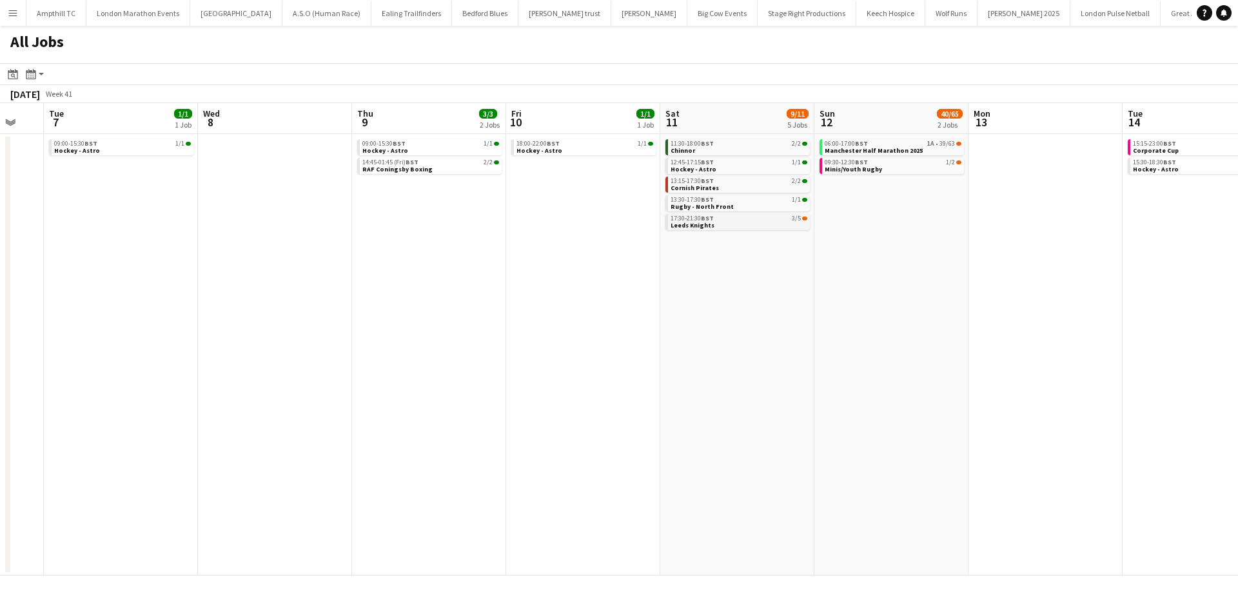
click at [754, 226] on link "17:30-21:30 BST 3/5 Leeds Knights" at bounding box center [738, 221] width 137 height 15
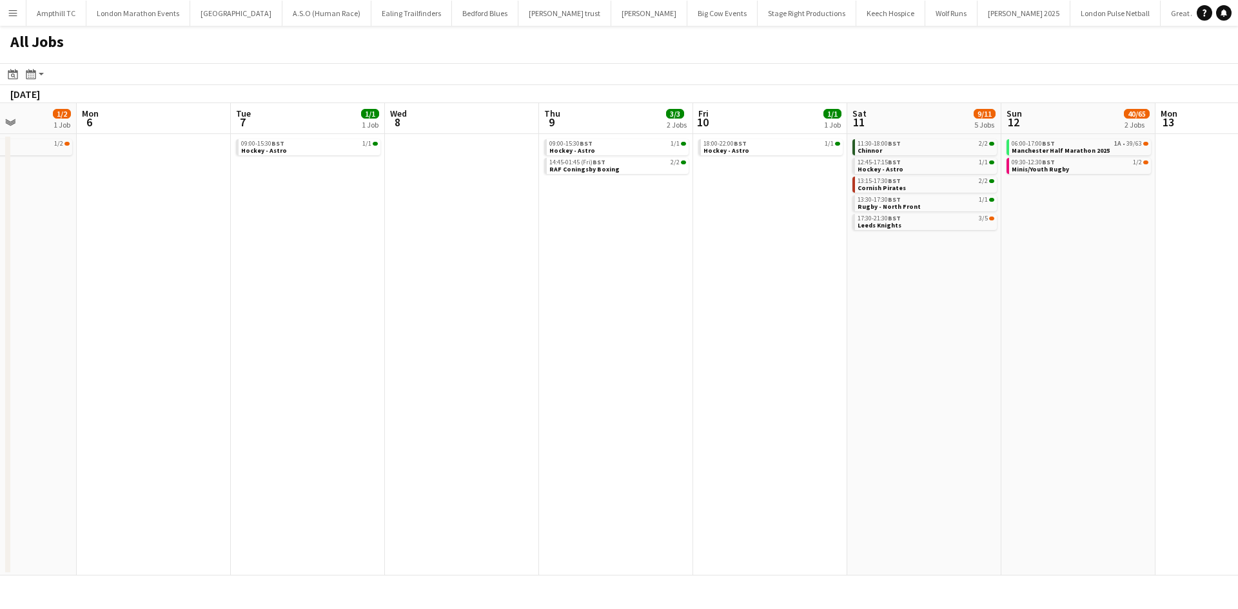
drag, startPoint x: 501, startPoint y: 256, endPoint x: 620, endPoint y: 284, distance: 121.8
click at [861, 273] on app-calendar-viewport "Sat 4 10/11 5 Jobs Sun 5 1/2 1 Job Mon 6 Tue 7 1/1 1 Job Wed 8 Thu 9 3/3 2 Jobs…" at bounding box center [619, 339] width 1238 height 473
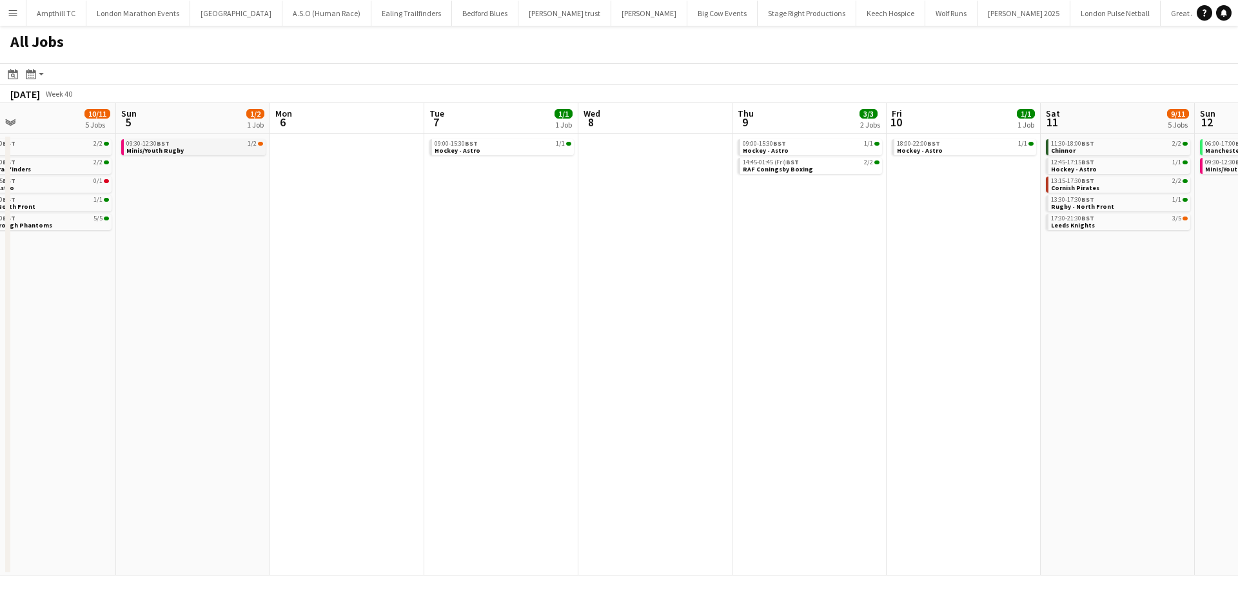
click at [177, 144] on div "09:30-12:30 BST 1/2" at bounding box center [194, 144] width 137 height 6
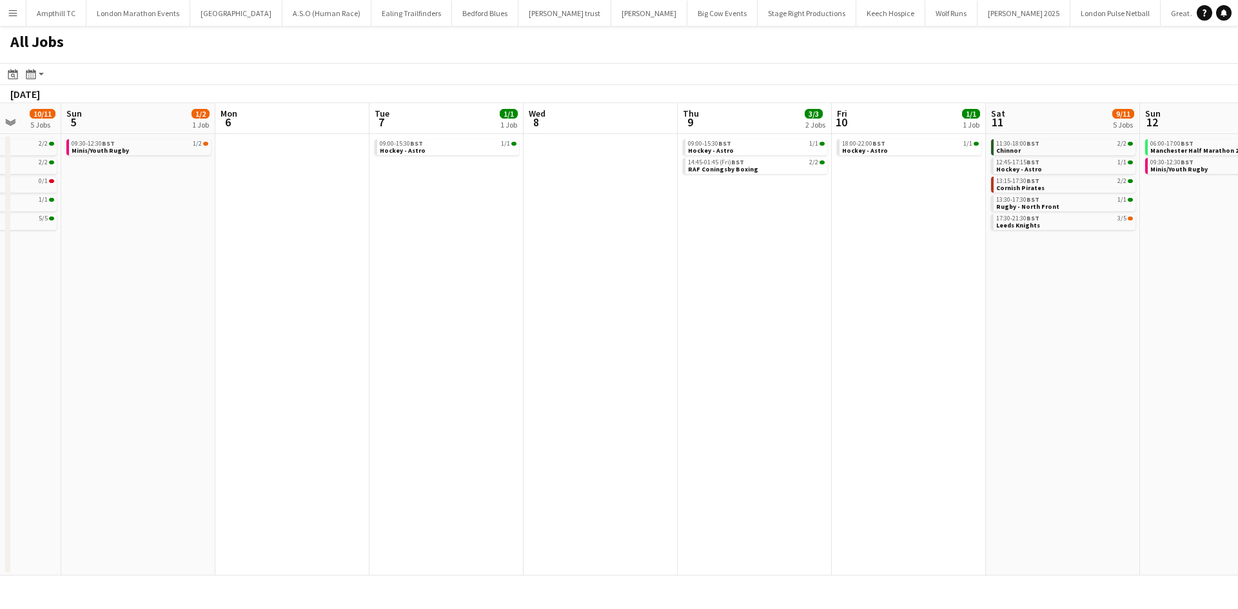
drag, startPoint x: 890, startPoint y: 281, endPoint x: 473, endPoint y: 245, distance: 418.7
click at [520, 248] on app-calendar-viewport "Thu 2 Fri 3 Sat 4 10/11 5 Jobs Sun 5 1/2 1 Job Mon 6 Tue 7 1/1 1 Job Wed 8 Thu …" at bounding box center [619, 339] width 1238 height 473
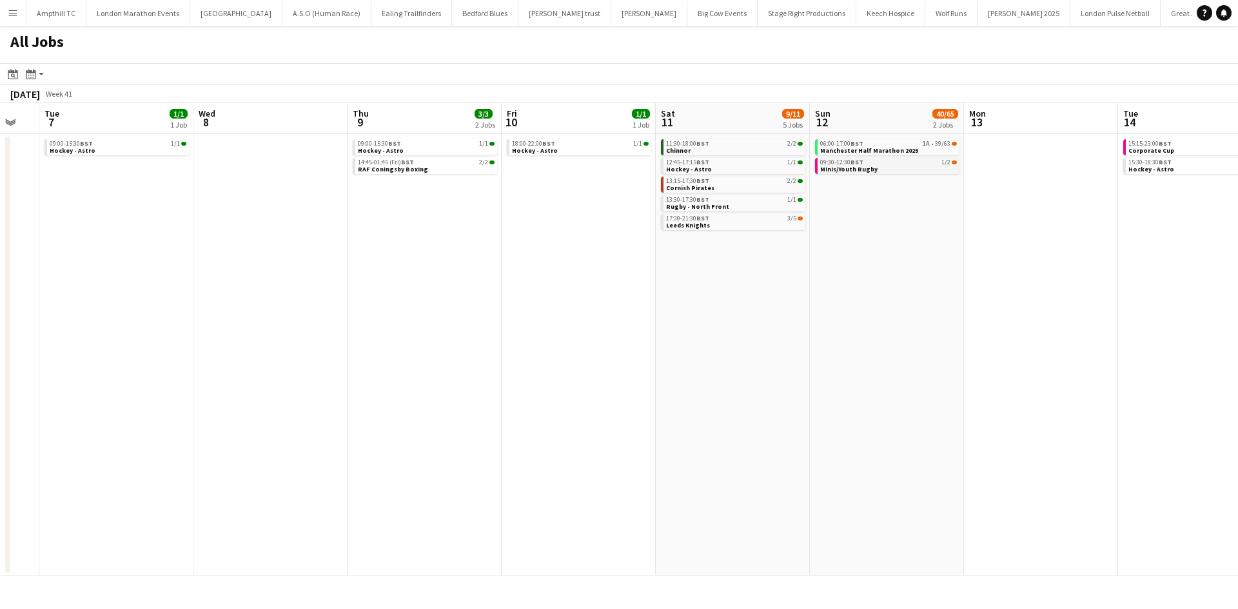
click at [917, 163] on div "09:30-12:30 BST 1/2" at bounding box center [888, 162] width 137 height 6
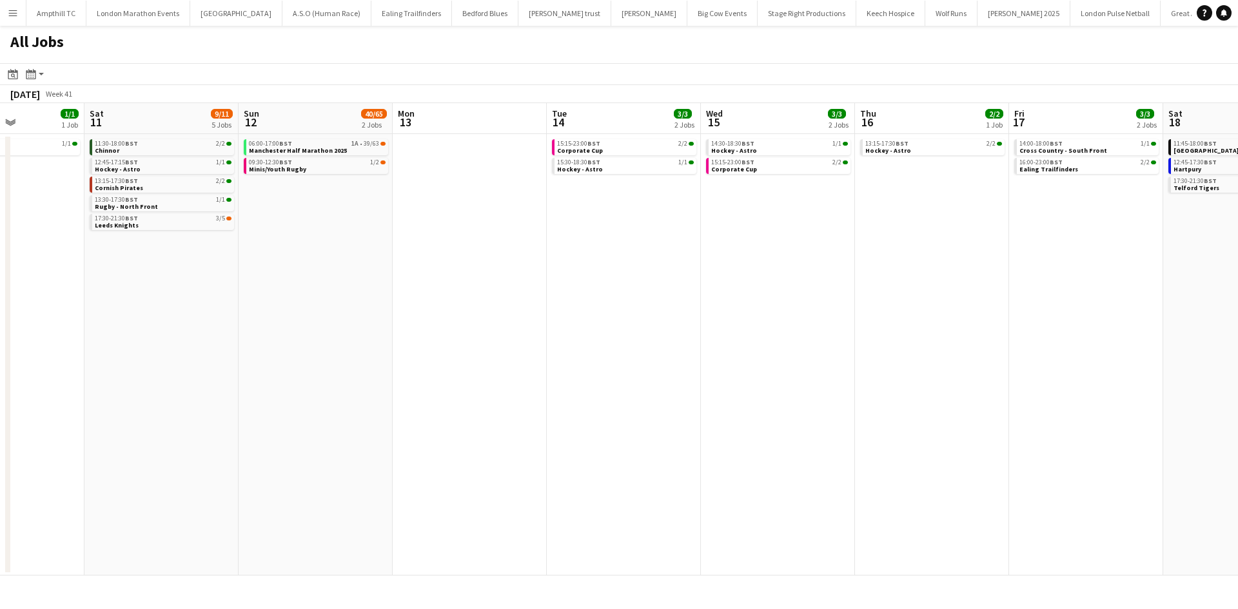
scroll to position [0, 371]
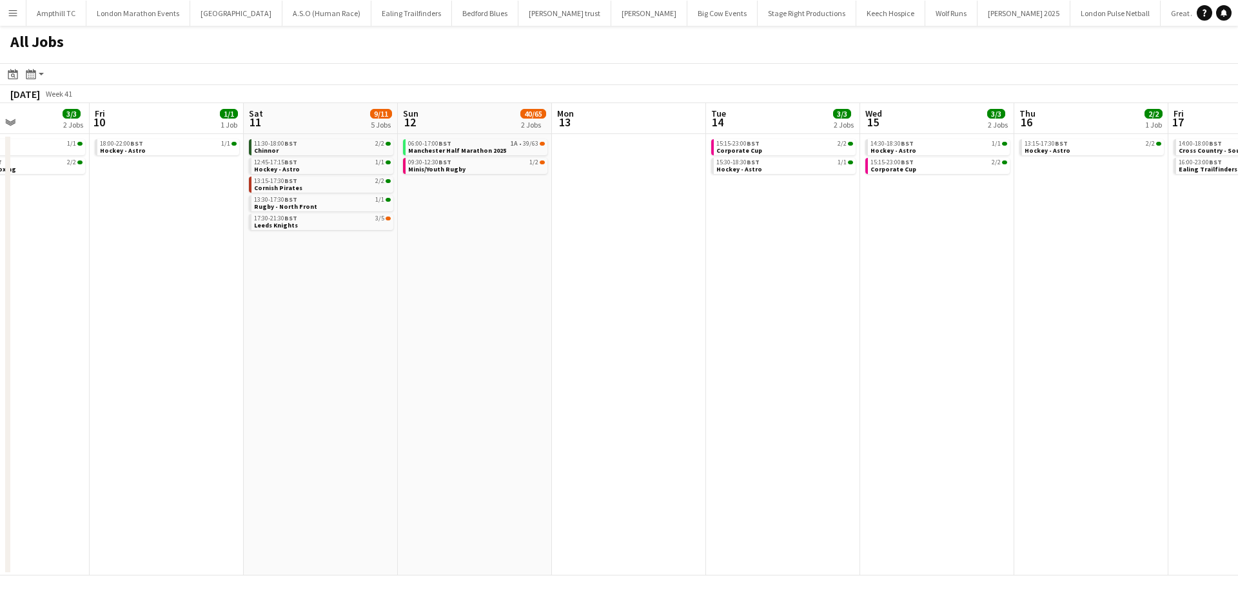
drag, startPoint x: 845, startPoint y: 259, endPoint x: 486, endPoint y: 271, distance: 358.6
click at [495, 271] on app-calendar-viewport "Tue 7 1/1 1 Job Wed 8 Thu 9 3/3 2 Jobs Fri 10 1/1 1 Job Sat 11 9/11 5 Jobs Sun …" at bounding box center [619, 339] width 1238 height 473
click at [469, 152] on span "Manchester Half Marathon 2025" at bounding box center [458, 150] width 98 height 8
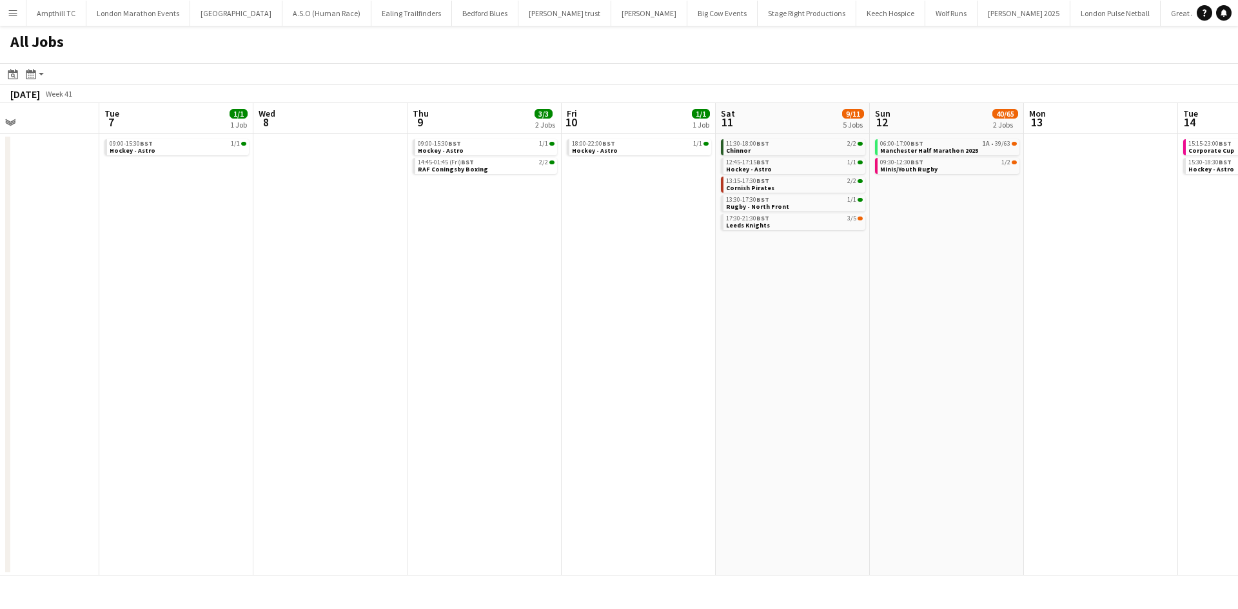
drag, startPoint x: 304, startPoint y: 296, endPoint x: 774, endPoint y: 293, distance: 470.6
click at [774, 293] on app-calendar-viewport "Sat 4 10/11 5 Jobs Sun 5 1/2 1 Job Mon 6 Tue 7 1/1 1 Job Wed 8 Thu 9 3/3 2 Jobs…" at bounding box center [619, 339] width 1238 height 473
click at [761, 286] on app-calendar-viewport "Sat 4 10/11 5 Jobs Sun 5 1/2 1 Job Mon 6 Tue 7 1/1 1 Job Wed 8 Thu 9 3/3 2 Jobs…" at bounding box center [619, 339] width 1238 height 473
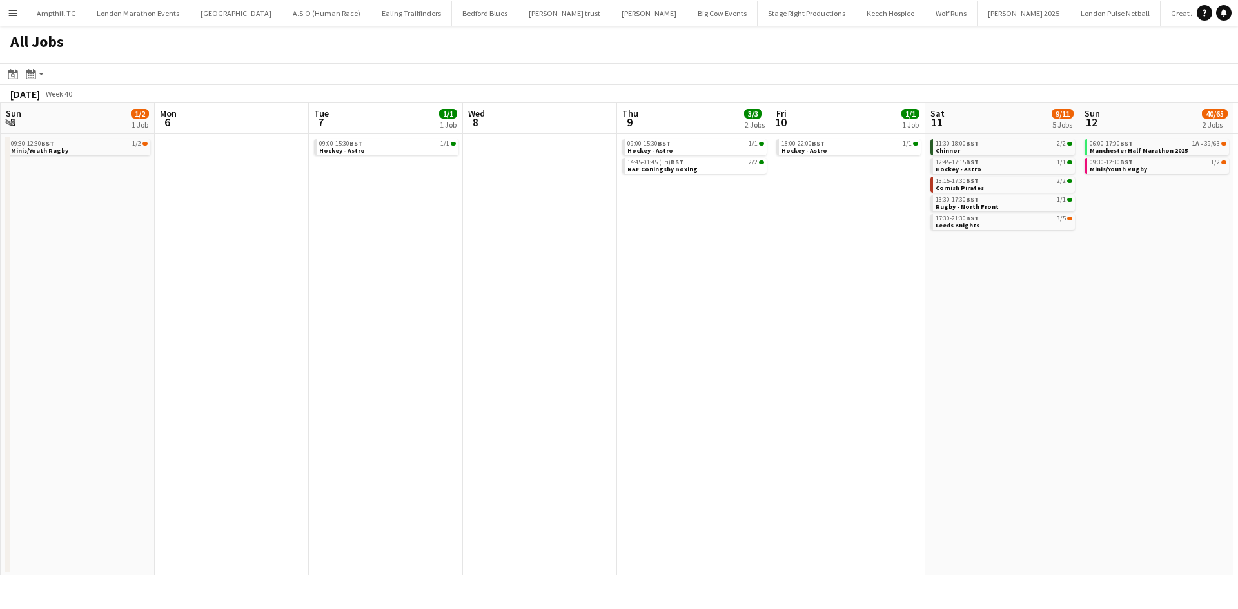
drag, startPoint x: 596, startPoint y: 302, endPoint x: 678, endPoint y: 302, distance: 82.5
click at [676, 302] on app-calendar-viewport "Thu 2 Fri 3 Sat 4 10/11 5 Jobs Sun 5 1/2 1 Job Mon 6 Tue 7 1/1 1 Job Wed 8 Thu …" at bounding box center [619, 339] width 1238 height 473
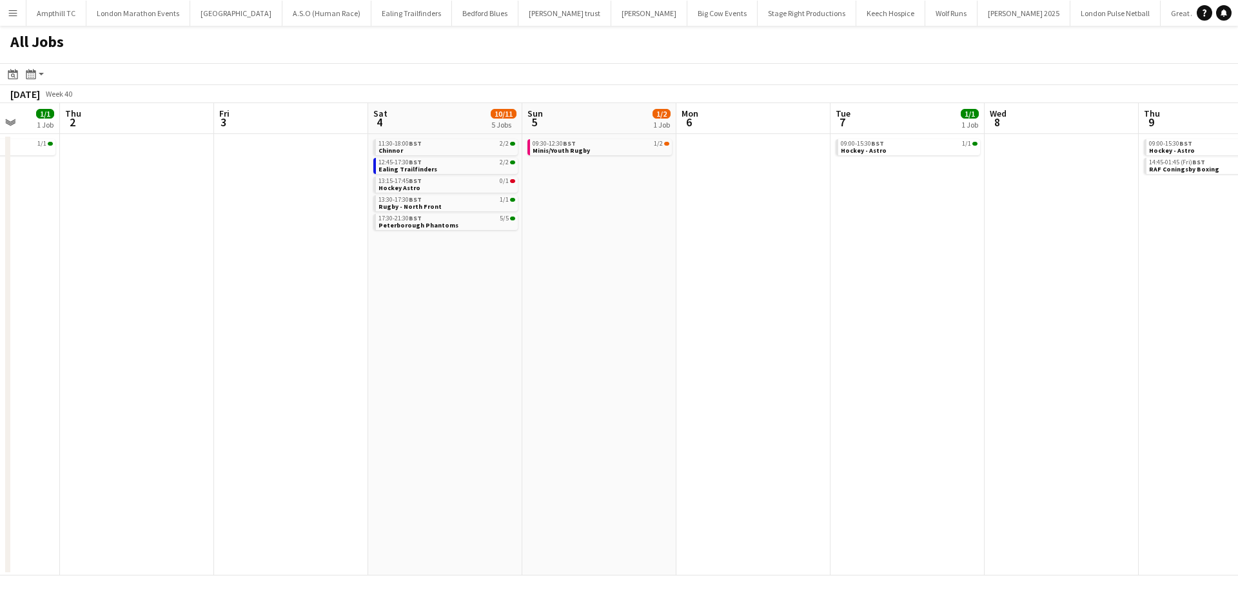
scroll to position [0, 309]
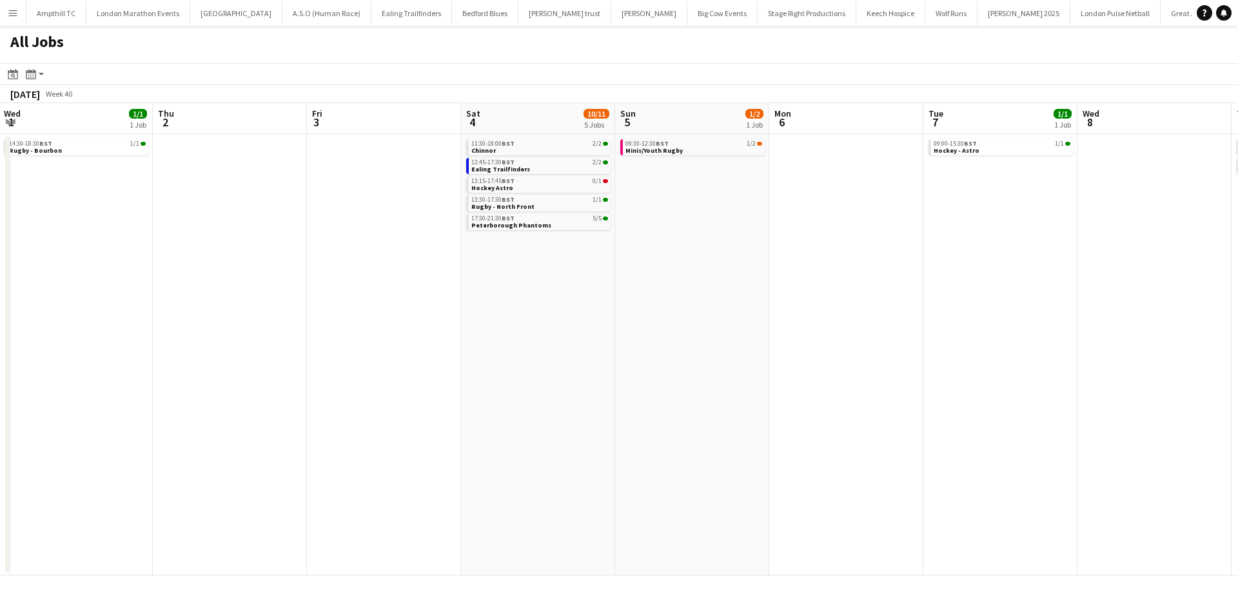
drag, startPoint x: 373, startPoint y: 220, endPoint x: 682, endPoint y: 235, distance: 309.2
click at [682, 235] on app-calendar-viewport "Mon 29 Tue 30 Wed 1 1/1 1 Job Thu 2 Fri 3 Sat 4 10/11 5 Jobs Sun 5 1/2 1 Job Mo…" at bounding box center [619, 339] width 1238 height 473
click at [687, 144] on div "09:30-12:30 BST 1/2" at bounding box center [693, 144] width 137 height 6
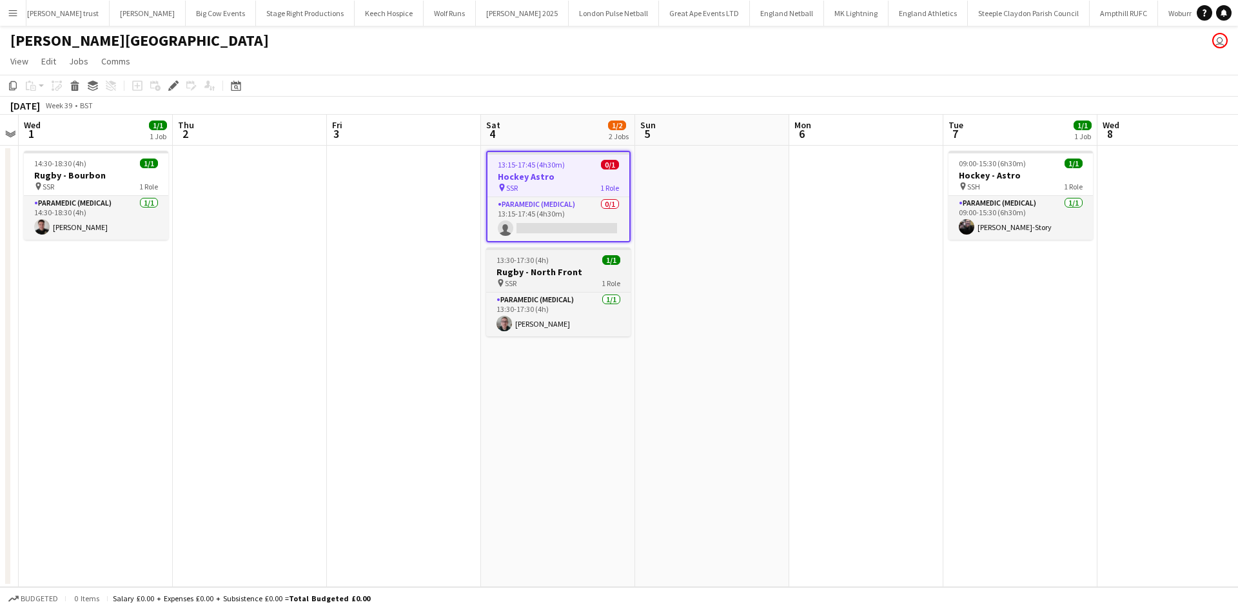
scroll to position [0, 508]
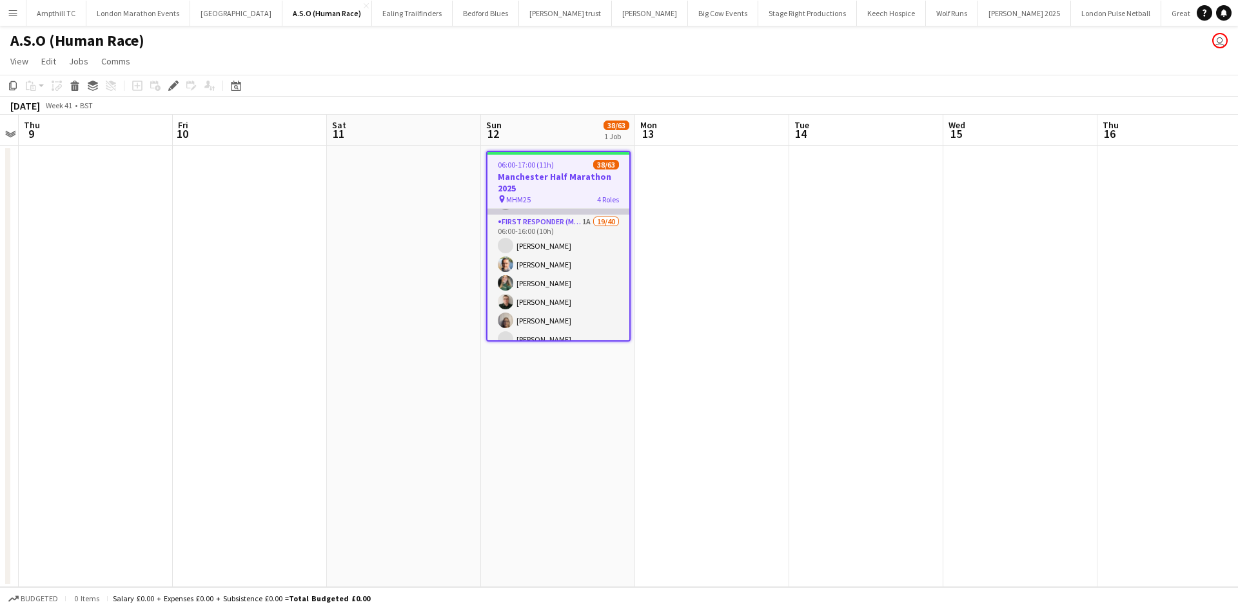
scroll to position [258, 0]
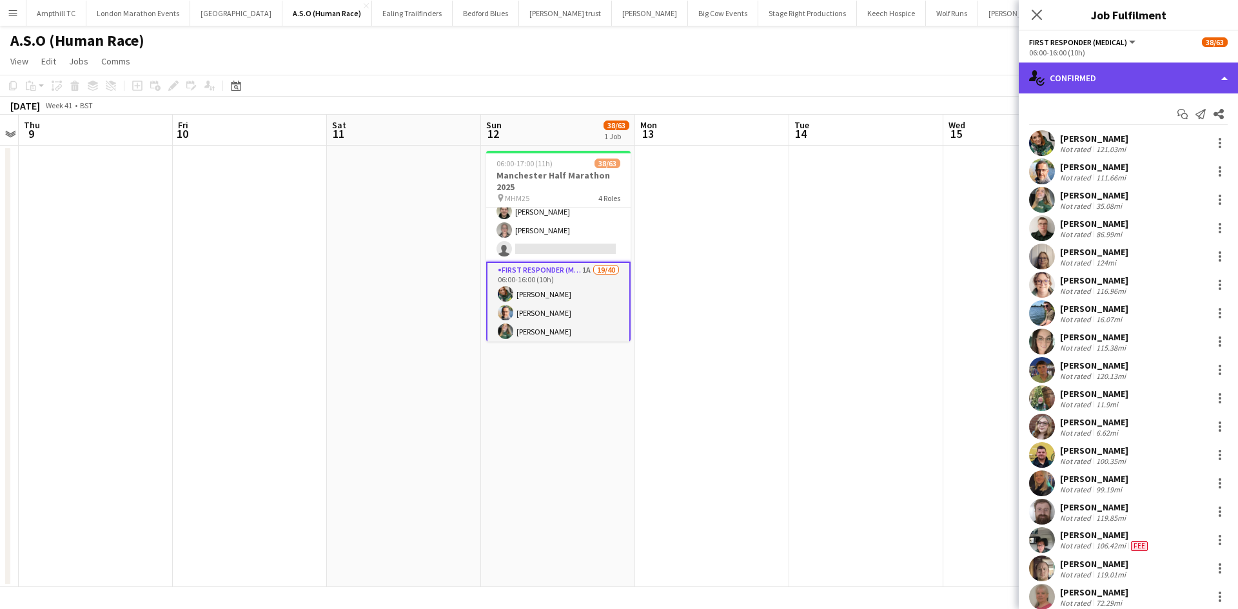
click at [1181, 81] on div "single-neutral-actions-check-2 Confirmed" at bounding box center [1128, 78] width 219 height 31
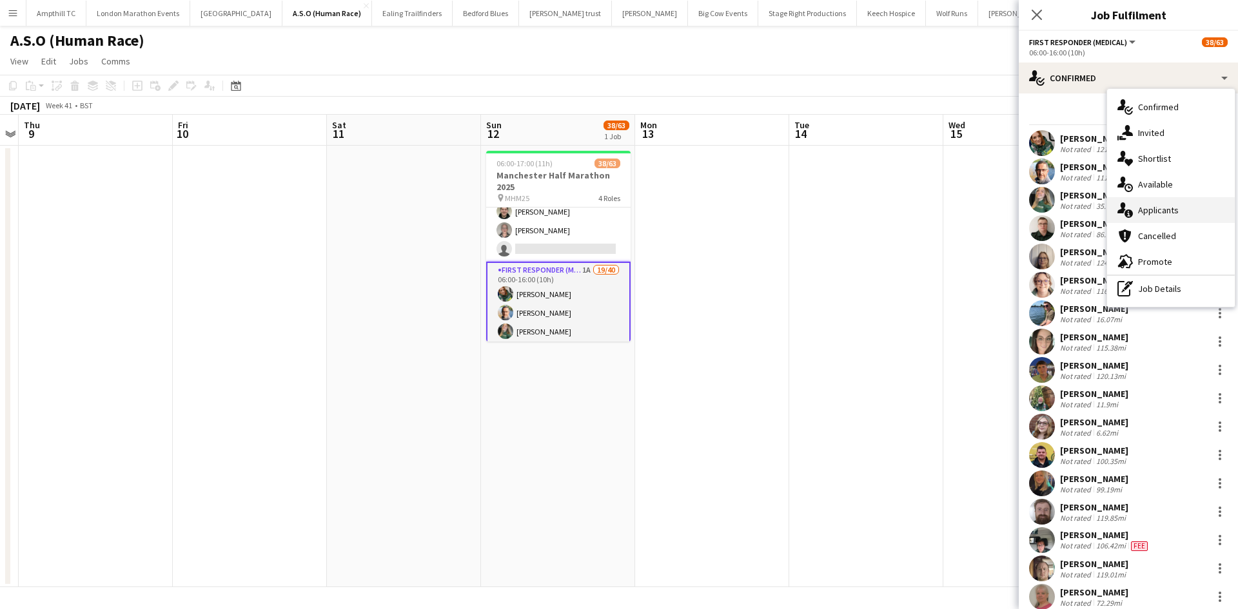
click at [1194, 217] on div "single-neutral-actions-information Applicants" at bounding box center [1171, 210] width 128 height 26
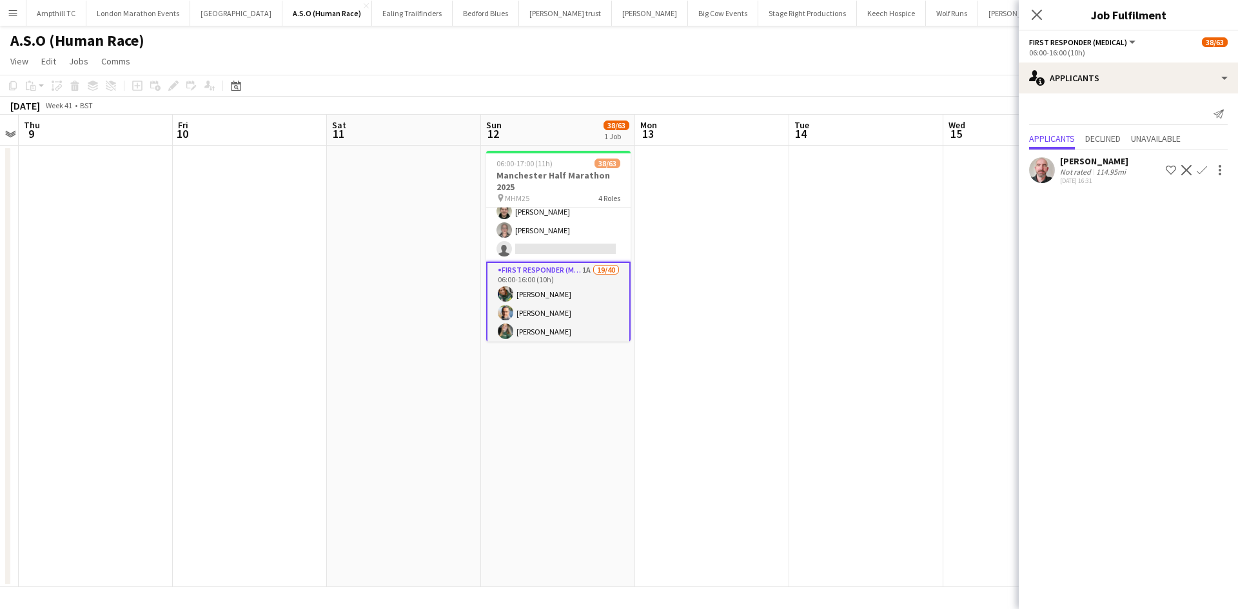
click at [1201, 171] on app-icon "Confirm" at bounding box center [1202, 170] width 10 height 10
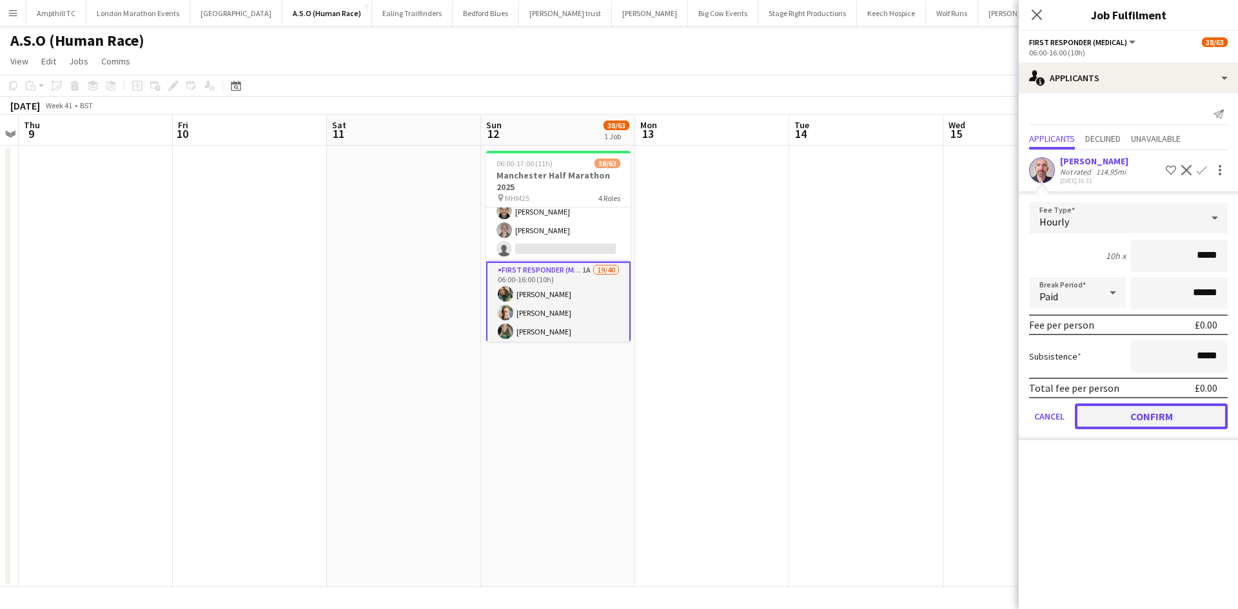
click at [1144, 417] on button "Confirm" at bounding box center [1151, 417] width 153 height 26
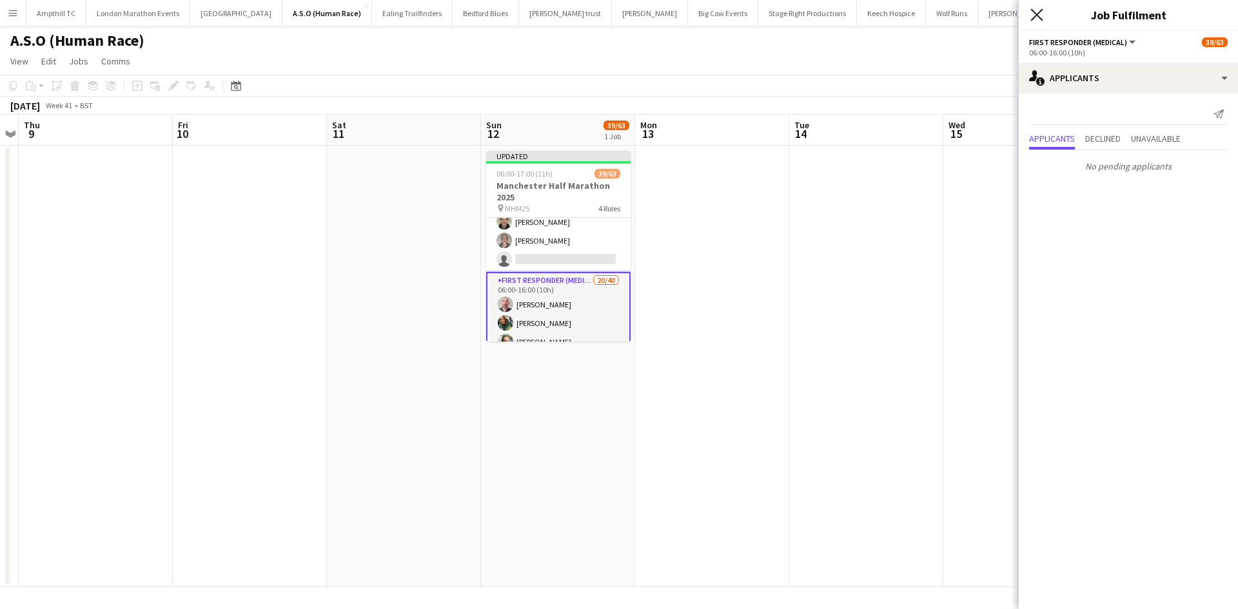
click at [1038, 15] on icon at bounding box center [1036, 14] width 12 height 12
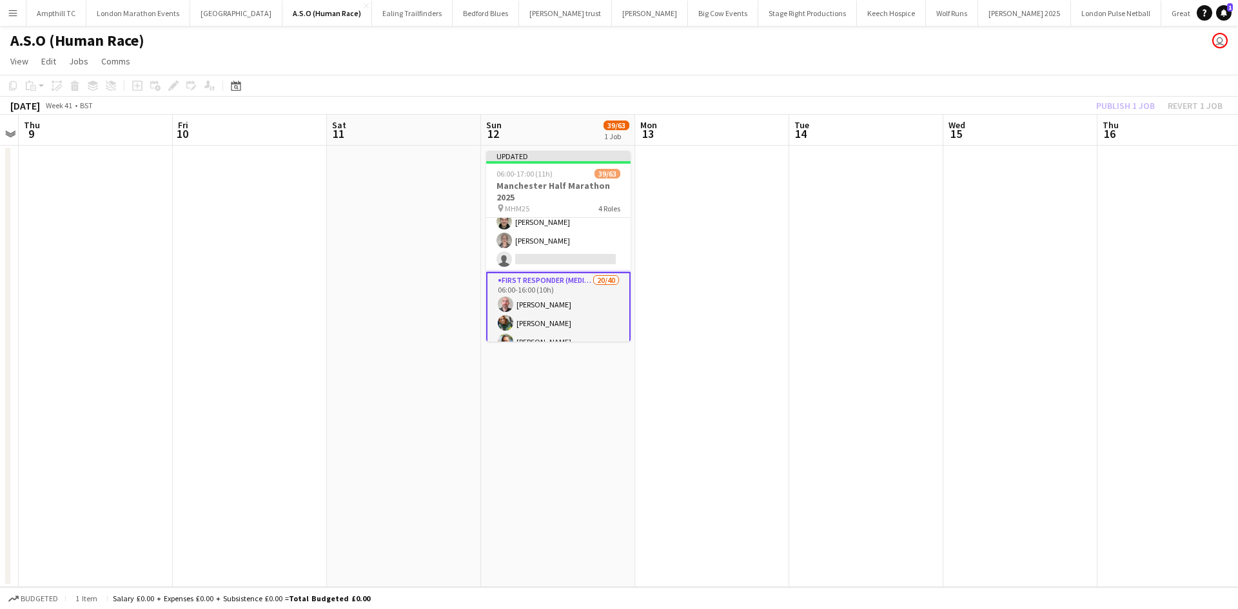
click at [1110, 103] on div "Publish 1 job Revert 1 job" at bounding box center [1159, 105] width 157 height 17
click at [1111, 104] on button "Publish 1 job" at bounding box center [1125, 105] width 69 height 17
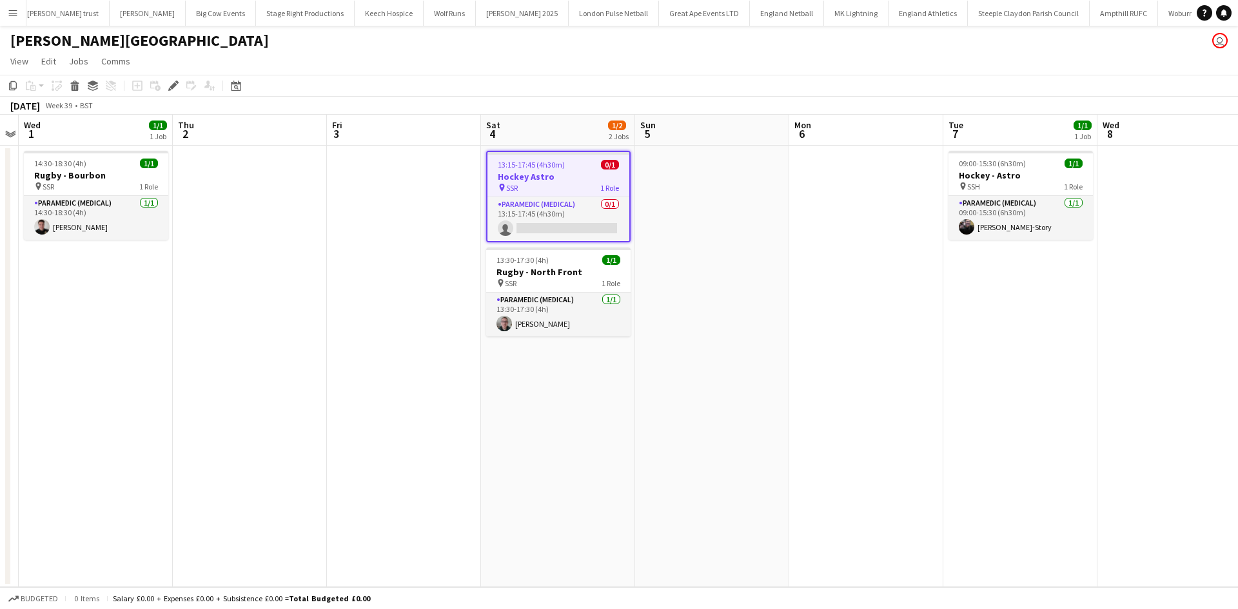
scroll to position [0, 508]
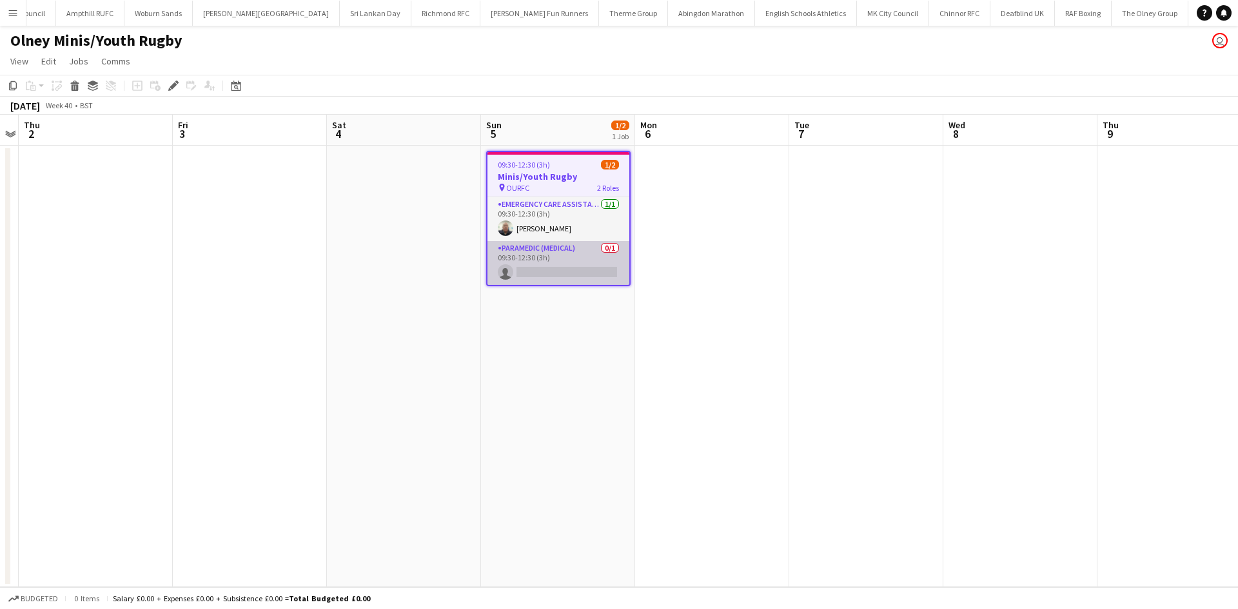
scroll to position [0, 1547]
click at [547, 267] on app-card-role "Paramedic (Medical) 0/1 09:30-12:30 (3h) single-neutral-actions" at bounding box center [558, 263] width 142 height 44
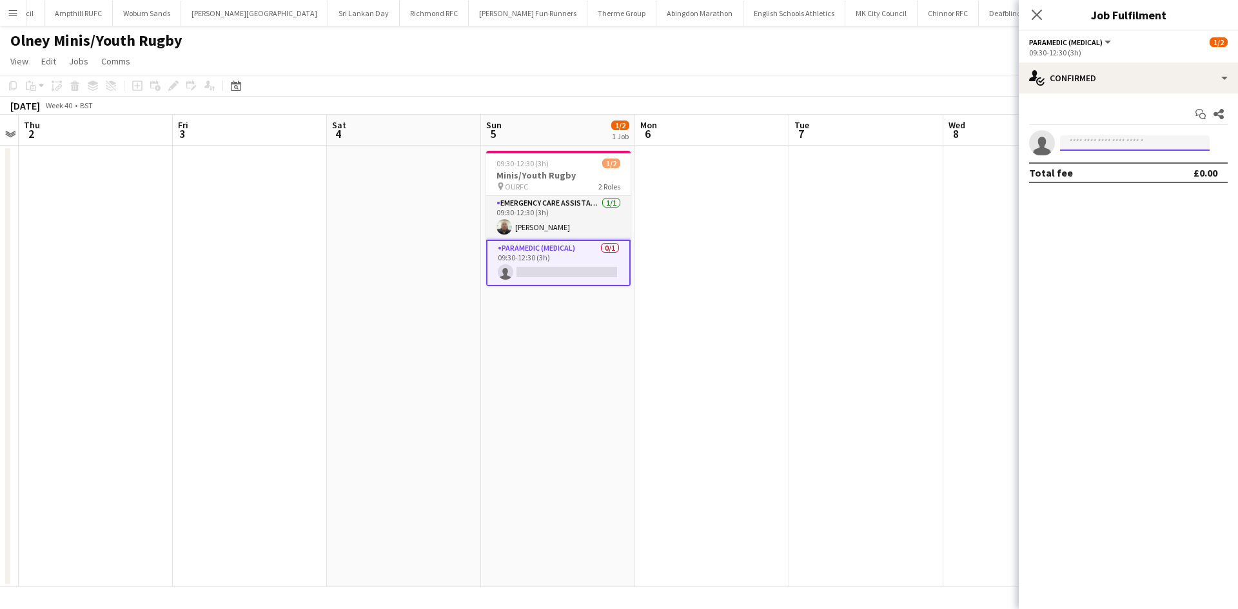
click at [1111, 140] on input at bounding box center [1135, 142] width 150 height 15
type input "*****"
click at [1110, 171] on span "simball82@gmail.com" at bounding box center [1134, 172] width 129 height 10
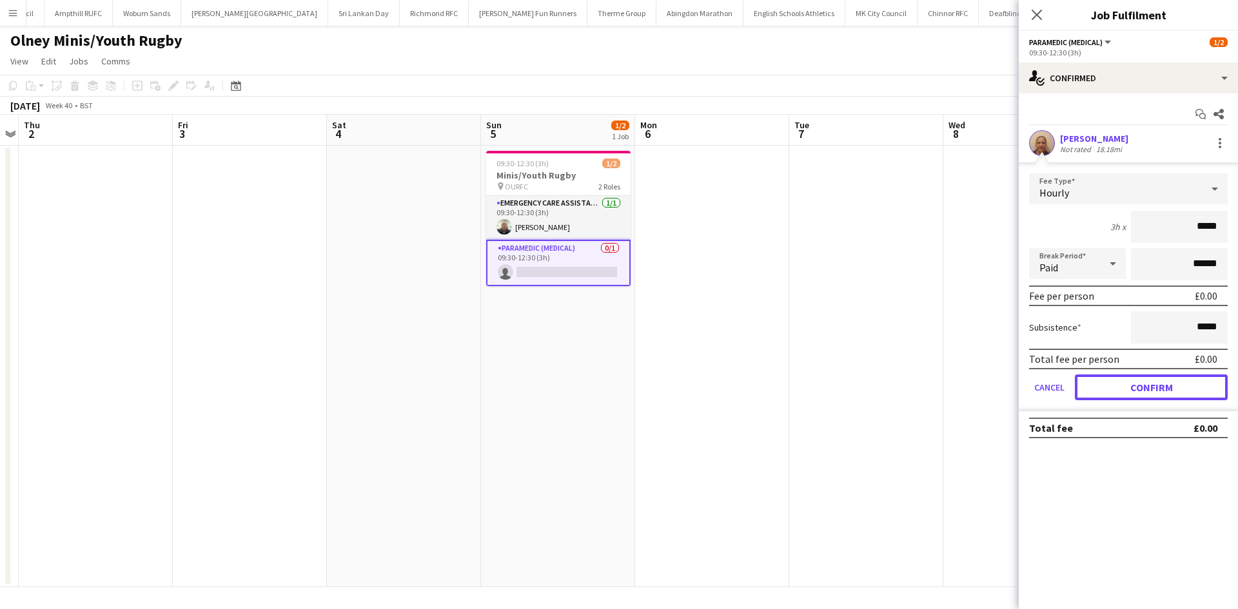
click at [1123, 385] on button "Confirm" at bounding box center [1151, 388] width 153 height 26
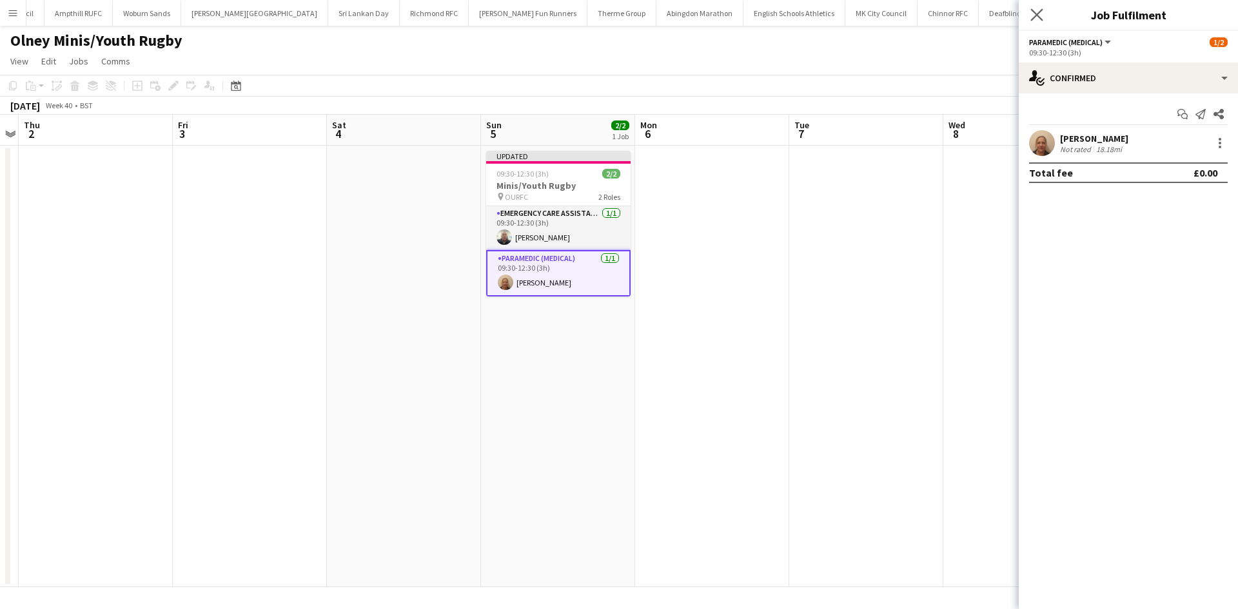
click at [1028, 17] on app-icon "Close pop-in" at bounding box center [1037, 15] width 19 height 19
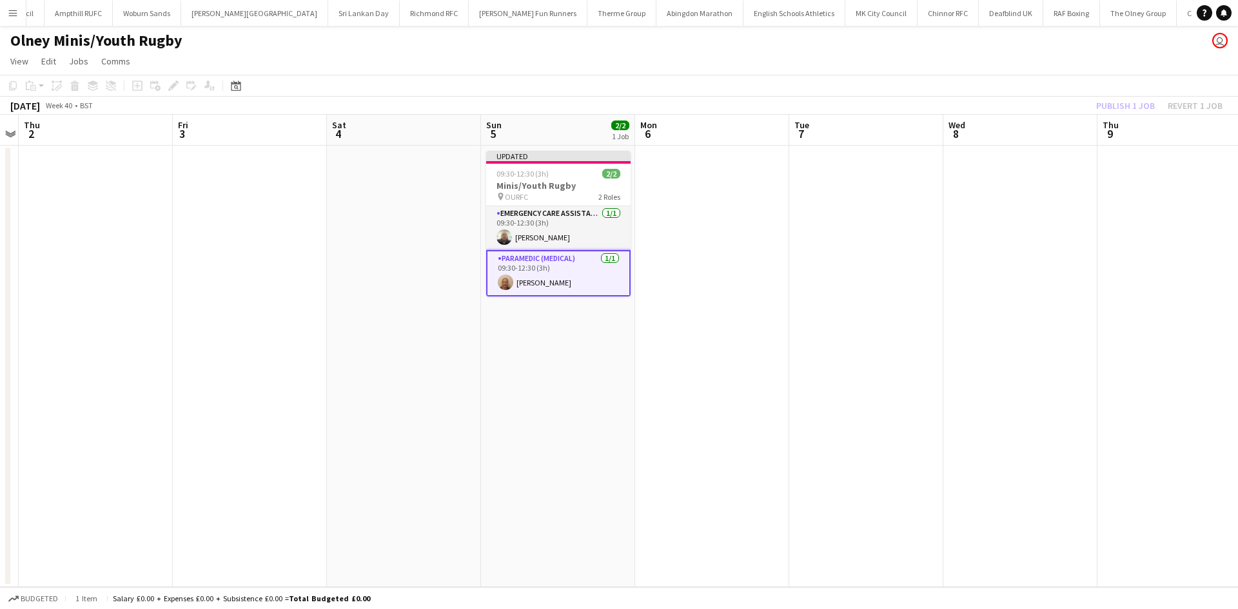
drag, startPoint x: 1084, startPoint y: 153, endPoint x: 1097, endPoint y: 137, distance: 20.6
click at [1084, 153] on app-date-cell at bounding box center [1020, 367] width 154 height 442
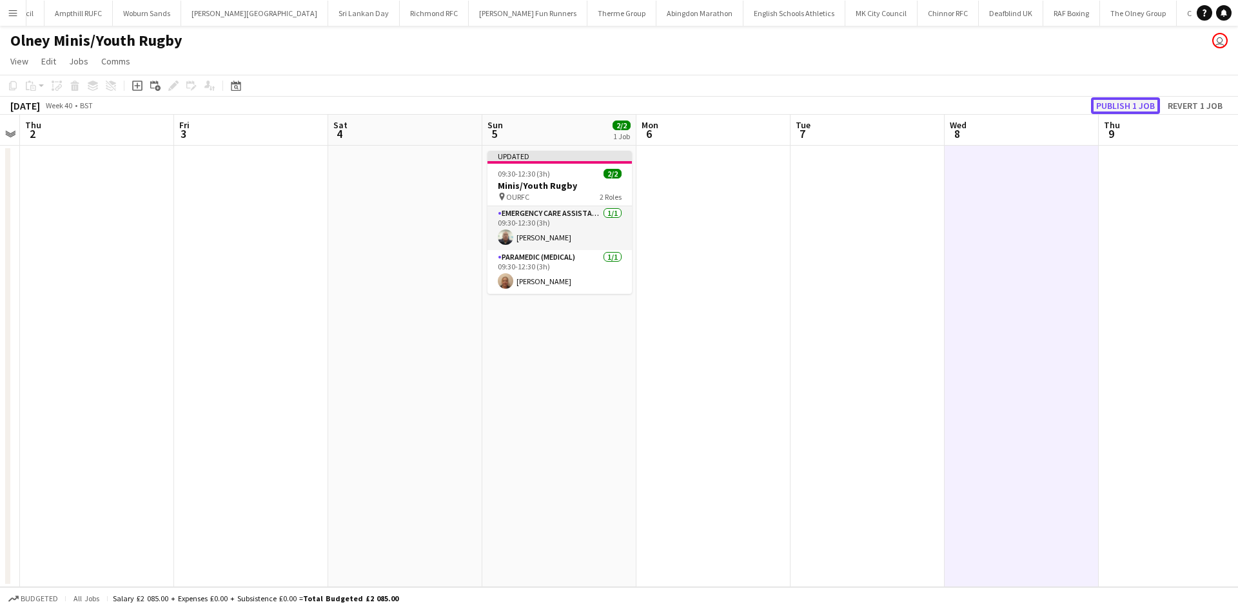
click at [1111, 107] on button "Publish 1 job" at bounding box center [1125, 105] width 69 height 17
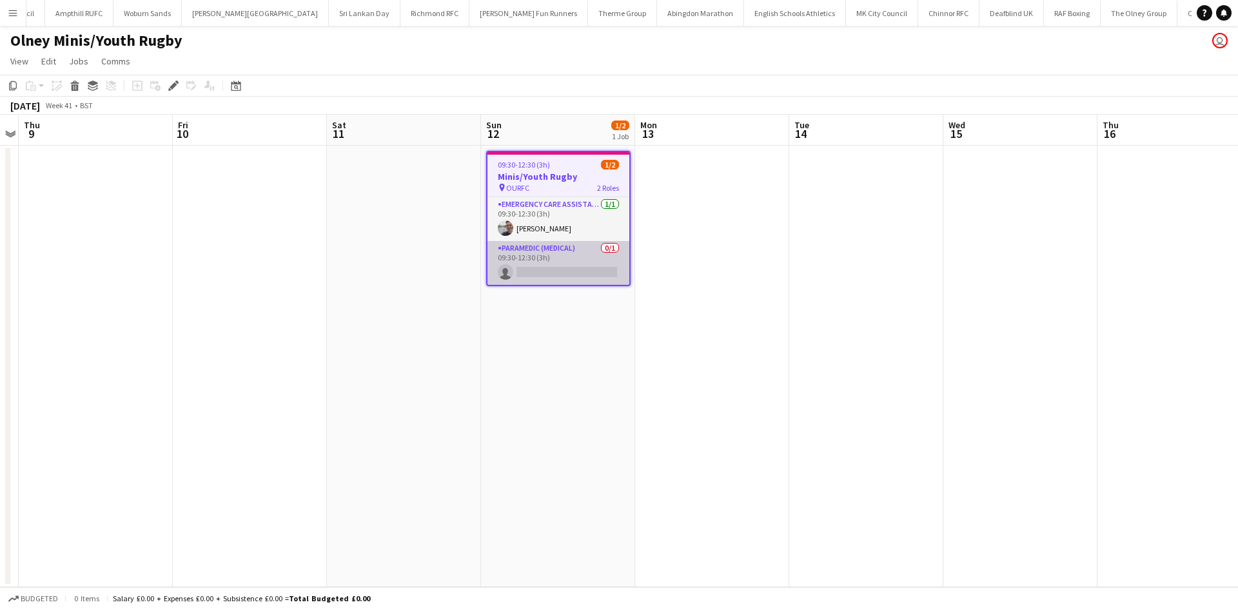
scroll to position [0, 1547]
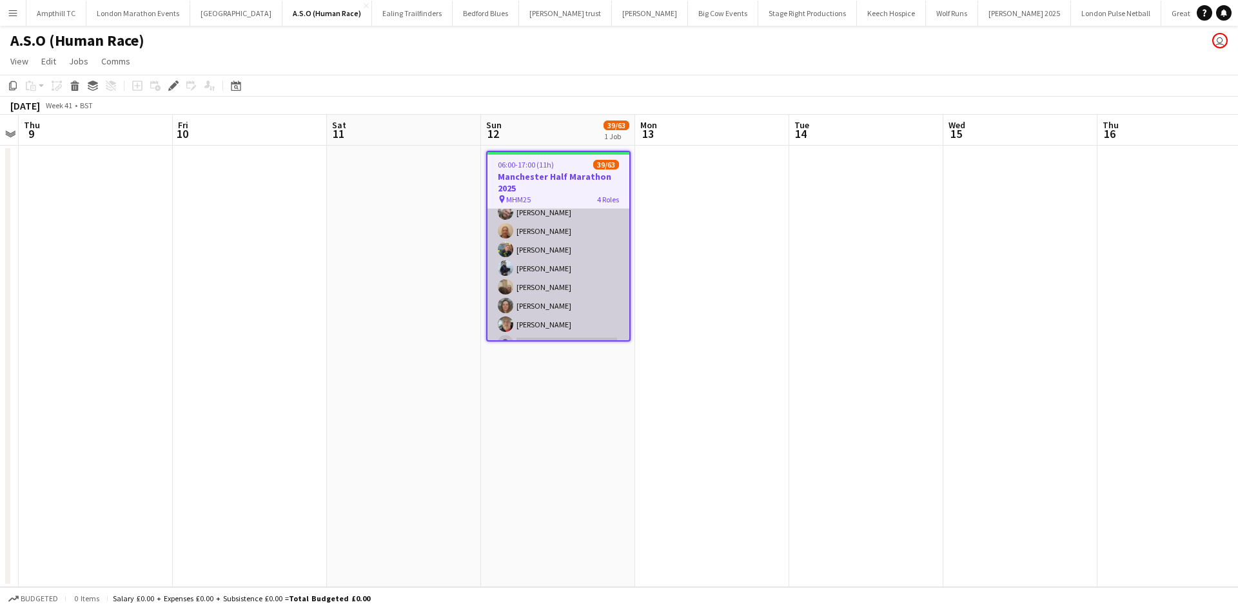
scroll to position [1147, 0]
click at [559, 326] on app-card-role "Paramedic (Medical) [DATE] 06:00-17:00 (11h) [PERSON_NAME] [PERSON_NAME] [PERSO…" at bounding box center [558, 243] width 142 height 193
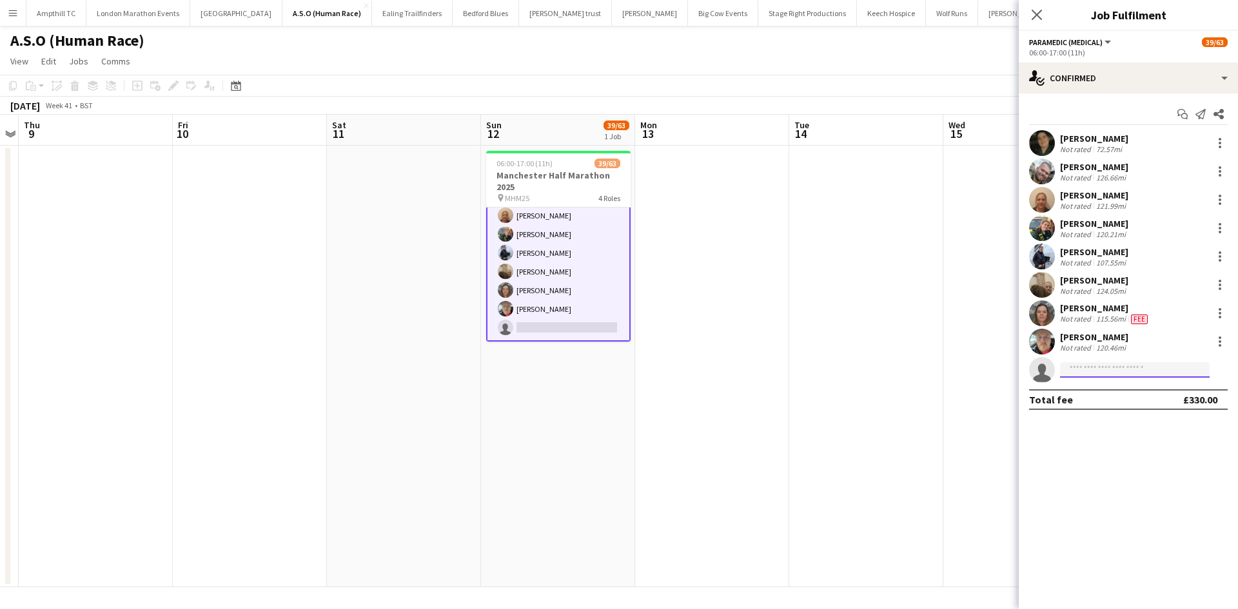
click at [1077, 374] on input at bounding box center [1135, 369] width 150 height 15
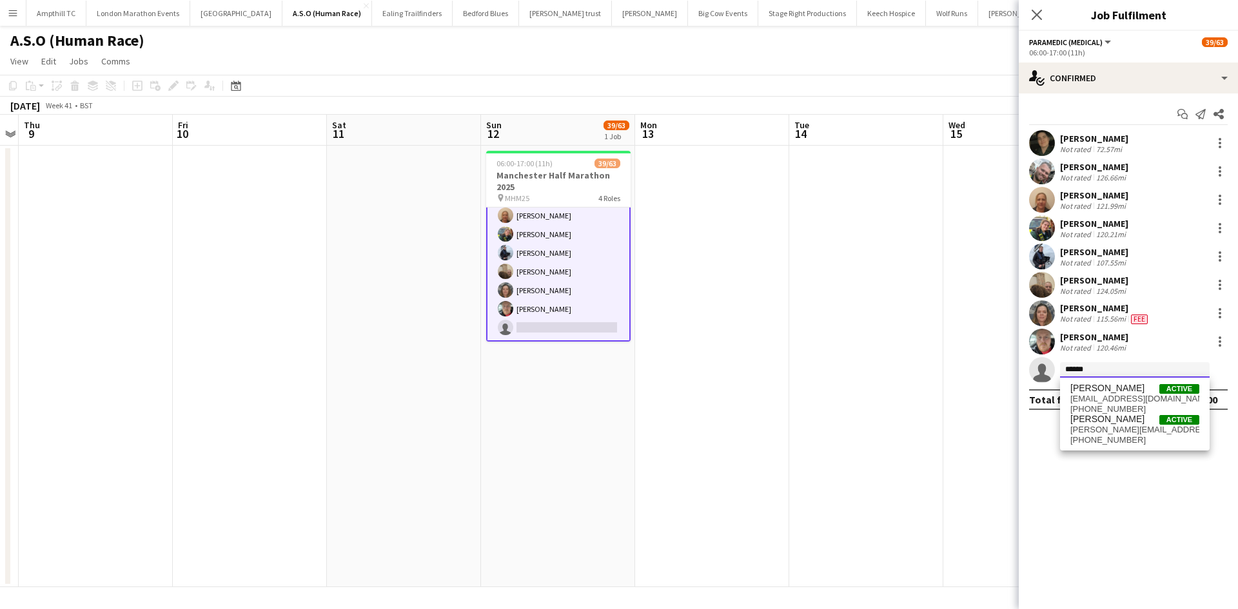
type input "******"
click at [1124, 393] on span "[PERSON_NAME]" at bounding box center [1107, 388] width 74 height 11
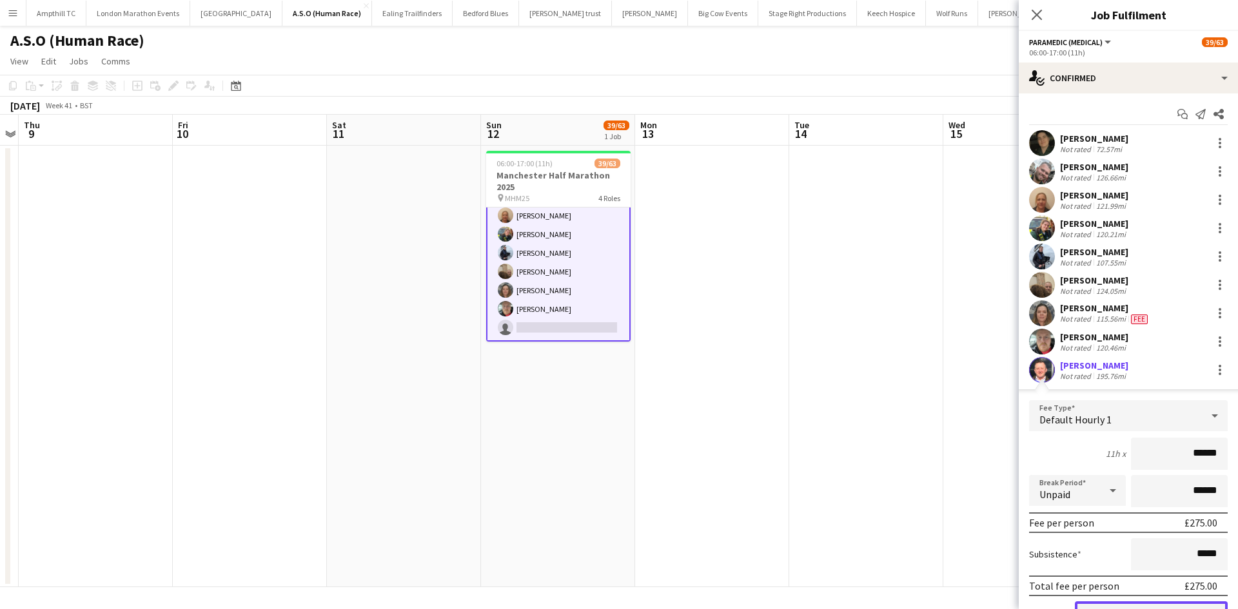
click at [1160, 605] on button "Confirm" at bounding box center [1151, 615] width 153 height 26
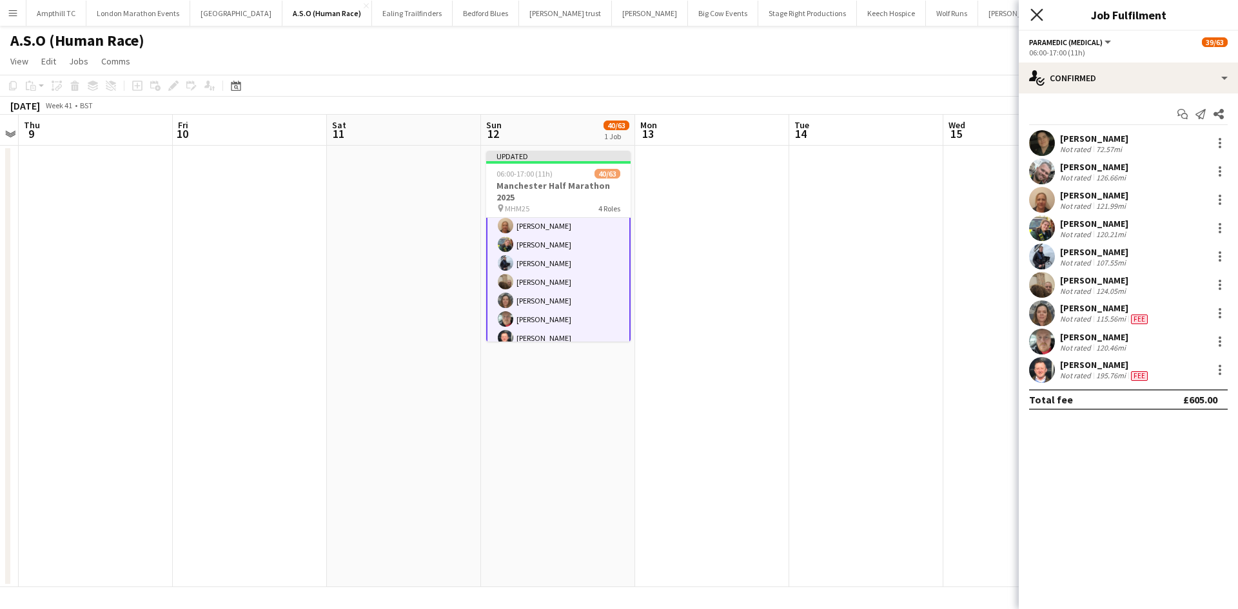
click at [1039, 9] on icon "Close pop-in" at bounding box center [1036, 14] width 12 height 12
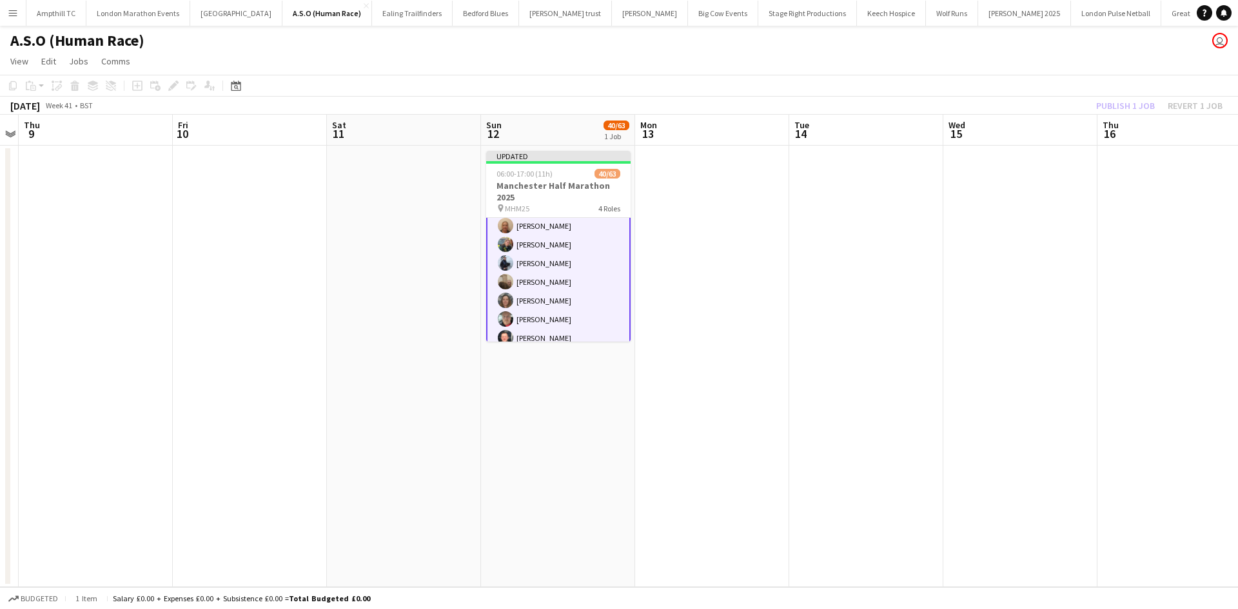
click at [1104, 110] on div "Publish 1 job Revert 1 job" at bounding box center [1159, 105] width 157 height 17
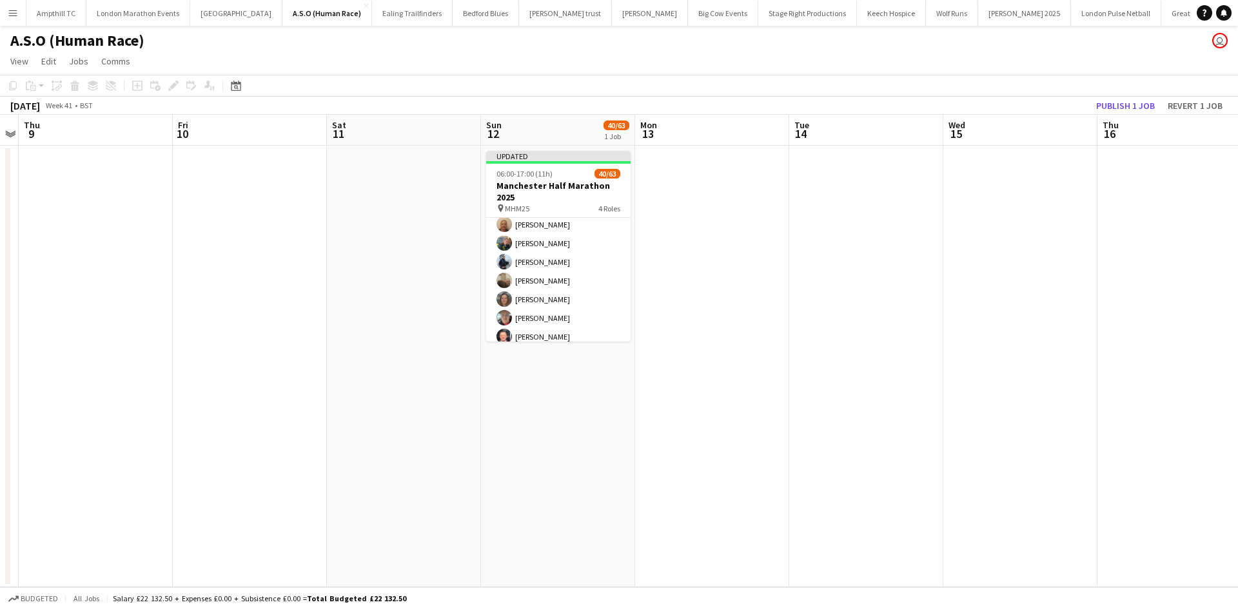
scroll to position [1146, 0]
click at [1105, 109] on button "Publish 1 job" at bounding box center [1125, 105] width 69 height 17
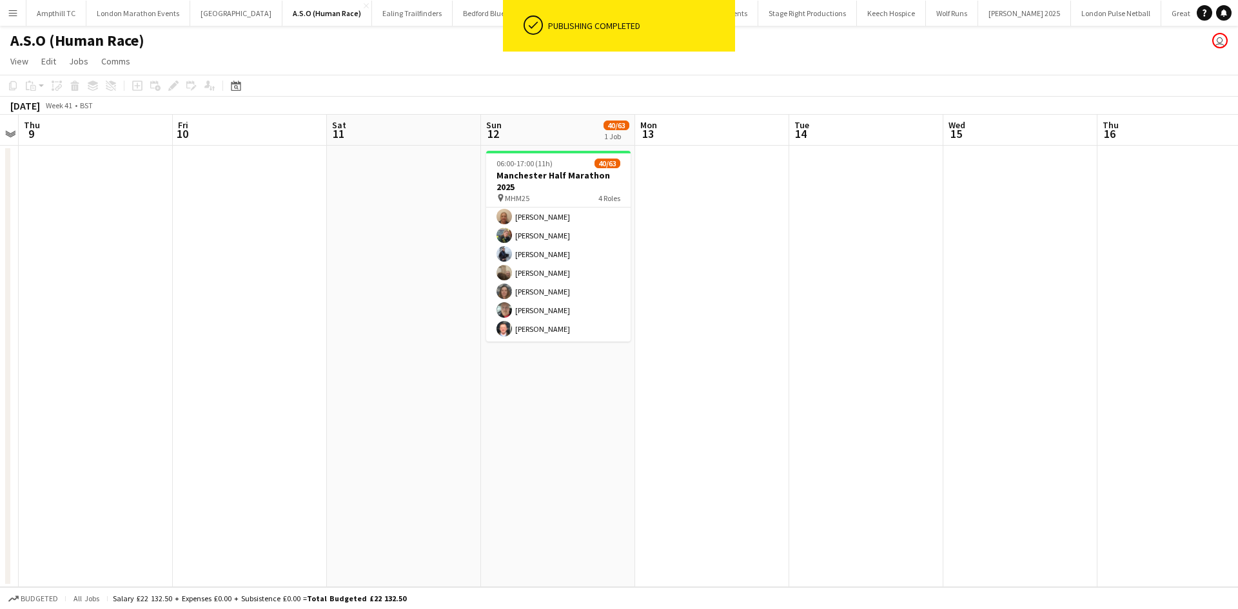
scroll to position [1144, 0]
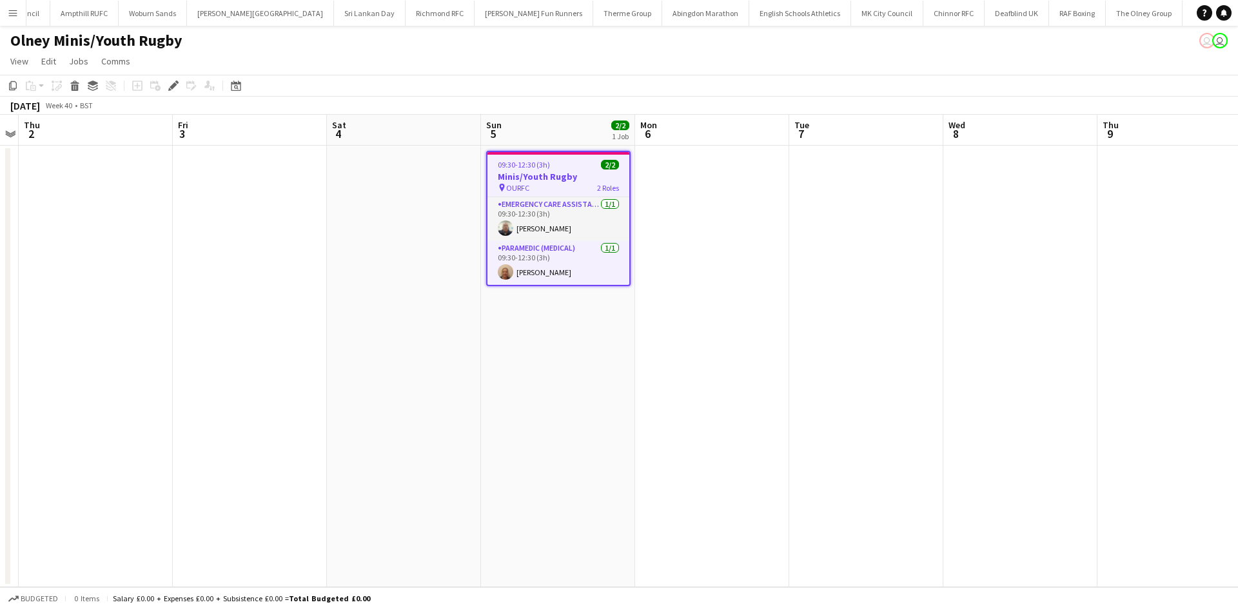
scroll to position [0, 1547]
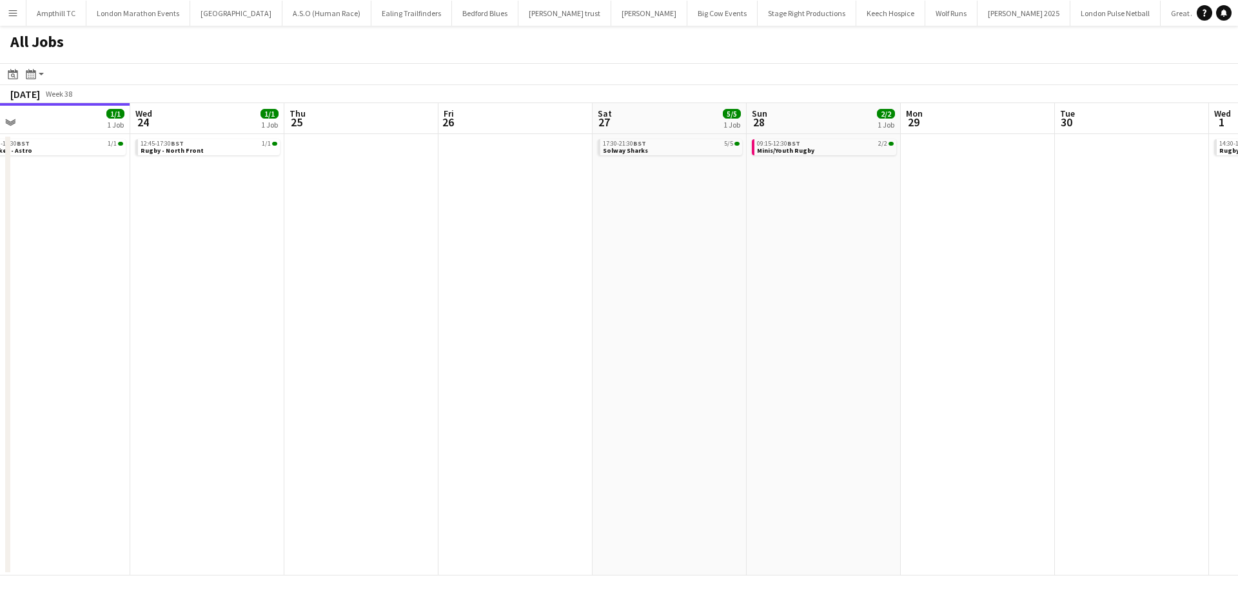
drag, startPoint x: 879, startPoint y: 306, endPoint x: 396, endPoint y: 344, distance: 484.3
click at [408, 356] on app-calendar-viewport "Sat 20 13/14 6 Jobs Sun 21 2/2 1 Job Mon 22 Tue 23 1/1 1 Job Wed 24 1/1 1 Job T…" at bounding box center [619, 339] width 1238 height 473
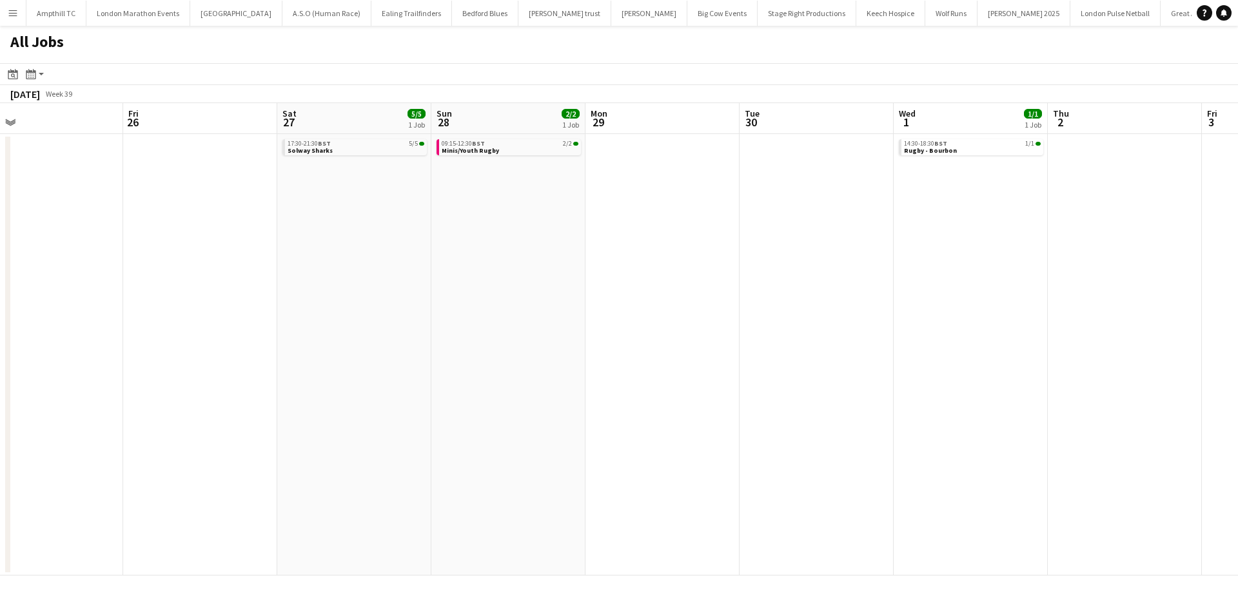
drag, startPoint x: 446, startPoint y: 346, endPoint x: 525, endPoint y: 309, distance: 87.7
click at [382, 347] on app-calendar-viewport "Tue 23 1/1 1 Job Wed 24 1/1 1 Job Thu 25 Fri 26 Sat 27 5/5 1 Job Sun 28 2/2 1 J…" at bounding box center [619, 339] width 1238 height 473
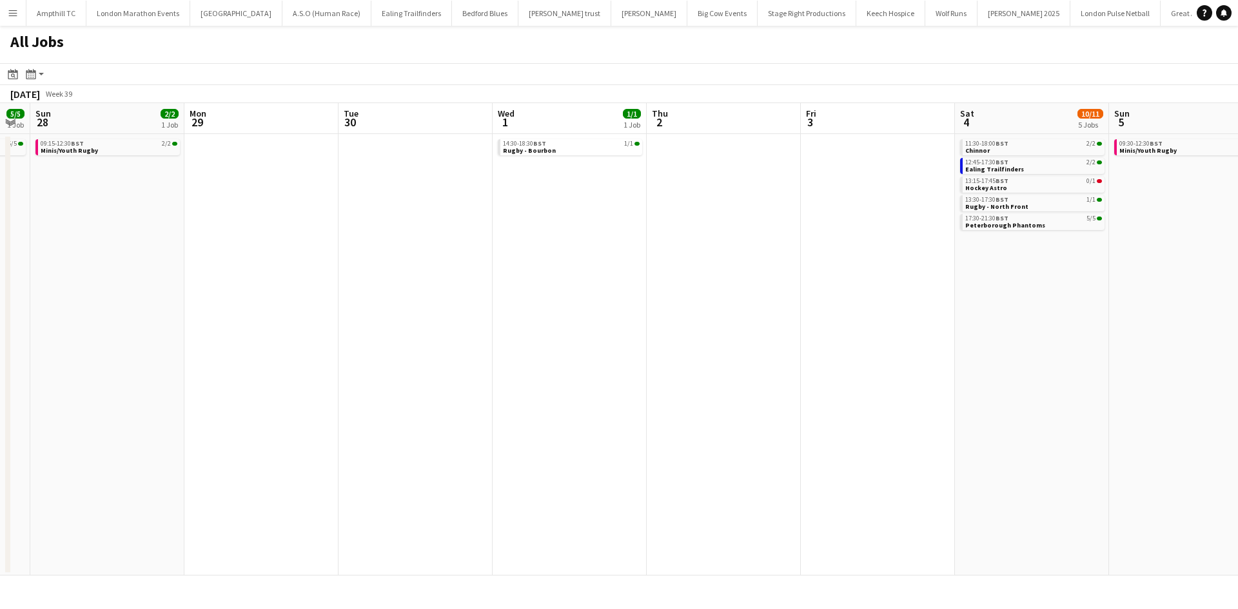
drag, startPoint x: 649, startPoint y: 308, endPoint x: 630, endPoint y: 309, distance: 18.8
click at [631, 309] on app-calendar-viewport "Thu 25 Fri 26 Sat 27 5/5 1 Job Sun 28 2/2 1 Job Mon 29 Tue 30 Wed 1 1/1 1 Job T…" at bounding box center [619, 339] width 1238 height 473
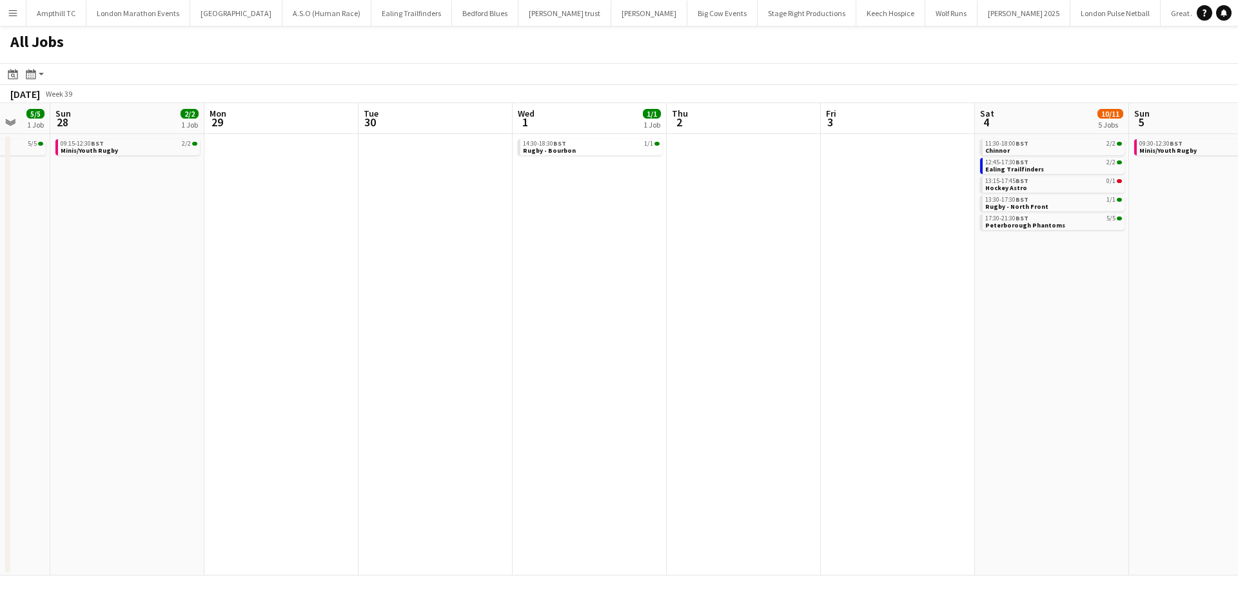
drag, startPoint x: 790, startPoint y: 338, endPoint x: 886, endPoint y: 333, distance: 95.6
click at [895, 338] on app-calendar-viewport "Thu 25 Fri 26 Sat 27 5/5 1 Job Sun 28 2/2 1 Job Mon 29 Tue 30 Wed 1 1/1 1 Job T…" at bounding box center [619, 339] width 1238 height 473
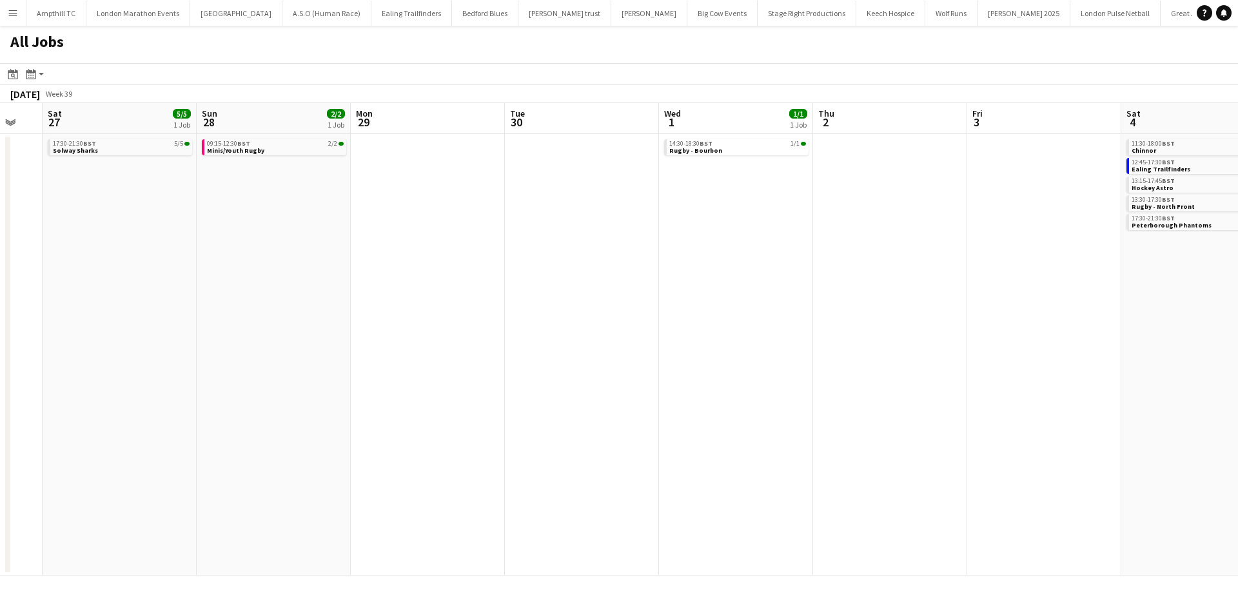
drag, startPoint x: 407, startPoint y: 248, endPoint x: 641, endPoint y: 240, distance: 234.2
click at [636, 240] on app-calendar-viewport "Thu 25 Fri 26 Sat 27 5/5 1 Job Sun 28 2/2 1 Job Mon 29 Tue 30 Wed 1 1/1 1 Job T…" at bounding box center [619, 339] width 1238 height 473
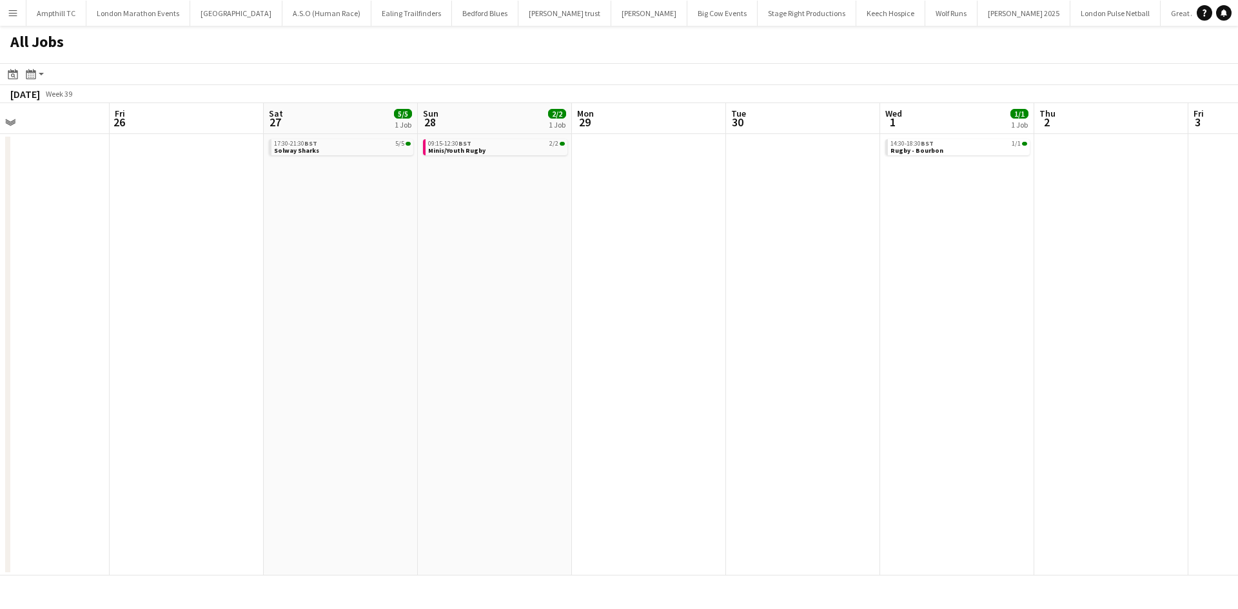
drag, startPoint x: 409, startPoint y: 268, endPoint x: 571, endPoint y: 267, distance: 162.5
click at [571, 267] on app-calendar-viewport "Tue 23 1/1 1 Job Wed 24 1/1 1 Job Thu 25 Fri 26 Sat 27 5/5 1 Job Sun 28 2/2 1 J…" at bounding box center [619, 339] width 1238 height 473
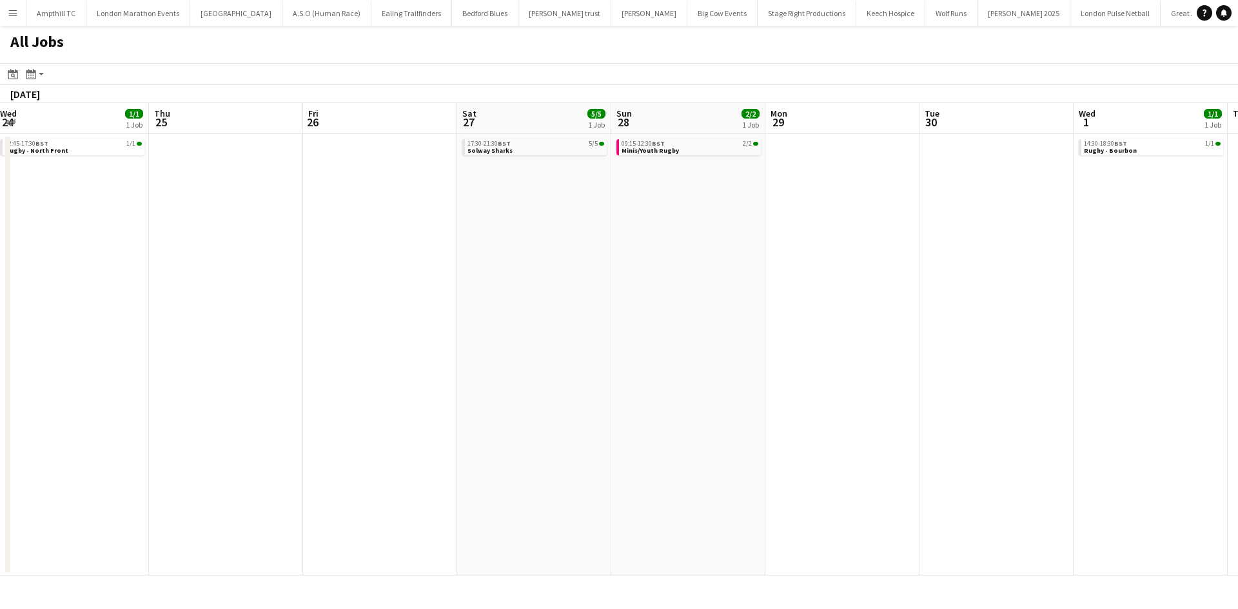
drag, startPoint x: 198, startPoint y: 288, endPoint x: 542, endPoint y: 286, distance: 344.3
click at [542, 286] on app-calendar-viewport "Mon 22 Tue 23 1/1 1 Job Wed 24 1/1 1 Job Thu 25 Fri 26 Sat 27 5/5 1 Job Sun 28 …" at bounding box center [619, 339] width 1238 height 473
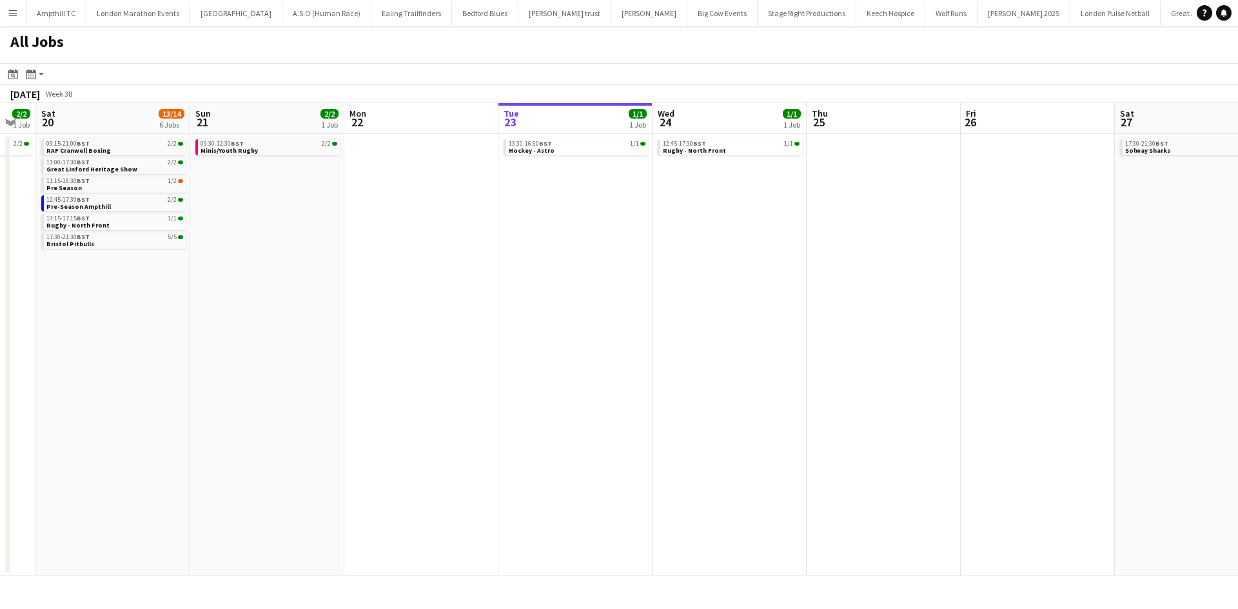
scroll to position [0, 410]
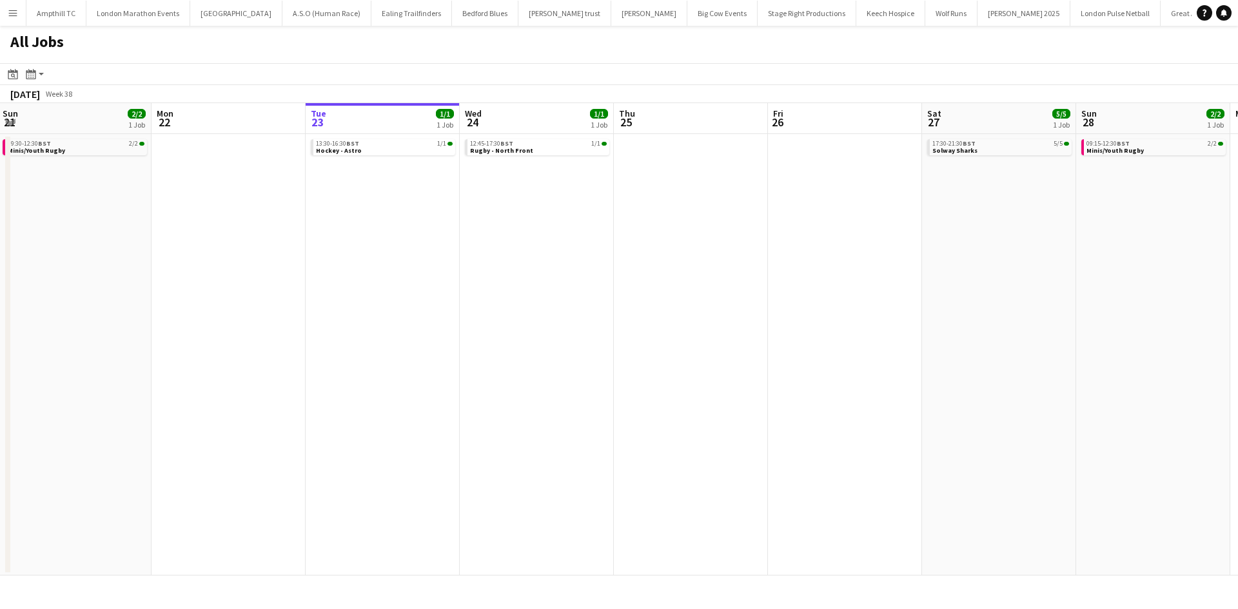
drag, startPoint x: 409, startPoint y: 260, endPoint x: 460, endPoint y: 267, distance: 50.8
click at [460, 267] on app-calendar-viewport "Thu 18 1/1 1 Job Fri 19 2/2 1 Job Sat 20 13/14 6 Jobs Sun 21 2/2 1 Job Mon 22 T…" at bounding box center [619, 339] width 1238 height 473
drag, startPoint x: 614, startPoint y: 266, endPoint x: 389, endPoint y: 274, distance: 224.5
click at [394, 274] on app-calendar-viewport "Thu 18 1/1 1 Job Fri 19 2/2 1 Job Sat 20 13/14 6 Jobs Sun 21 2/2 1 Job Mon 22 T…" at bounding box center [619, 339] width 1238 height 473
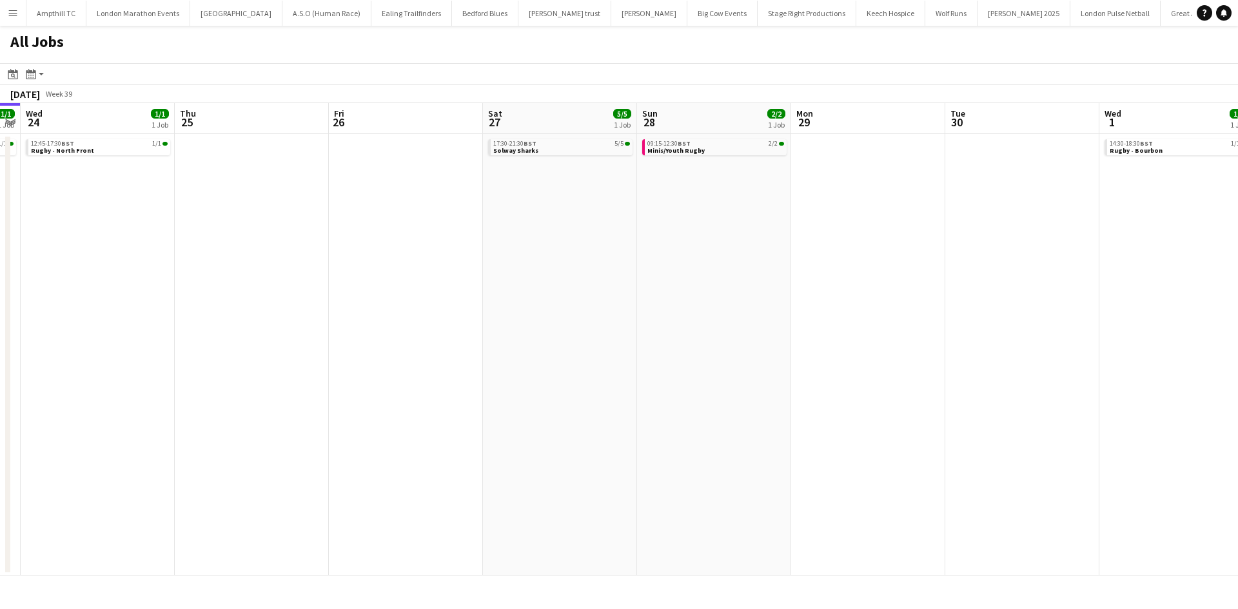
drag, startPoint x: 657, startPoint y: 276, endPoint x: 539, endPoint y: 271, distance: 118.1
click at [465, 276] on app-calendar-viewport "Sat 20 13/14 6 Jobs Sun 21 2/2 1 Job Mon 22 Tue 23 1/1 1 Job Wed 24 1/1 1 Job T…" at bounding box center [619, 339] width 1238 height 473
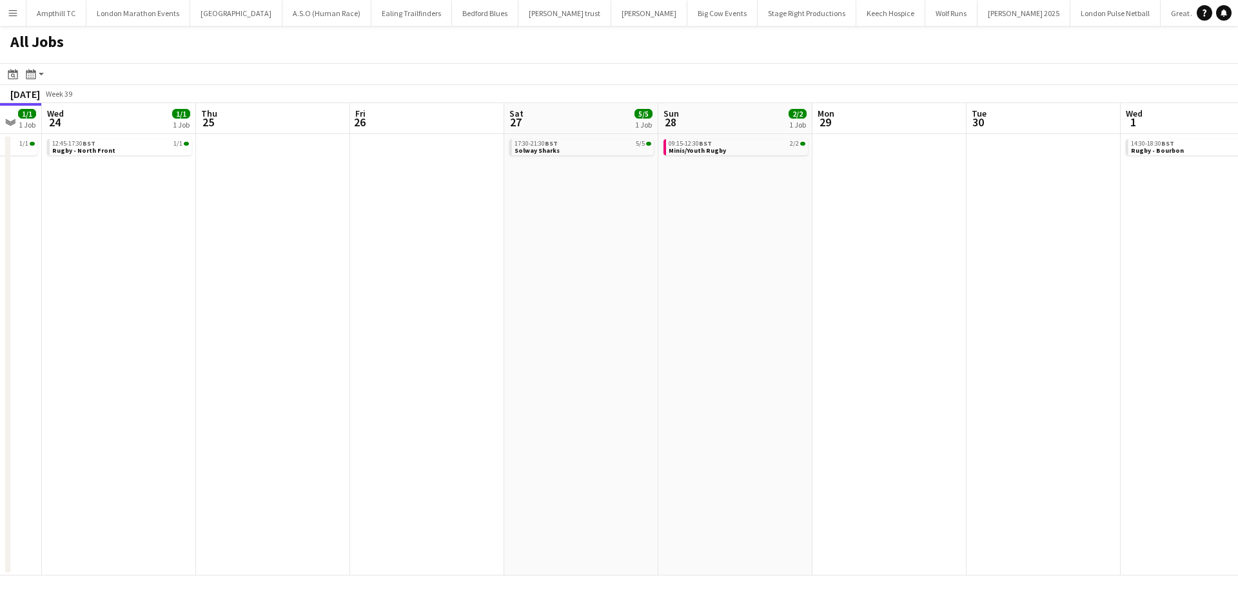
drag, startPoint x: 696, startPoint y: 282, endPoint x: 450, endPoint y: 282, distance: 245.6
click at [458, 284] on app-calendar-viewport "Sat 20 13/14 6 Jobs Sun 21 2/2 1 Job Mon 22 Tue 23 1/1 1 Job Wed 24 1/1 1 Job T…" at bounding box center [619, 339] width 1238 height 473
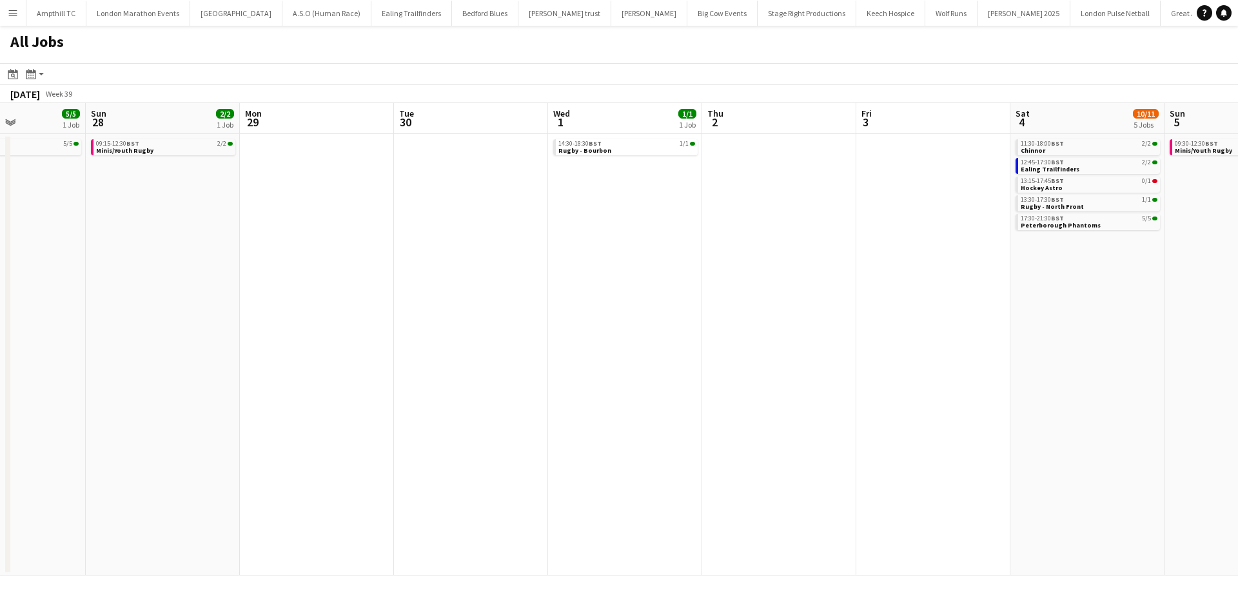
drag, startPoint x: 661, startPoint y: 289, endPoint x: 810, endPoint y: 280, distance: 148.6
click at [557, 289] on app-calendar-viewport "Wed 24 1/1 1 Job Thu 25 Fri 26 Sat 27 5/5 1 Job Sun 28 2/2 1 Job Mon 29 Tue 30 …" at bounding box center [619, 339] width 1238 height 473
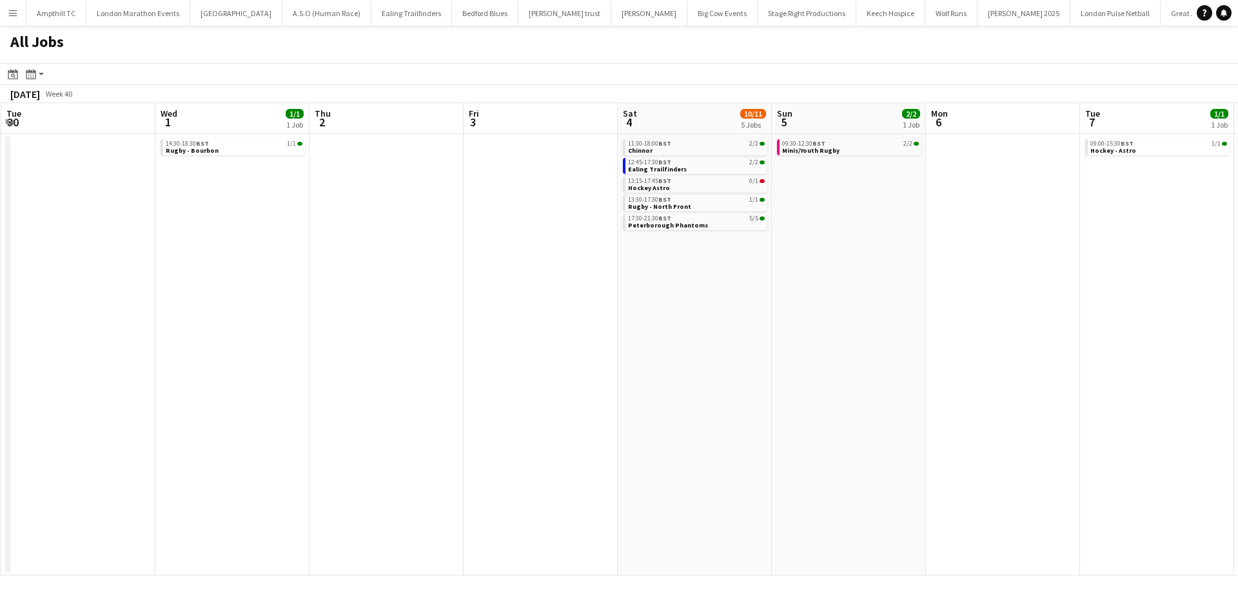
drag, startPoint x: 565, startPoint y: 280, endPoint x: 554, endPoint y: 280, distance: 11.0
click at [554, 280] on app-calendar-viewport "Fri 26 Sat 27 5/5 1 Job Sun 28 2/2 1 Job Mon 29 Tue 30 Wed 1 1/1 1 Job Thu 2 Fr…" at bounding box center [619, 339] width 1238 height 473
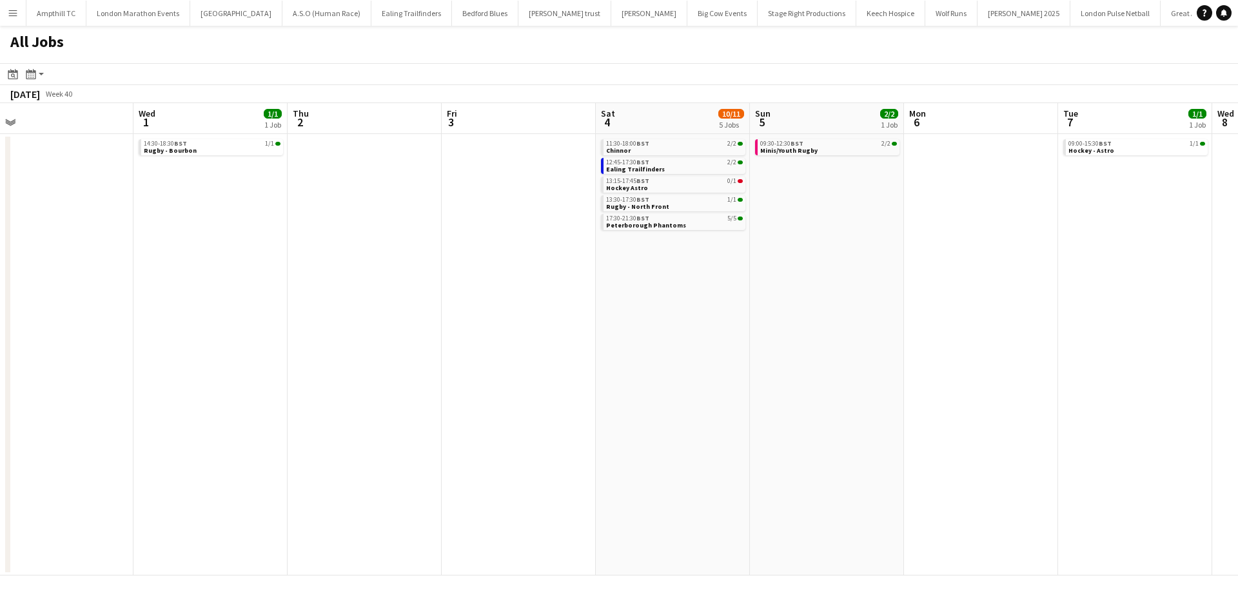
click at [548, 280] on app-calendar-viewport "Fri 26 Sat 27 5/5 1 Job Sun 28 2/2 1 Job Mon 29 Tue 30 Wed 1 1/1 1 Job Thu 2 Fr…" at bounding box center [619, 339] width 1238 height 473
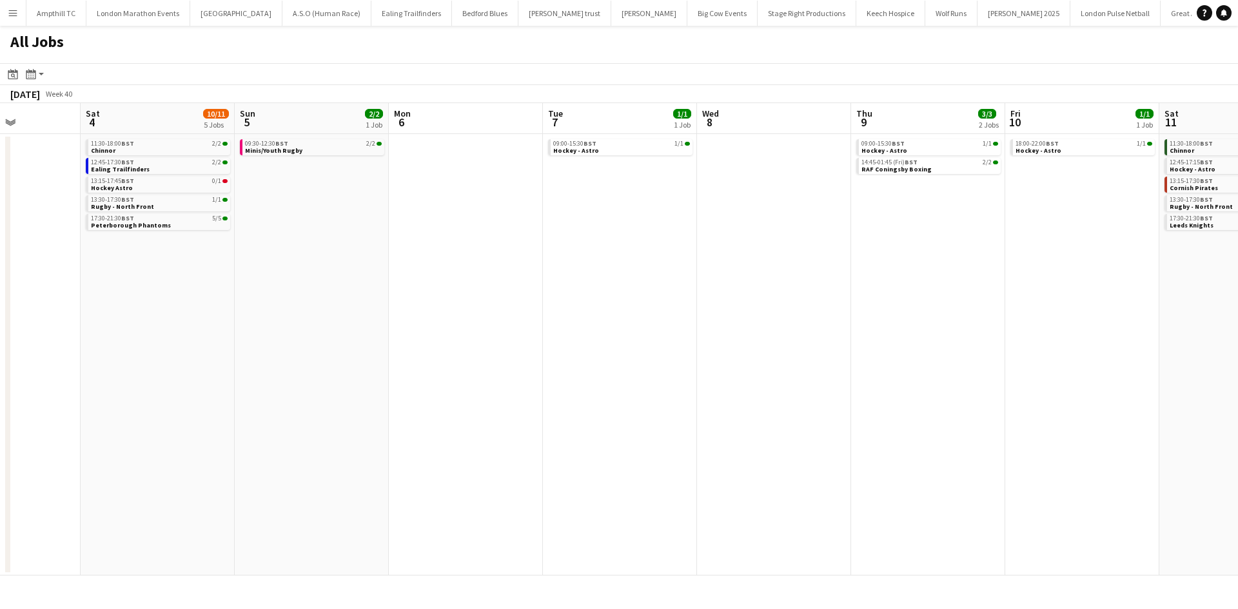
drag, startPoint x: 583, startPoint y: 279, endPoint x: 690, endPoint y: 275, distance: 107.1
click at [572, 279] on app-calendar-viewport "Tue 30 Wed 1 1/1 1 Job Thu 2 Fri 3 Sat 4 10/11 5 Jobs Sun 5 2/2 1 Job Mon 6 Tue…" at bounding box center [619, 339] width 1238 height 473
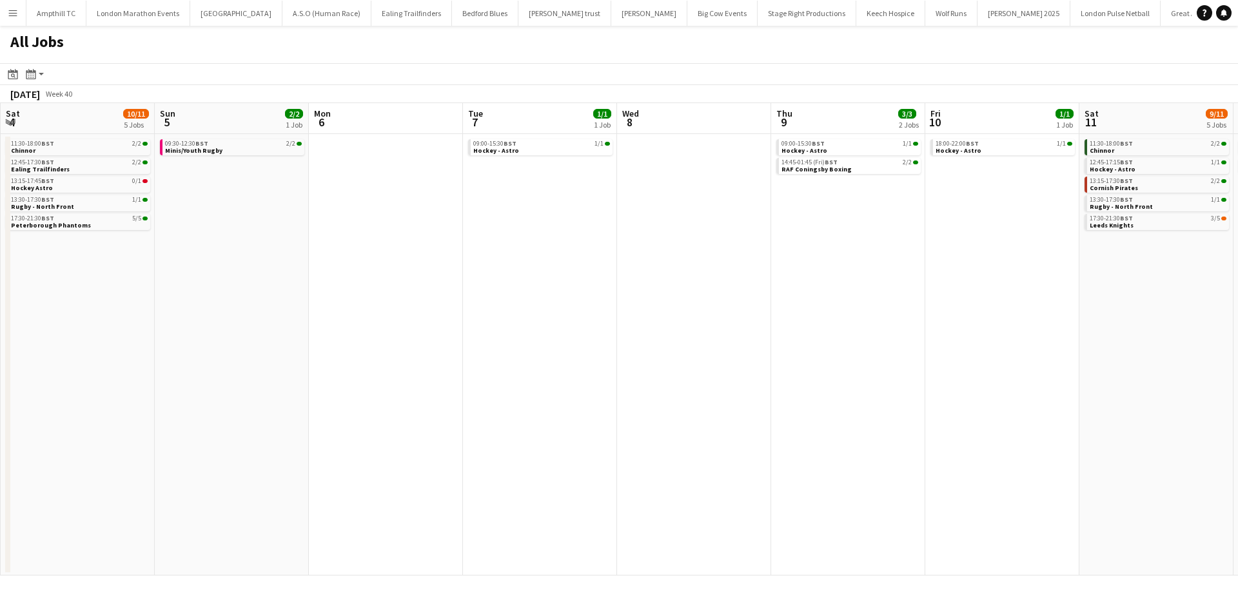
scroll to position [0, 440]
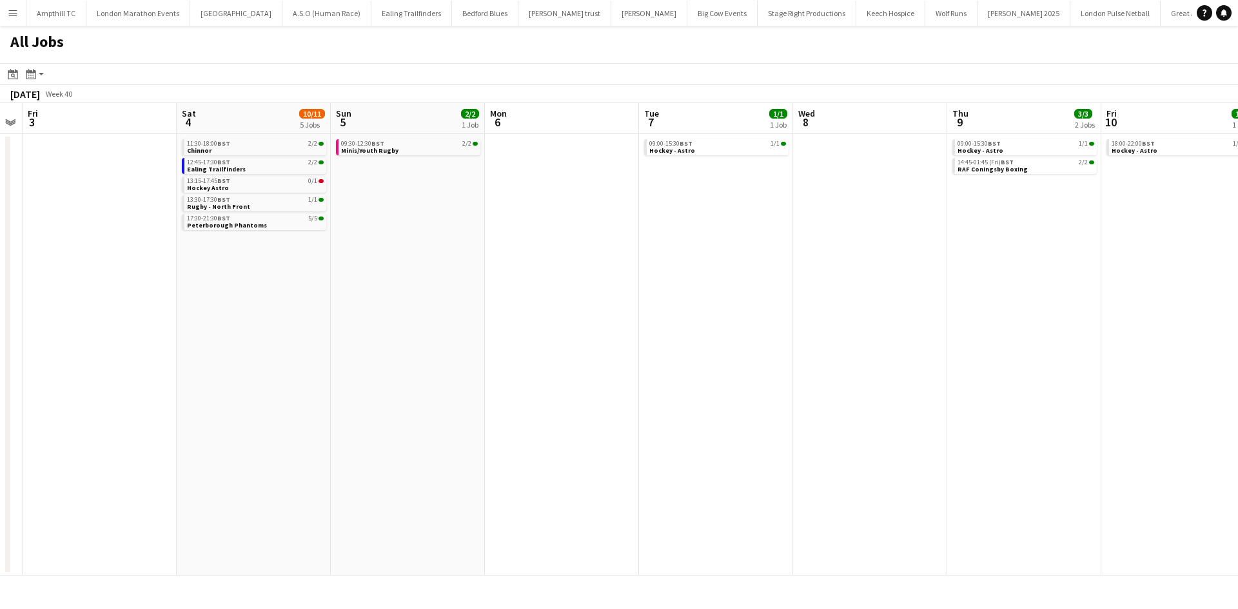
drag, startPoint x: 744, startPoint y: 281, endPoint x: 623, endPoint y: 281, distance: 120.6
click at [623, 281] on app-calendar-viewport "Tue 30 Wed 1 1/1 1 Job Thu 2 Fri 3 Sat 4 10/11 5 Jobs Sun 5 2/2 1 Job Mon 6 Tue…" at bounding box center [619, 339] width 1238 height 473
